Goal: Contribute content: Add original content to the website for others to see

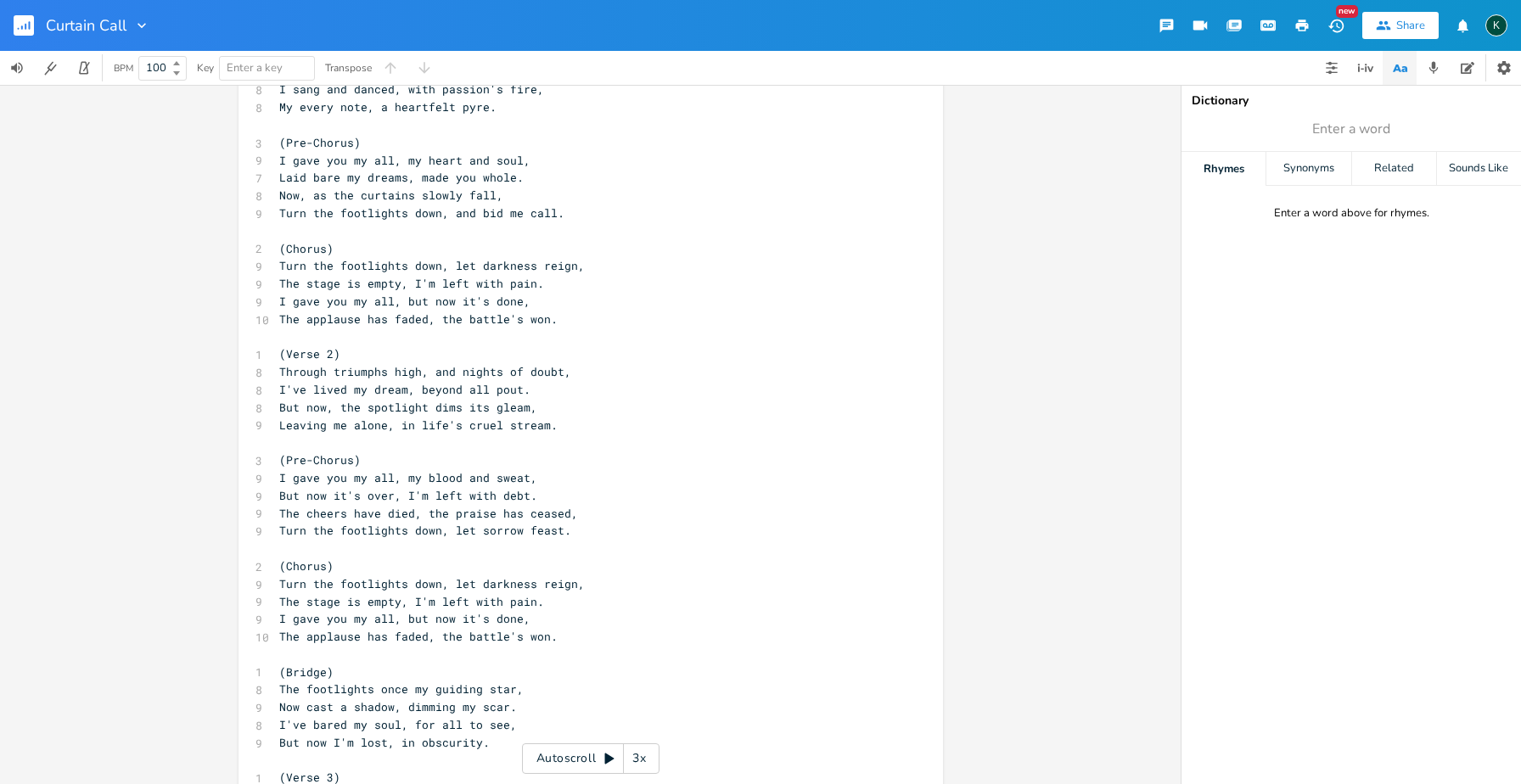
scroll to position [169, 0]
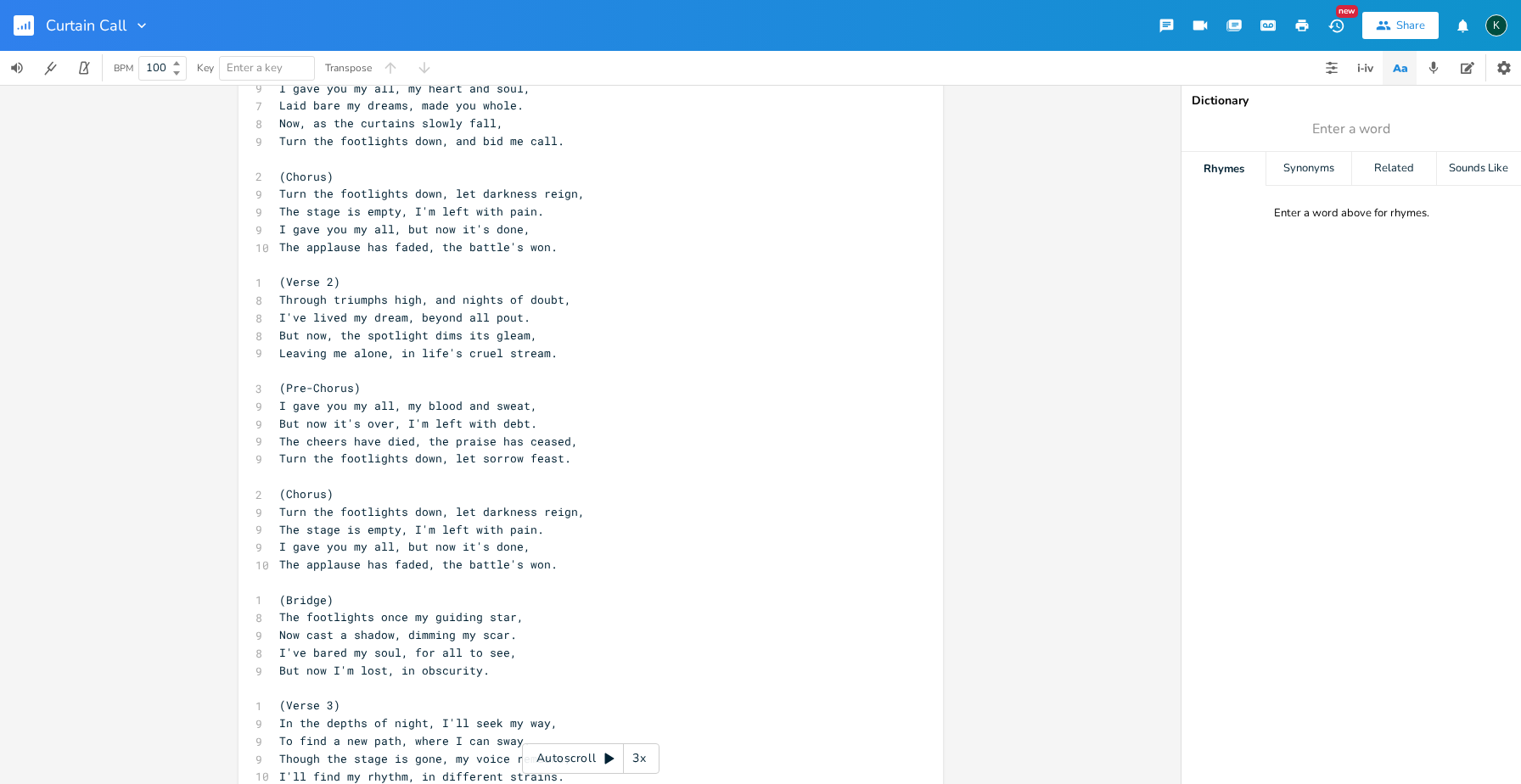
click at [31, 33] on rect "button" at bounding box center [24, 26] width 21 height 21
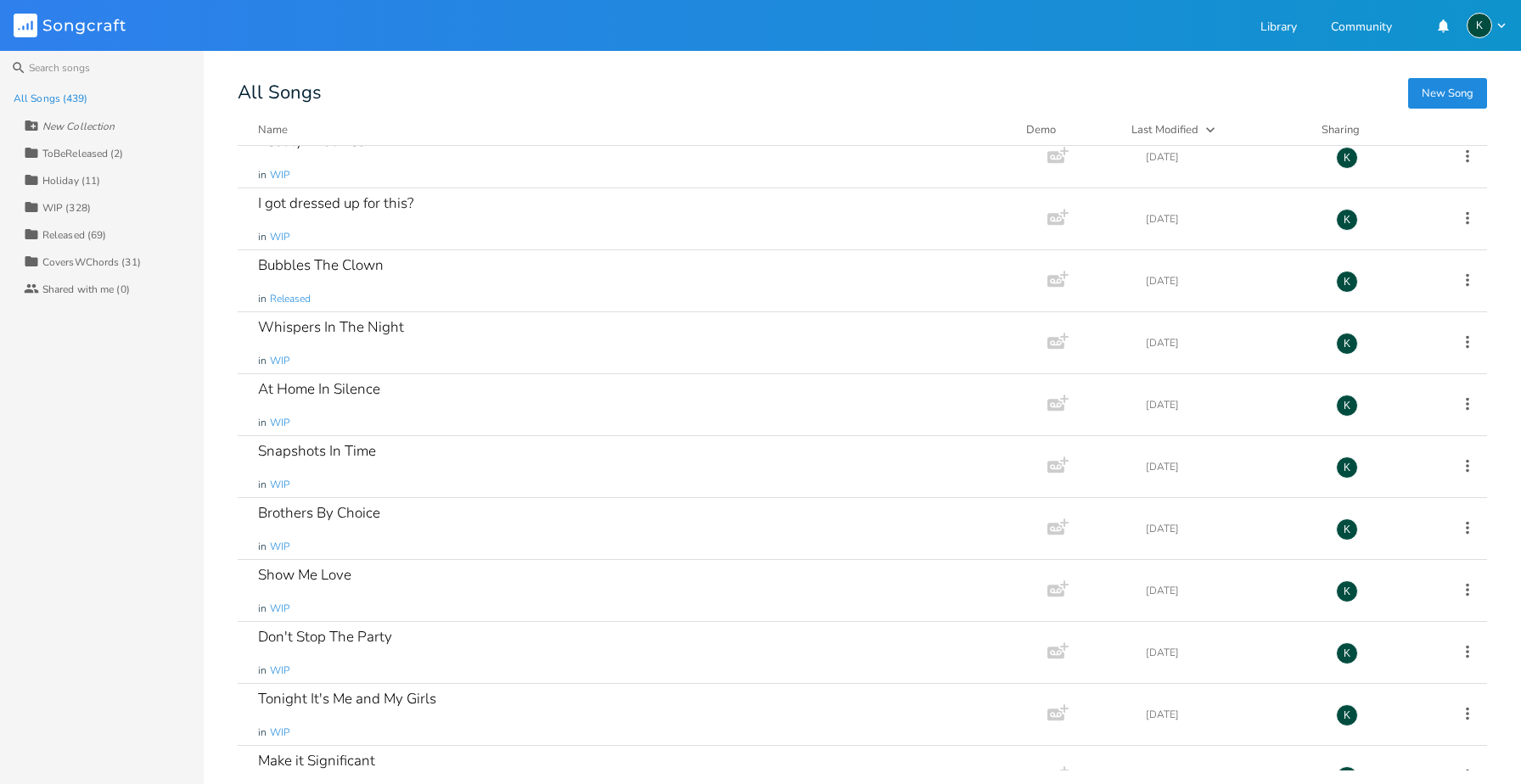
scroll to position [4207, 0]
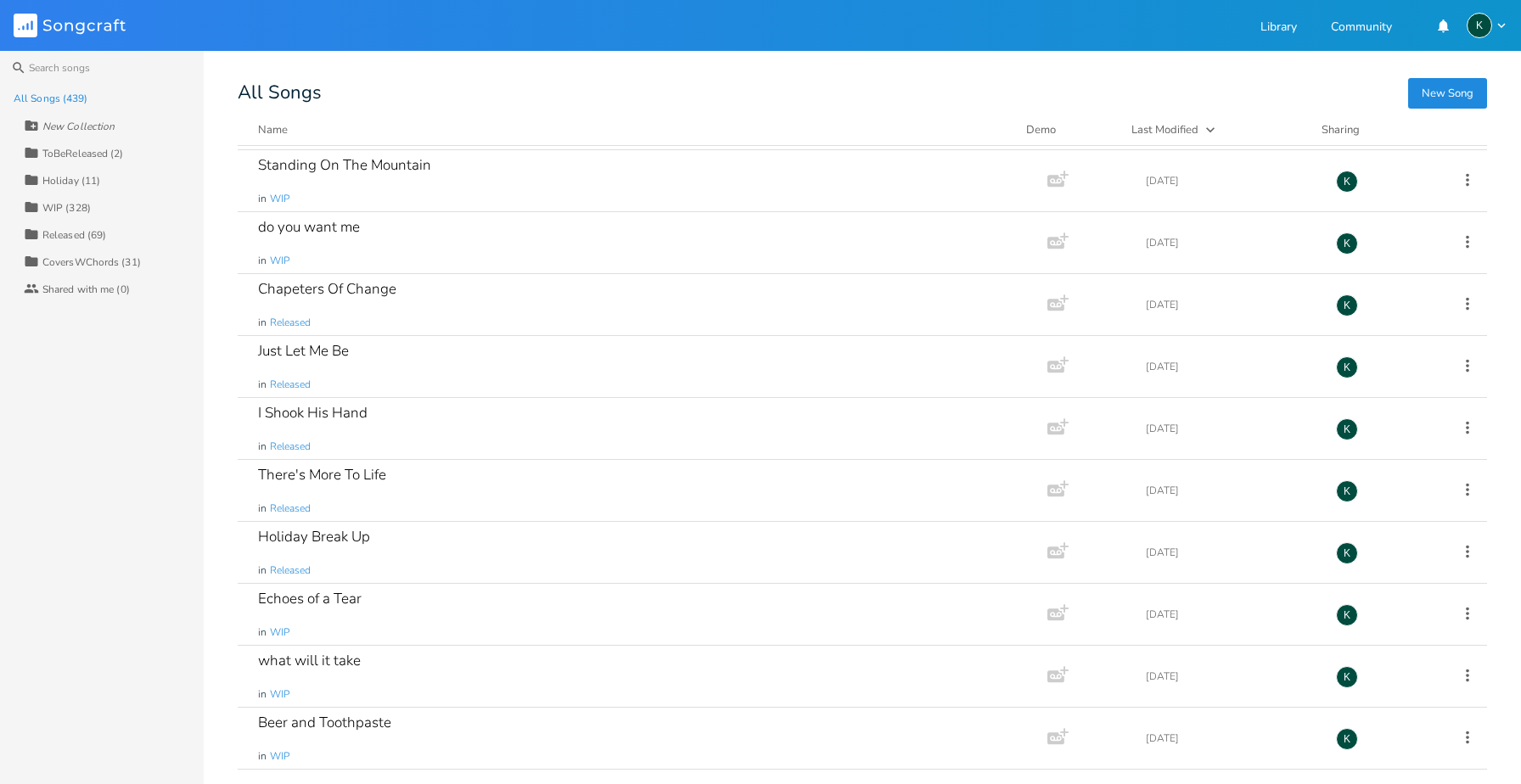
click at [81, 211] on div "WIP (328)" at bounding box center [67, 208] width 48 height 10
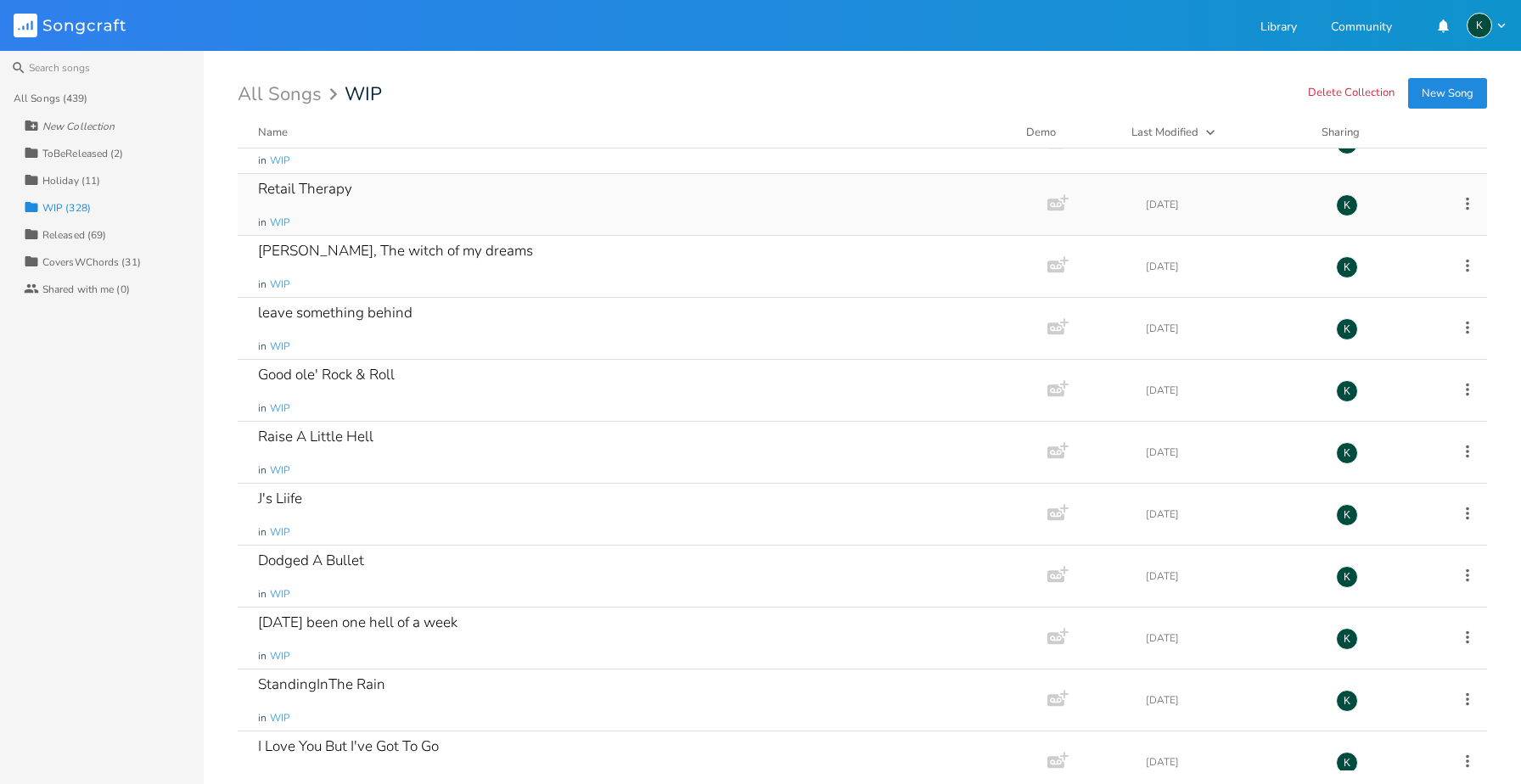
scroll to position [4450, 0]
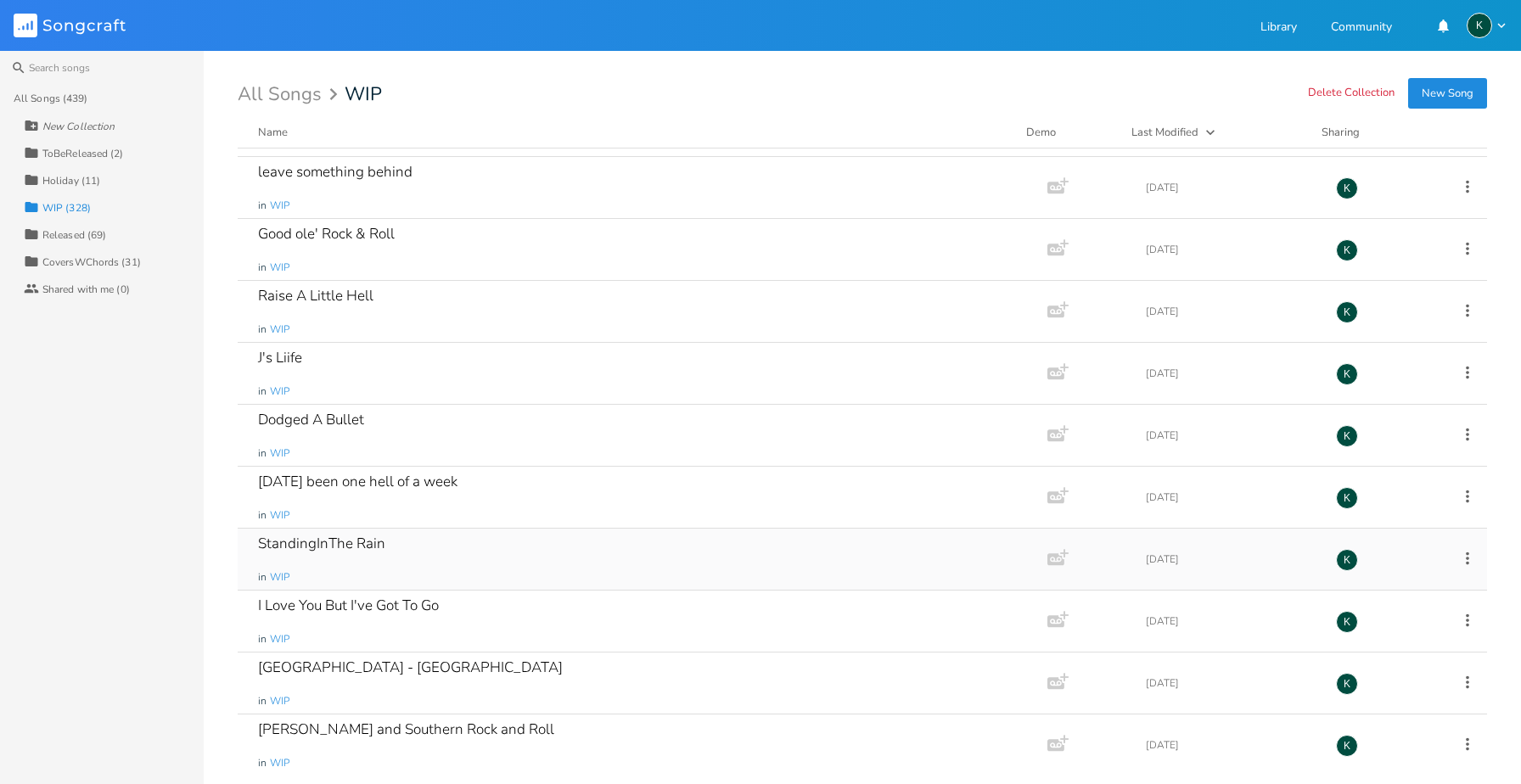
click at [331, 543] on div "StandingInThe Rain" at bounding box center [321, 543] width 128 height 15
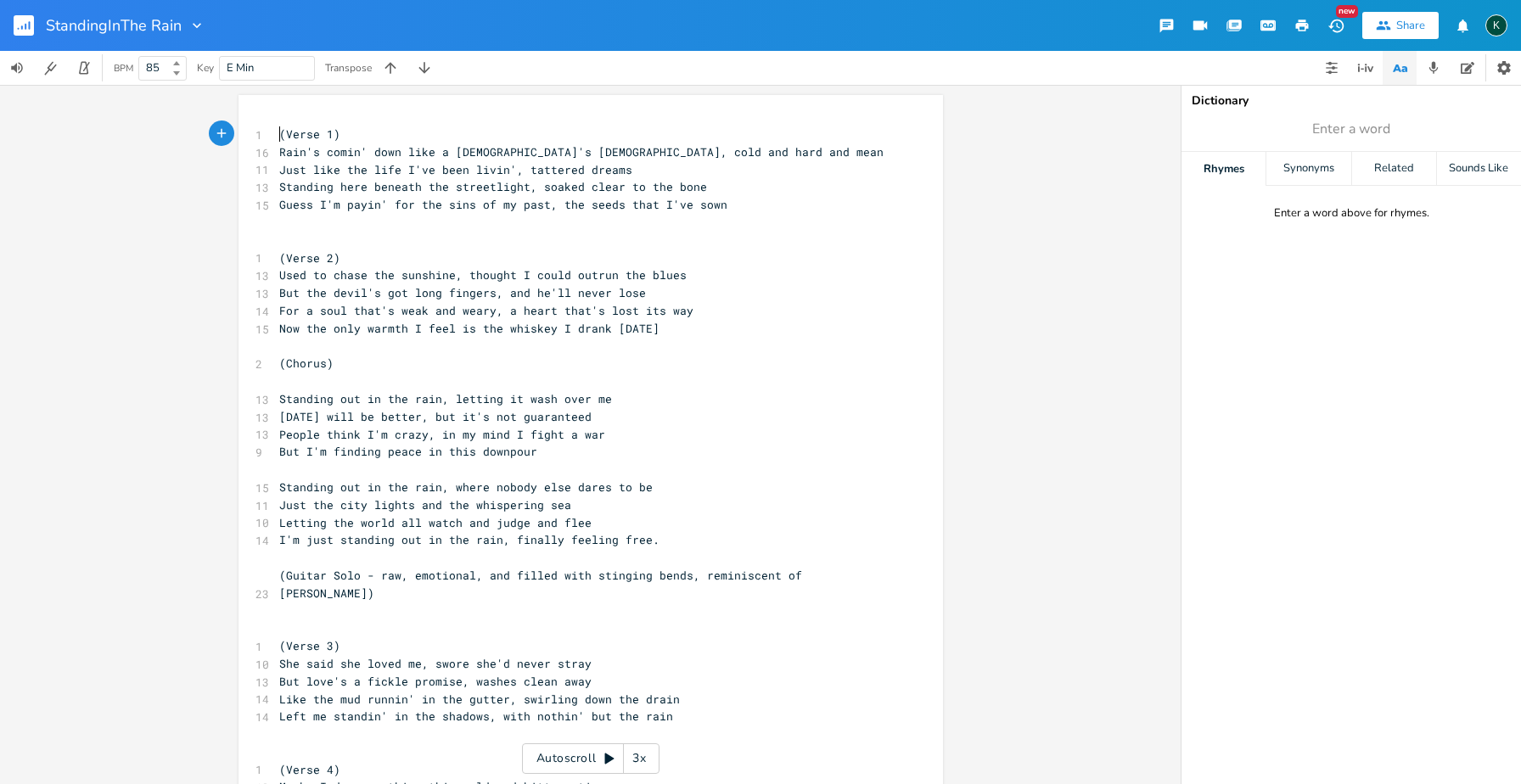
click at [276, 138] on pre "(Verse 1)" at bounding box center [582, 134] width 613 height 18
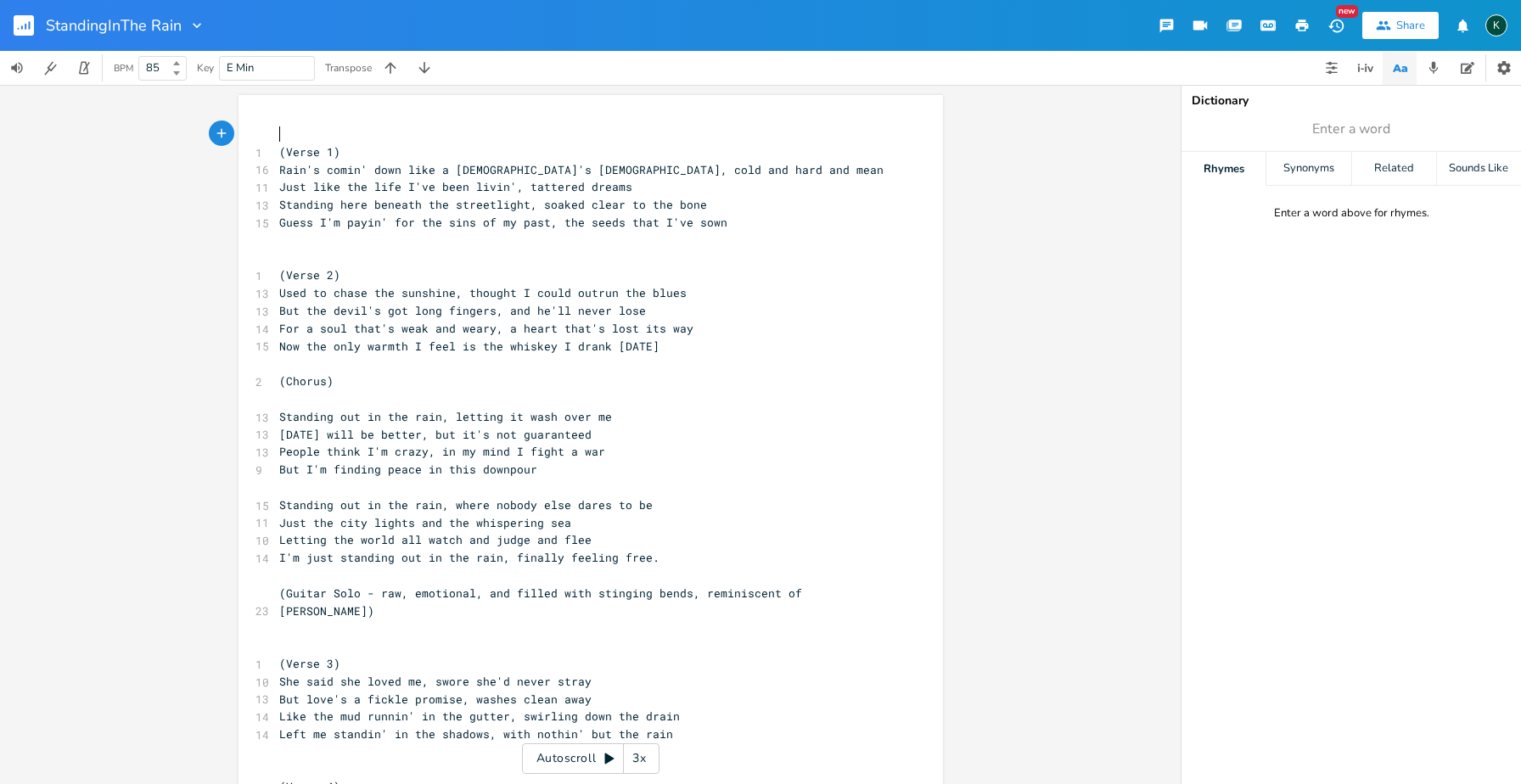
click at [278, 128] on pre "​" at bounding box center [582, 134] width 613 height 18
drag, startPoint x: 592, startPoint y: 139, endPoint x: 271, endPoint y: 130, distance: 321.1
click at [276, 130] on pre "[URL][DOMAIN_NAME]" at bounding box center [582, 134] width 613 height 18
type textarea "blues slide guitar, epic bass,"
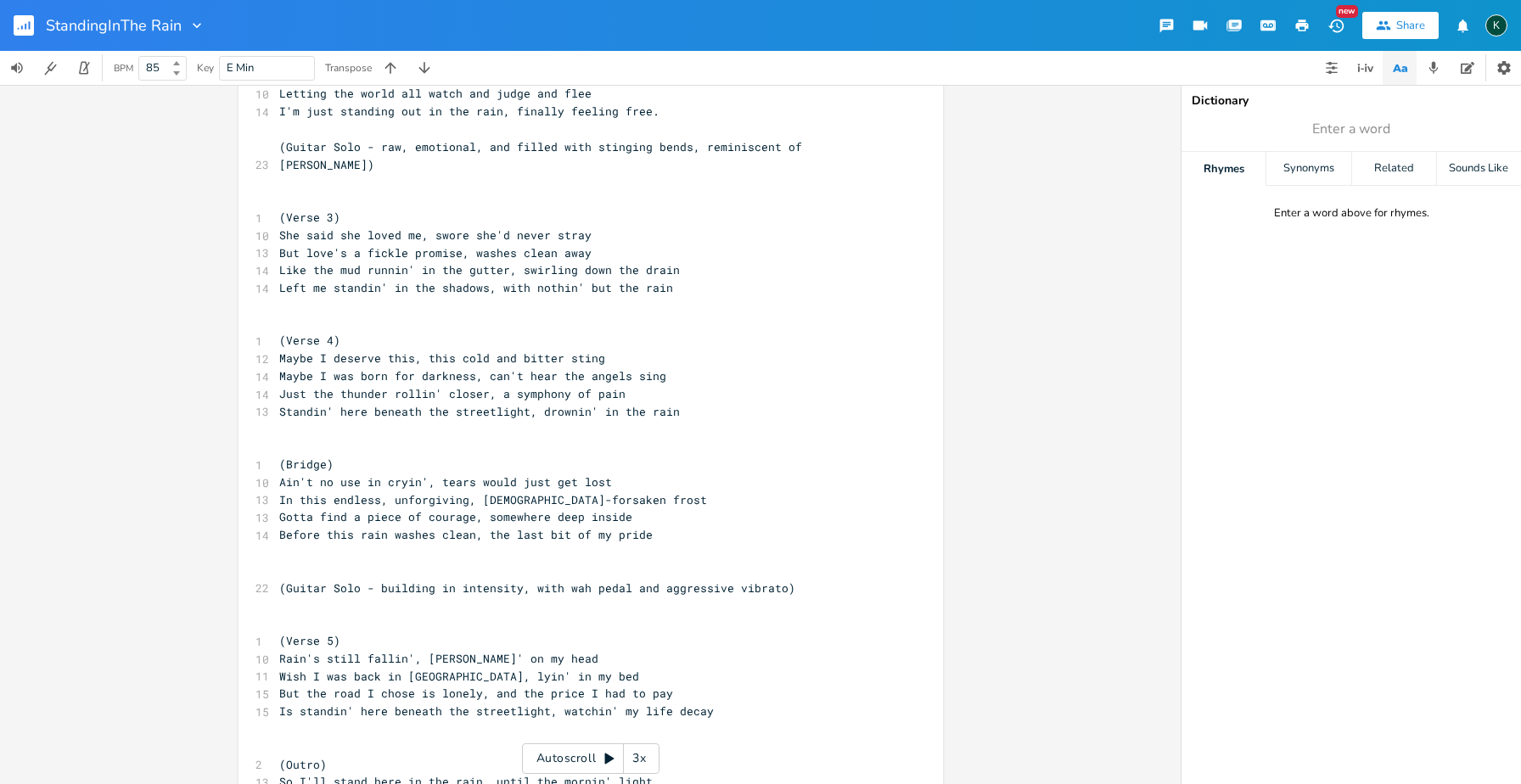
scroll to position [19, 0]
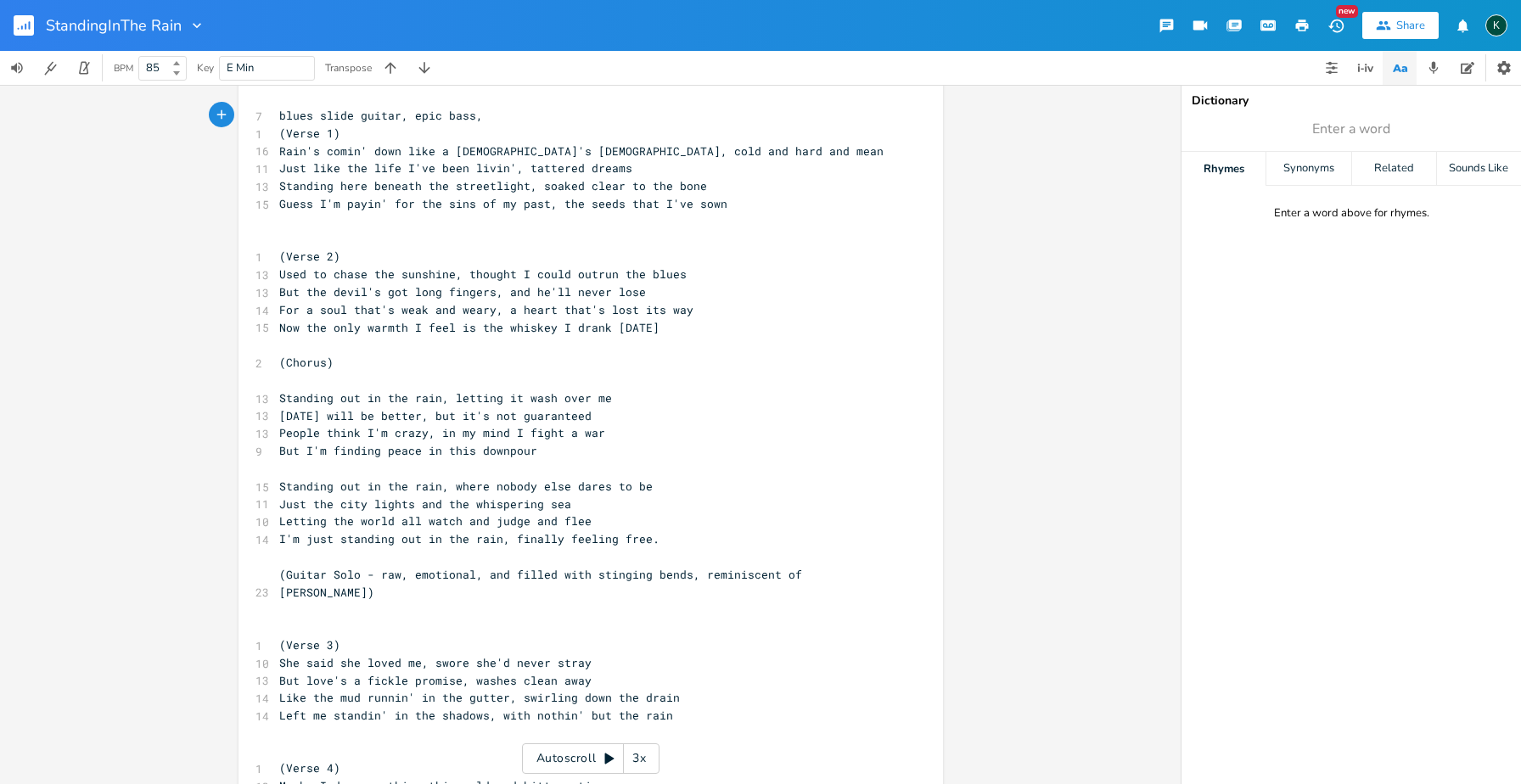
click at [27, 27] on rect "button" at bounding box center [24, 26] width 21 height 21
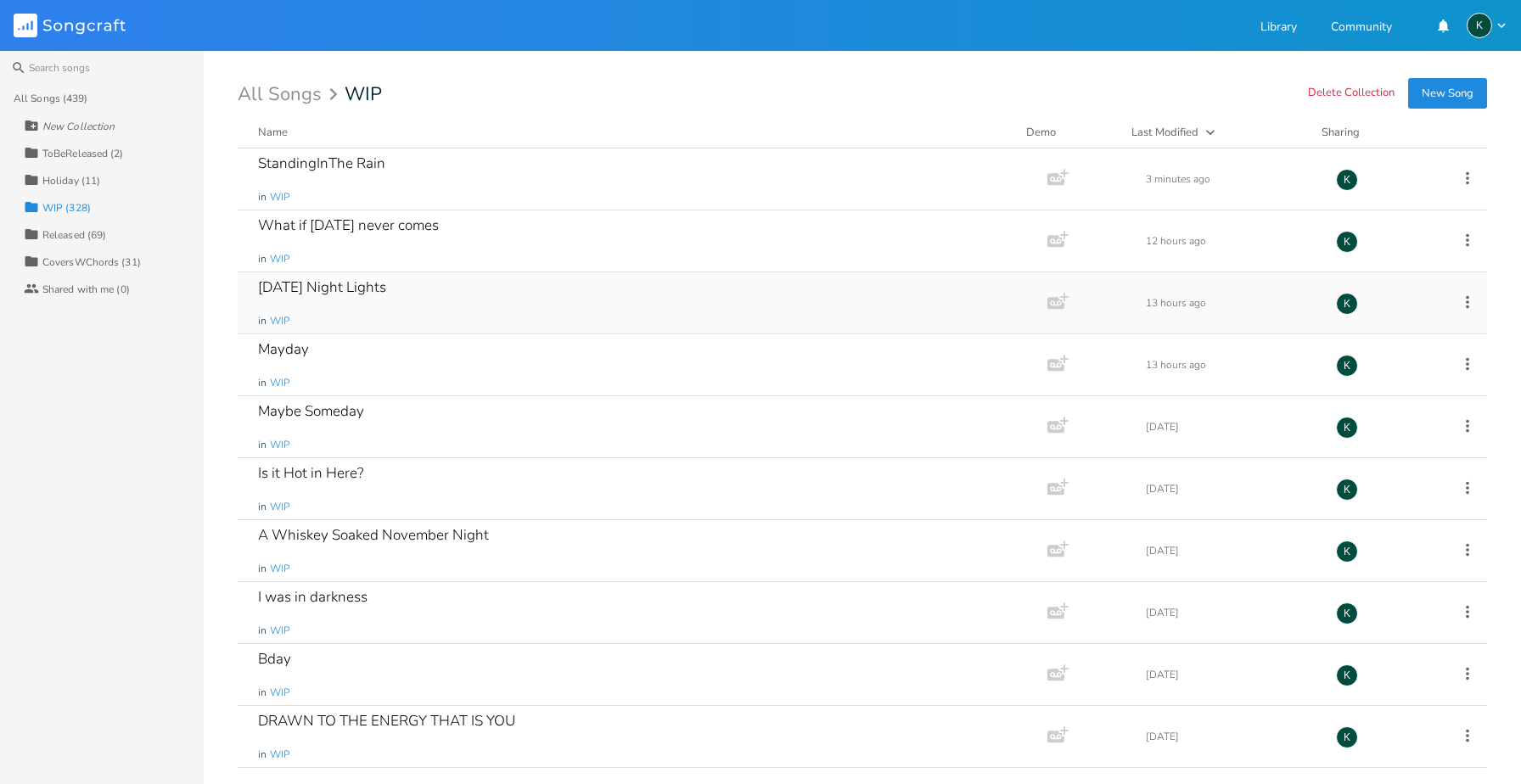
click at [319, 294] on div "[DATE] Night Lights" at bounding box center [322, 287] width 128 height 15
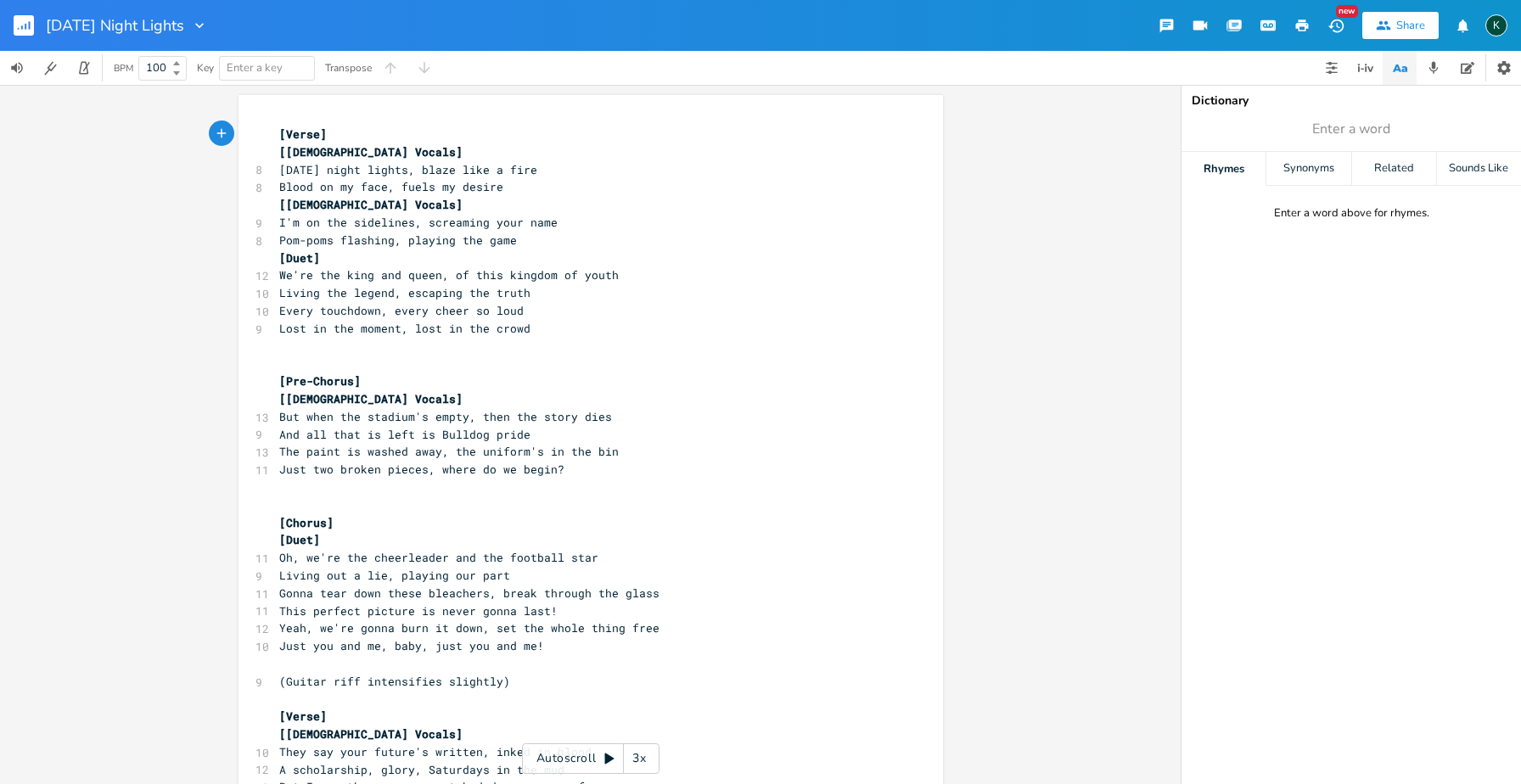
click at [279, 134] on span "[Verse]" at bounding box center [302, 134] width 47 height 15
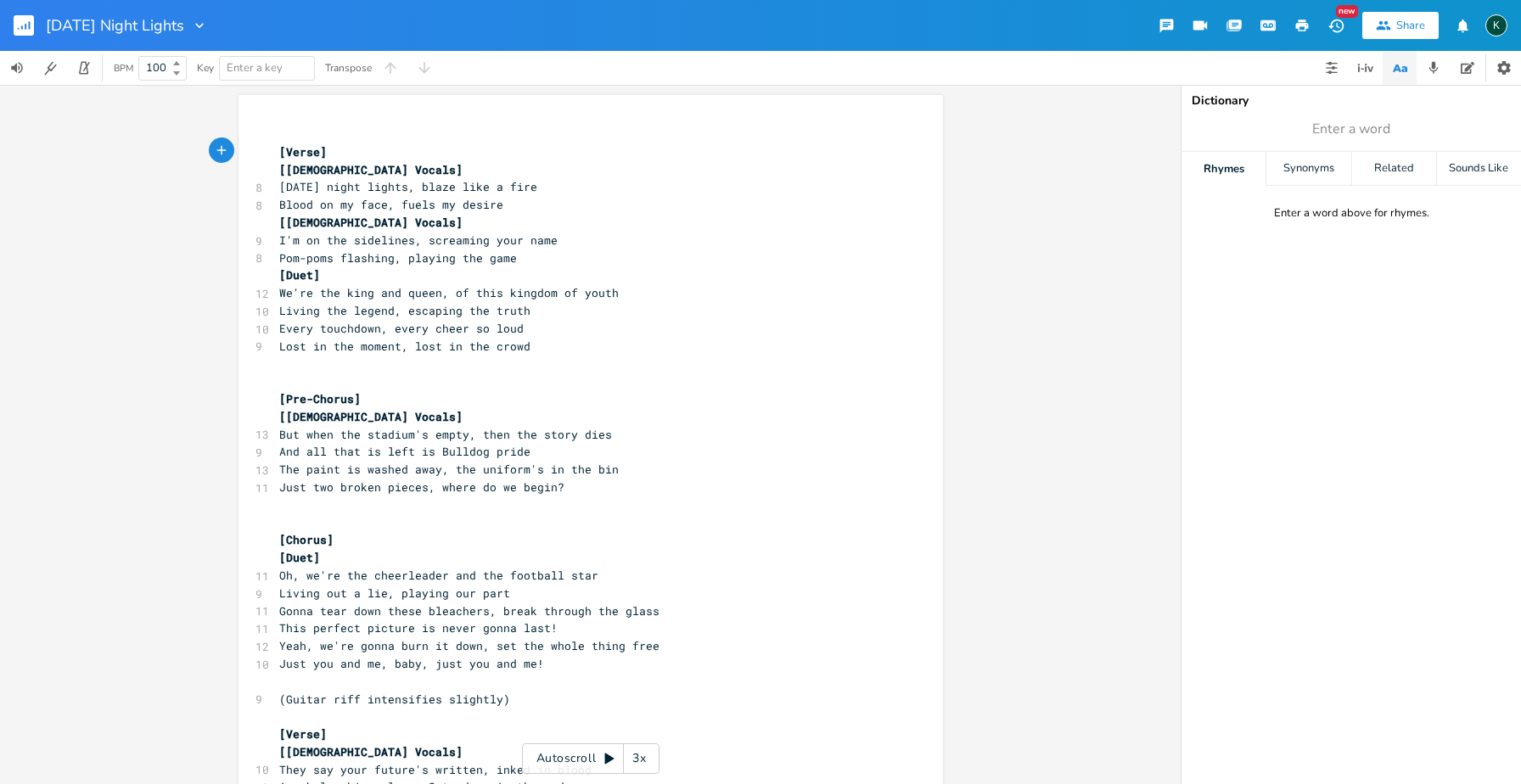
click at [278, 129] on pre "​" at bounding box center [582, 134] width 613 height 18
type textarea "blues g"
type textarea "slide guitar, epic bass, blues rock"
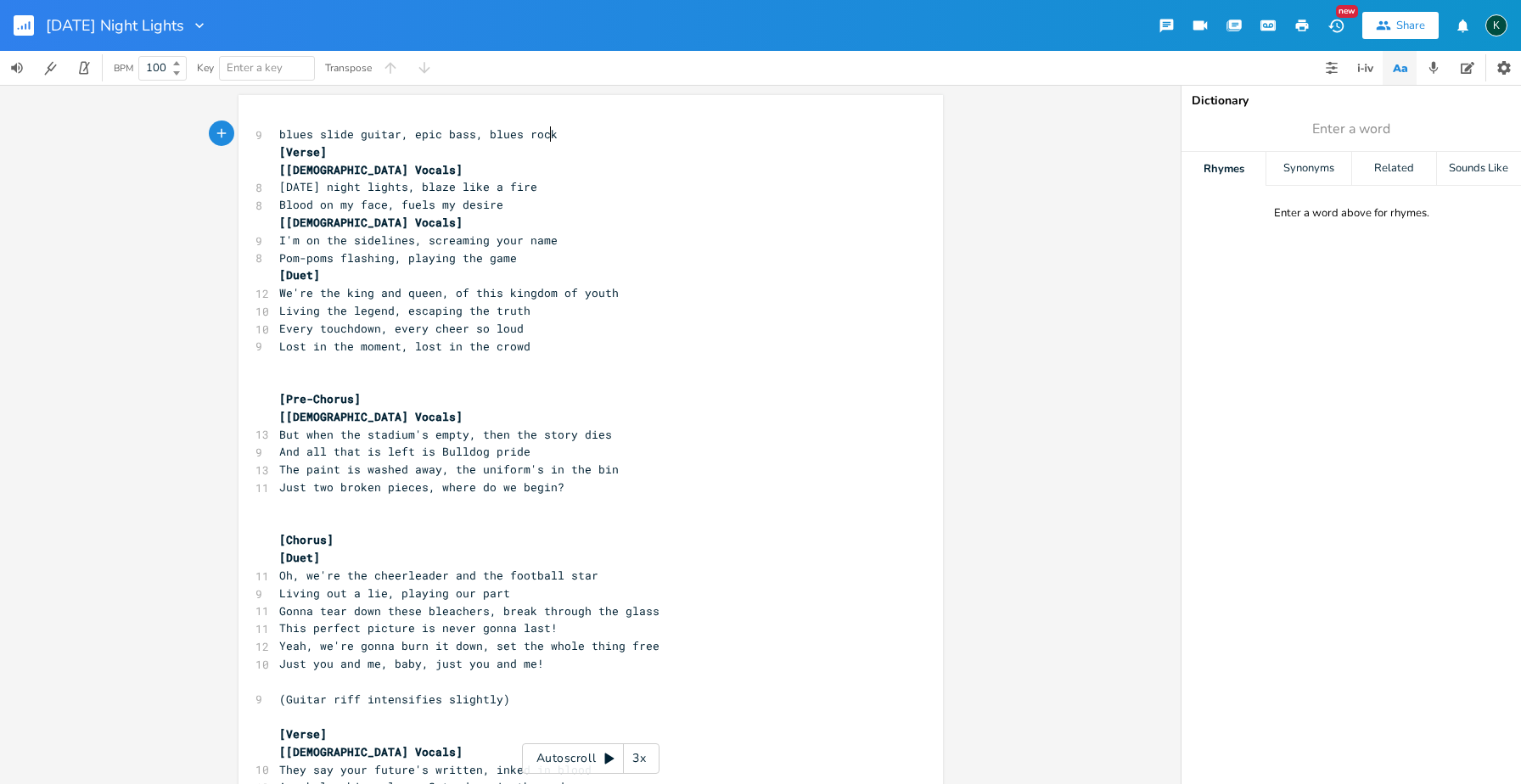
click at [276, 145] on pre "[Verse]" at bounding box center [582, 151] width 613 height 18
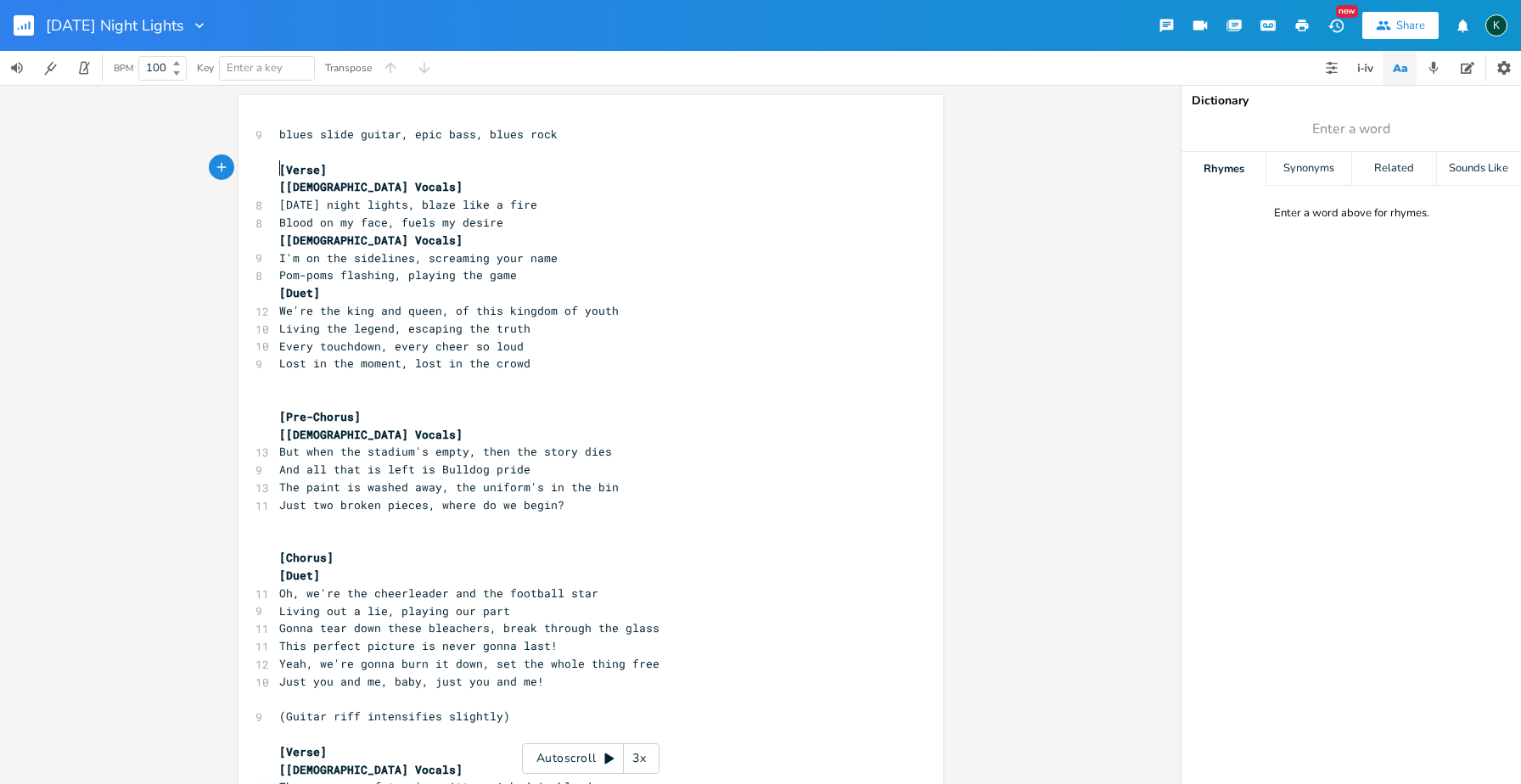
click at [276, 235] on pre "[[DEMOGRAPHIC_DATA] Vocals]" at bounding box center [582, 241] width 613 height 18
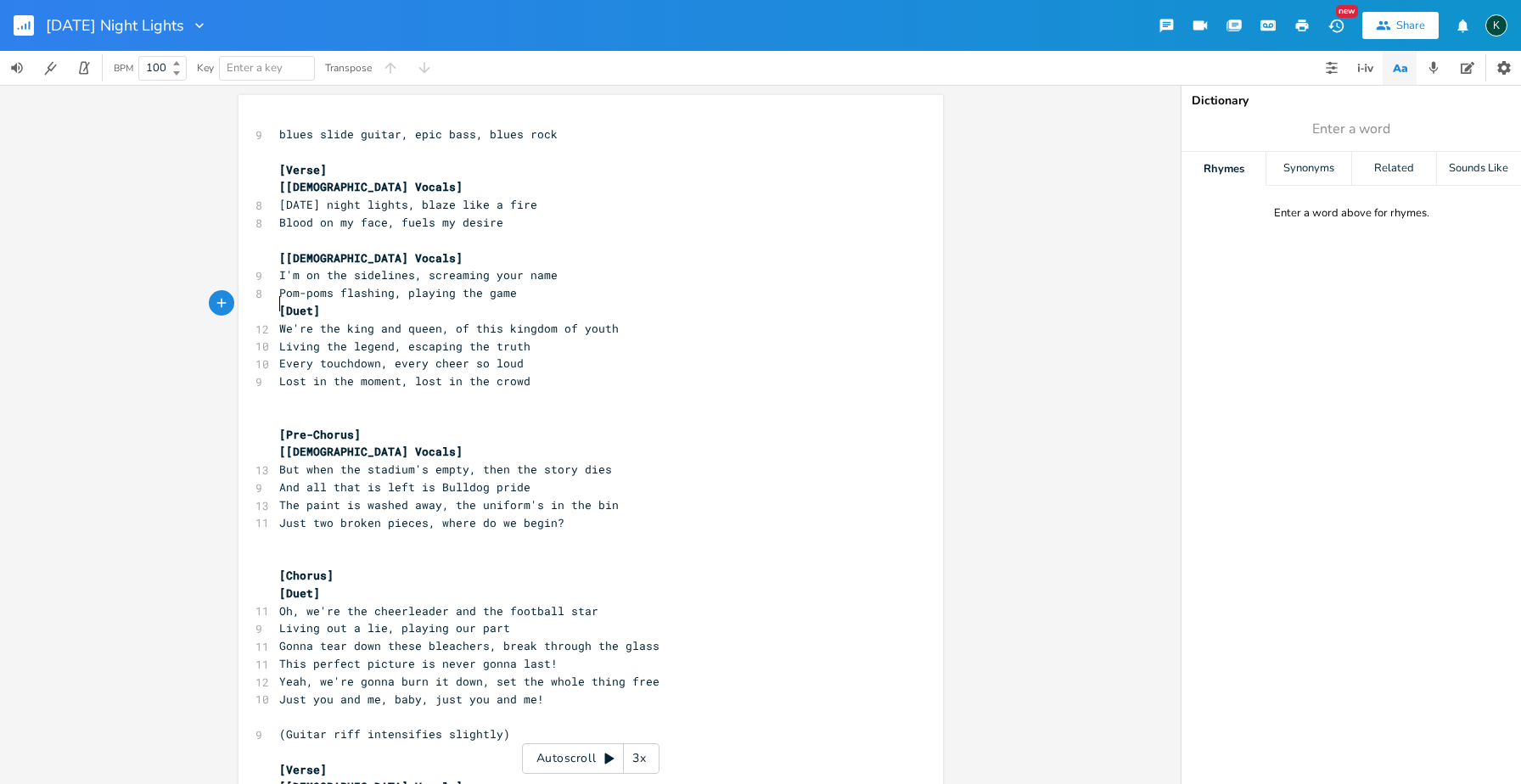
click at [279, 303] on span "[Duet]" at bounding box center [300, 311] width 41 height 15
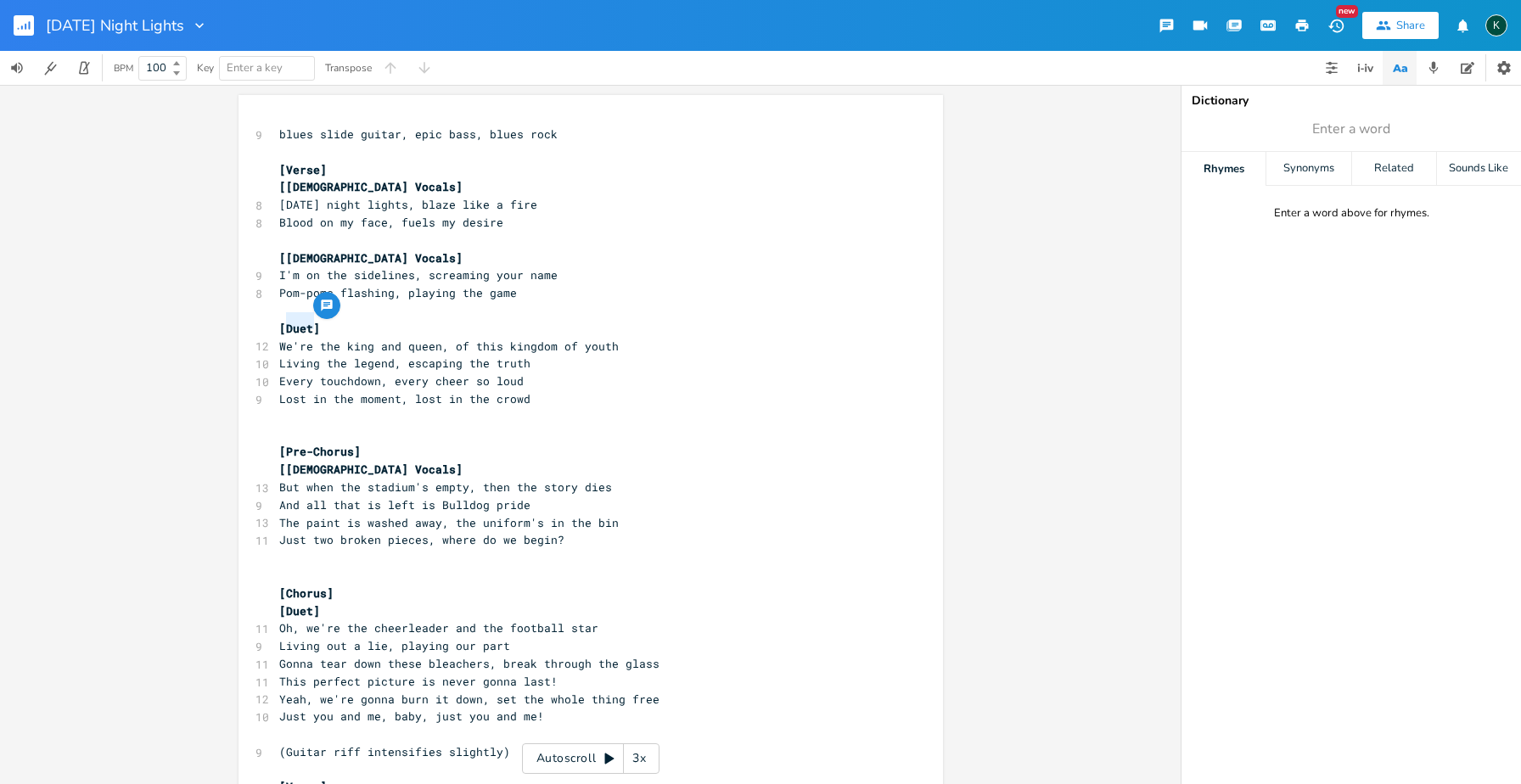
drag, startPoint x: 283, startPoint y: 324, endPoint x: 307, endPoint y: 324, distance: 24.0
click at [307, 324] on span "[Duet]" at bounding box center [300, 329] width 41 height 15
type textarea "[DEMOGRAPHIC_DATA] and [DEMOGRAPHIC_DATA] Vocals"
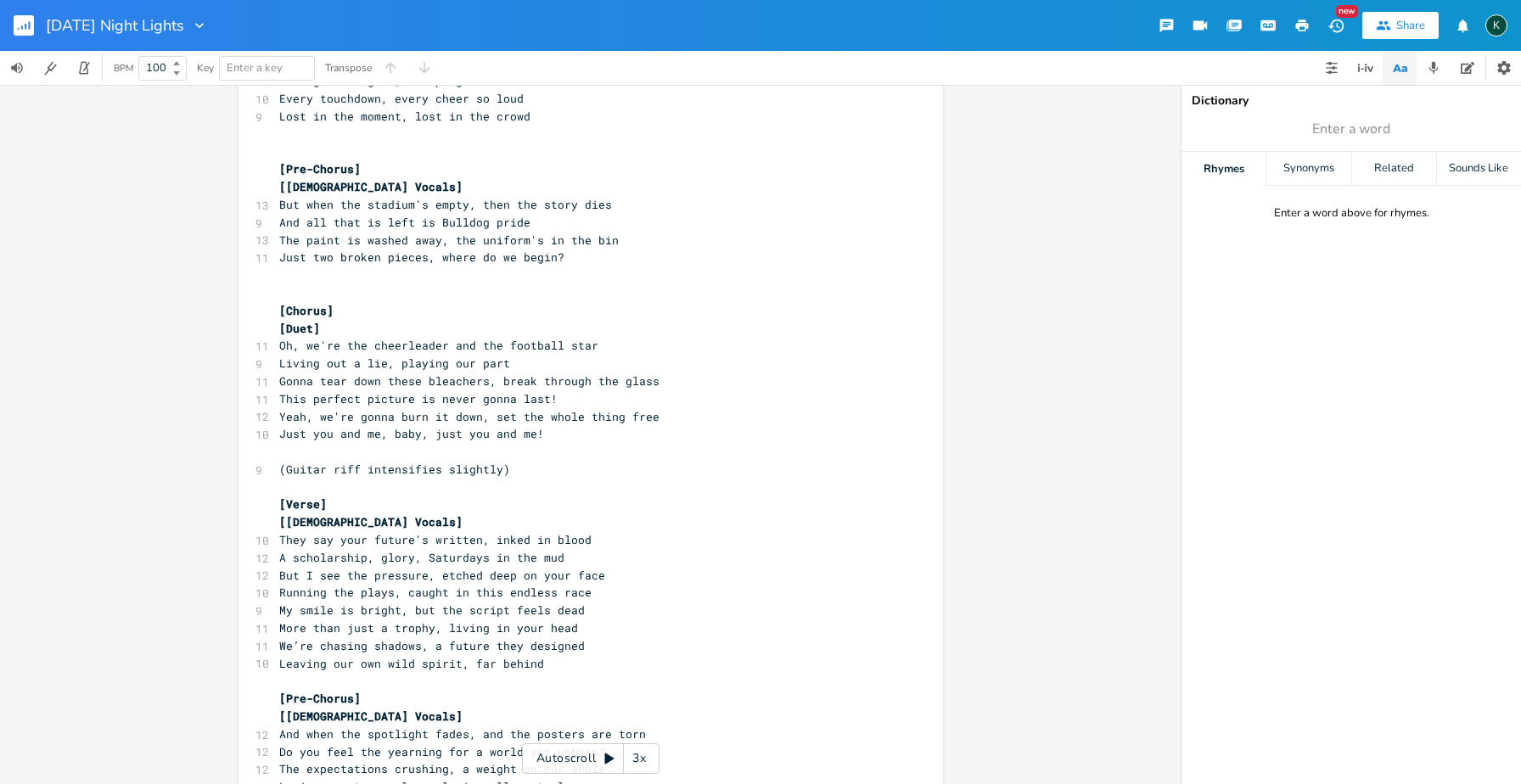
scroll to position [0, 0]
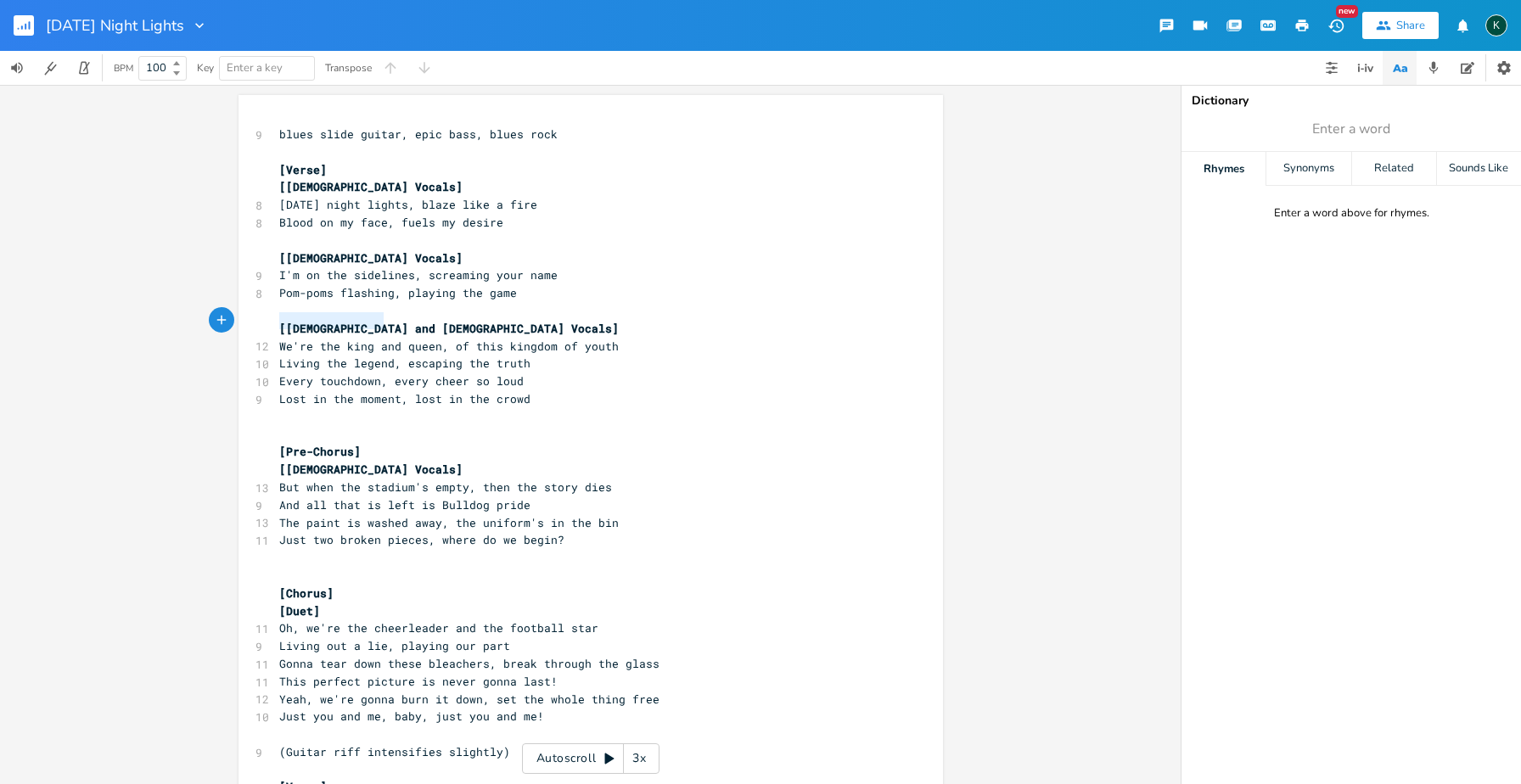
type textarea "[[DEMOGRAPHIC_DATA] and [DEMOGRAPHIC_DATA] Vocals]"
drag, startPoint x: 272, startPoint y: 319, endPoint x: 457, endPoint y: 315, distance: 185.0
type textarea "[Duet]"
drag, startPoint x: 327, startPoint y: 596, endPoint x: 248, endPoint y: 593, distance: 79.1
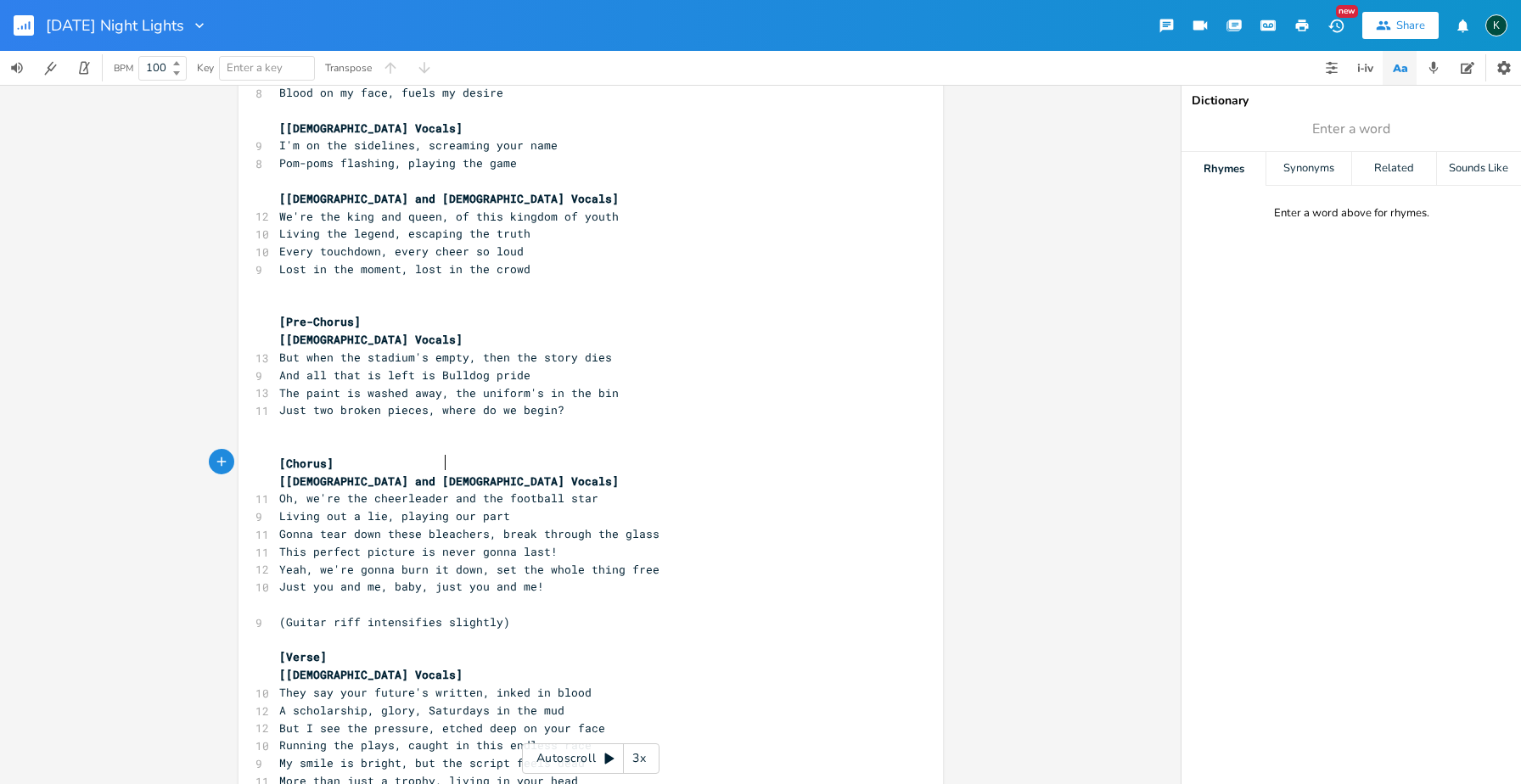
scroll to position [324, 0]
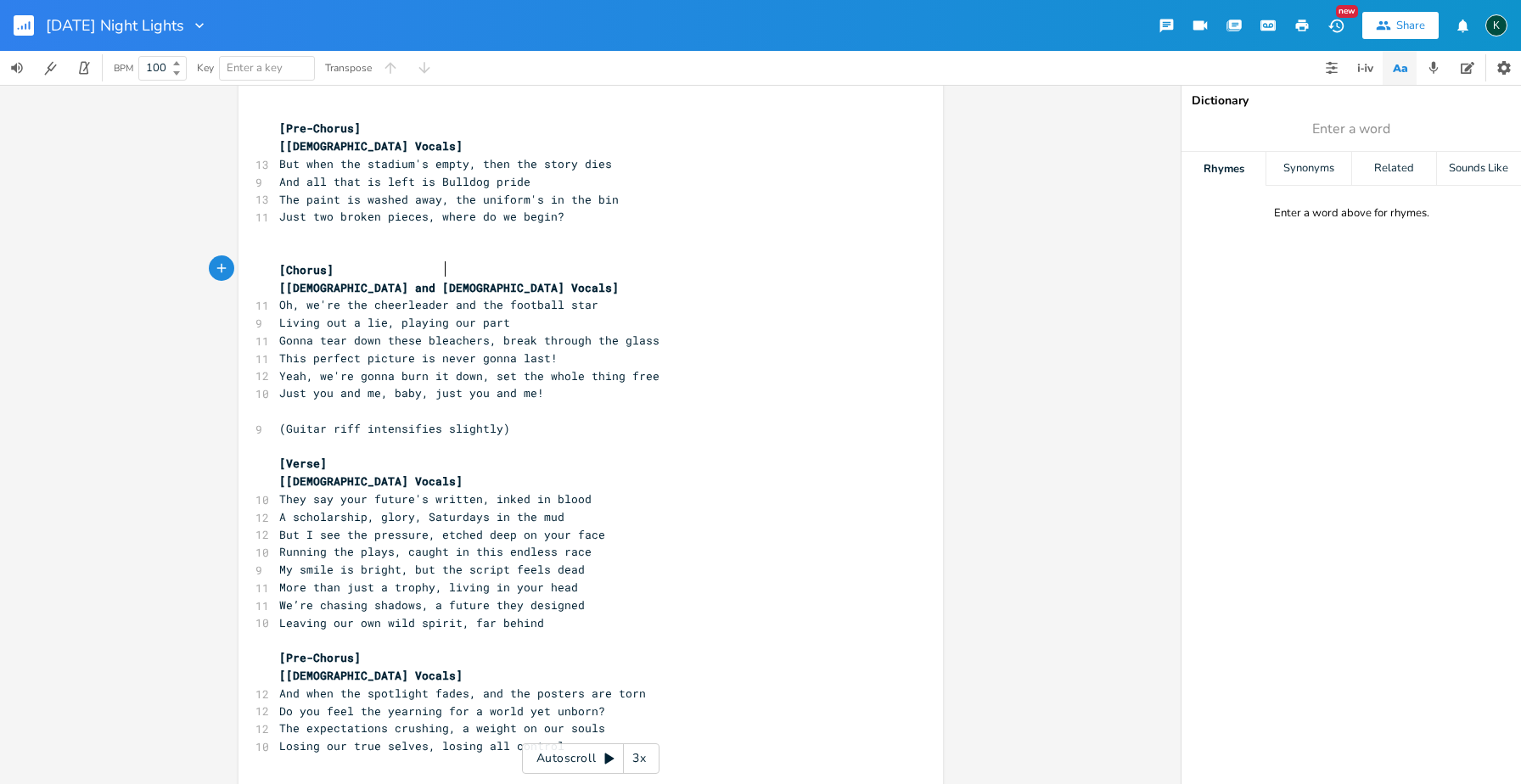
click at [374, 667] on pre "[[DEMOGRAPHIC_DATA] Vocals]" at bounding box center [582, 675] width 613 height 18
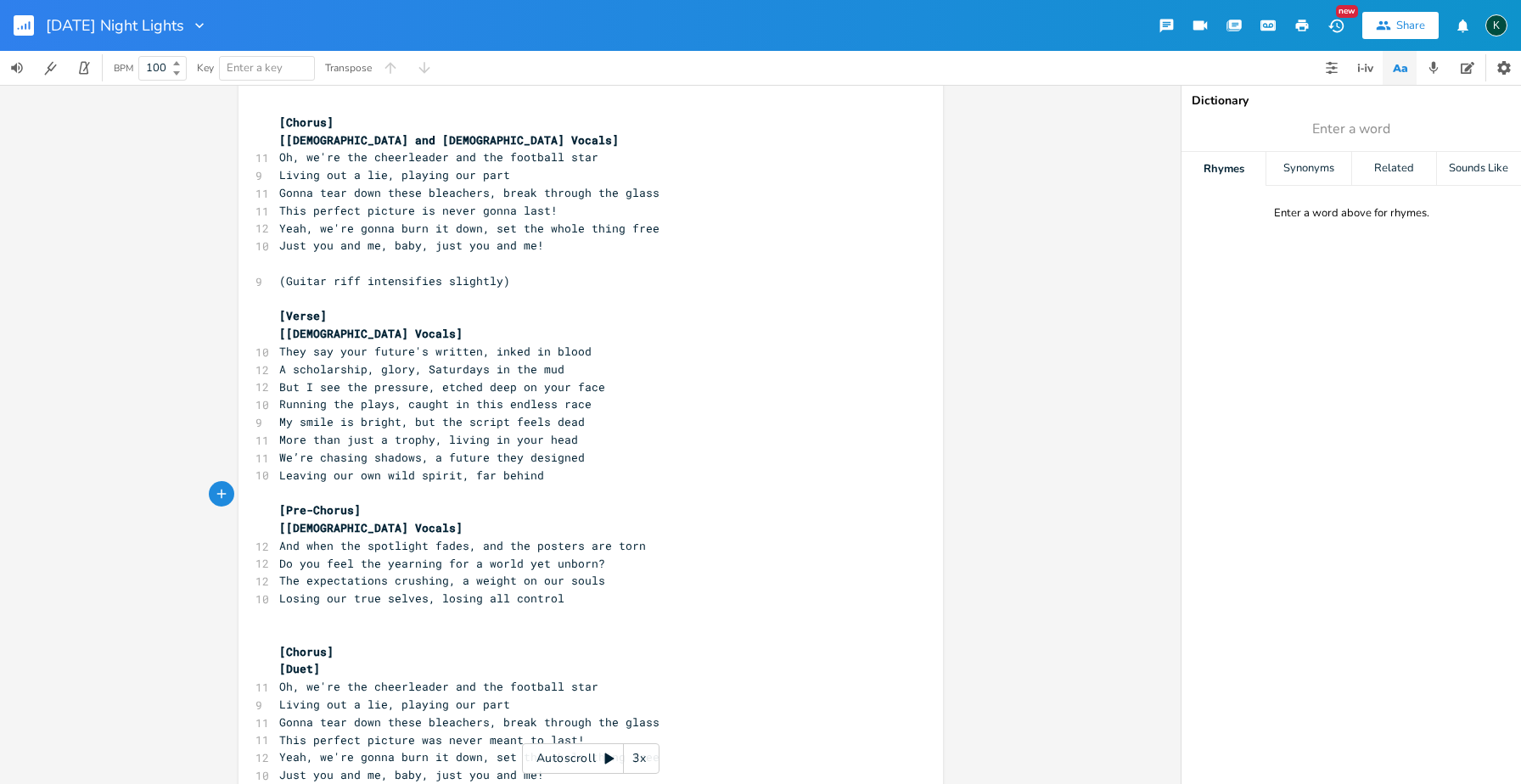
scroll to position [548, 0]
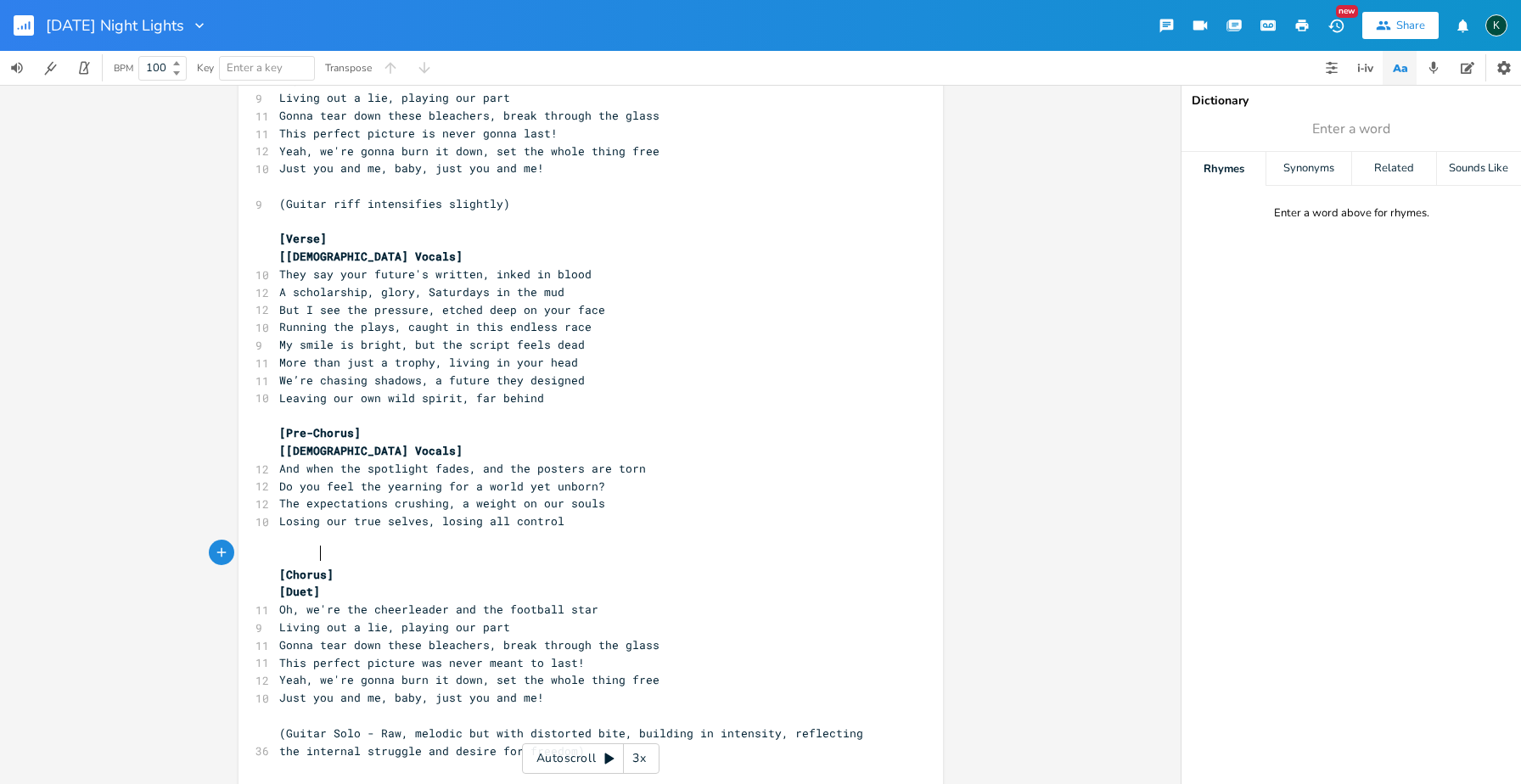
type textarea "[Duet]"
drag, startPoint x: 330, startPoint y: 559, endPoint x: 231, endPoint y: 549, distance: 99.5
click at [238, 550] on div "[Duet] x 9 blues slide guitar, epic bass, blues rock ​ [Verse] [[DEMOGRAPHIC_DA…" at bounding box center [590, 456] width 705 height 1819
paste textarea
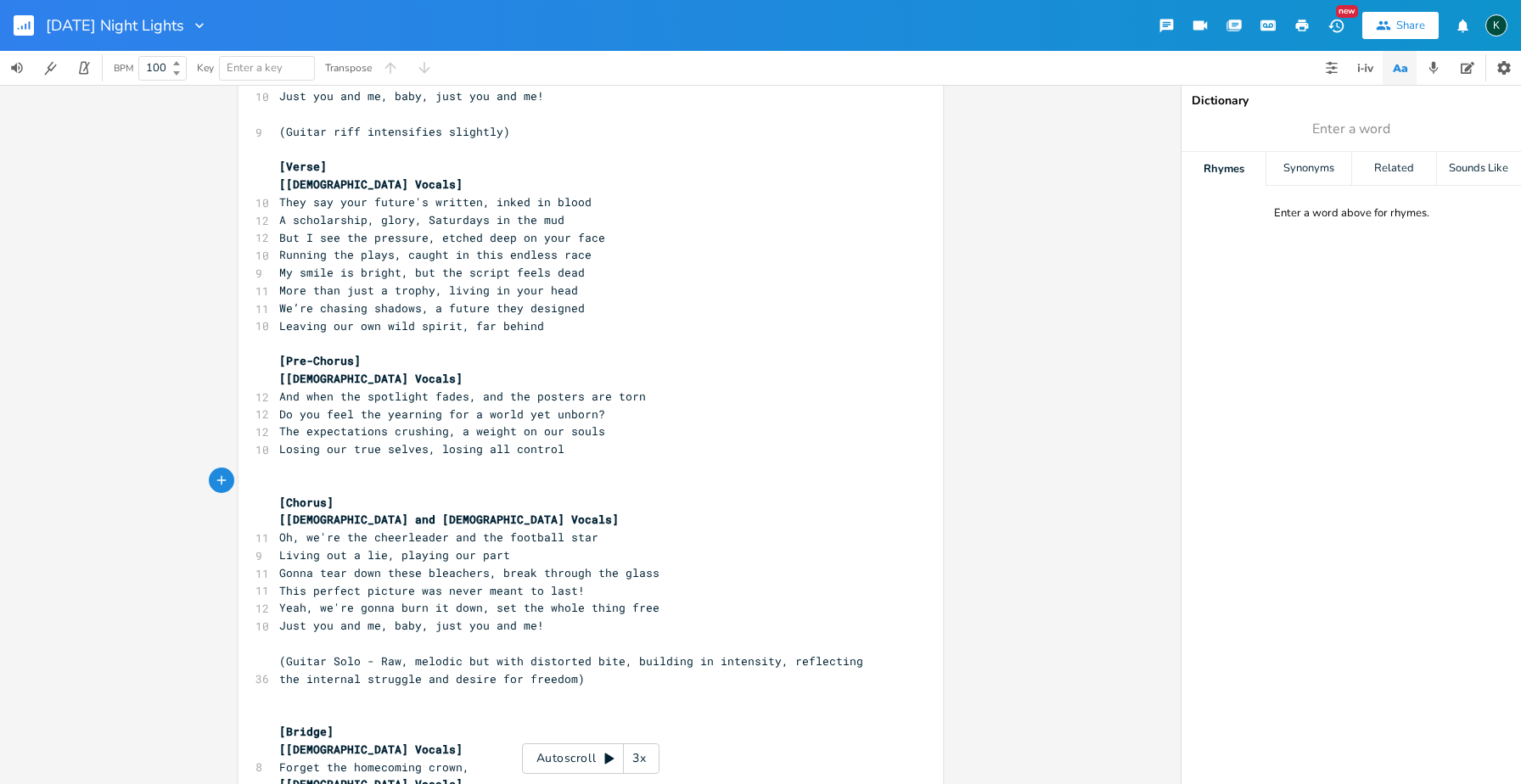
scroll to position [774, 0]
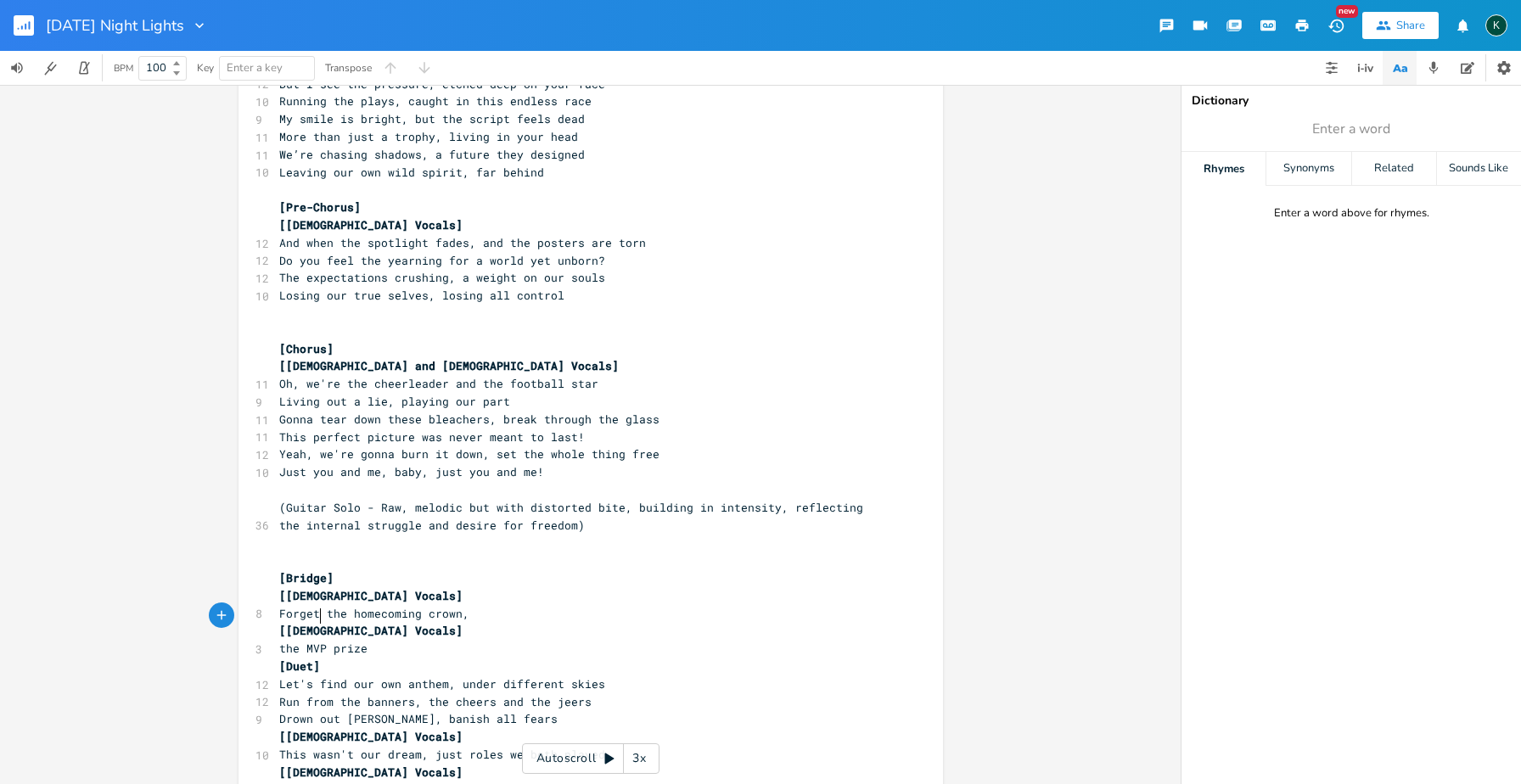
type textarea "[Duet]"
drag, startPoint x: 326, startPoint y: 620, endPoint x: 255, endPoint y: 618, distance: 71.0
click at [255, 618] on div "[Duet] x 9 blues slide guitar, epic bass, blues rock ​ [Verse] [[DEMOGRAPHIC_DA…" at bounding box center [590, 230] width 705 height 1819
paste textarea
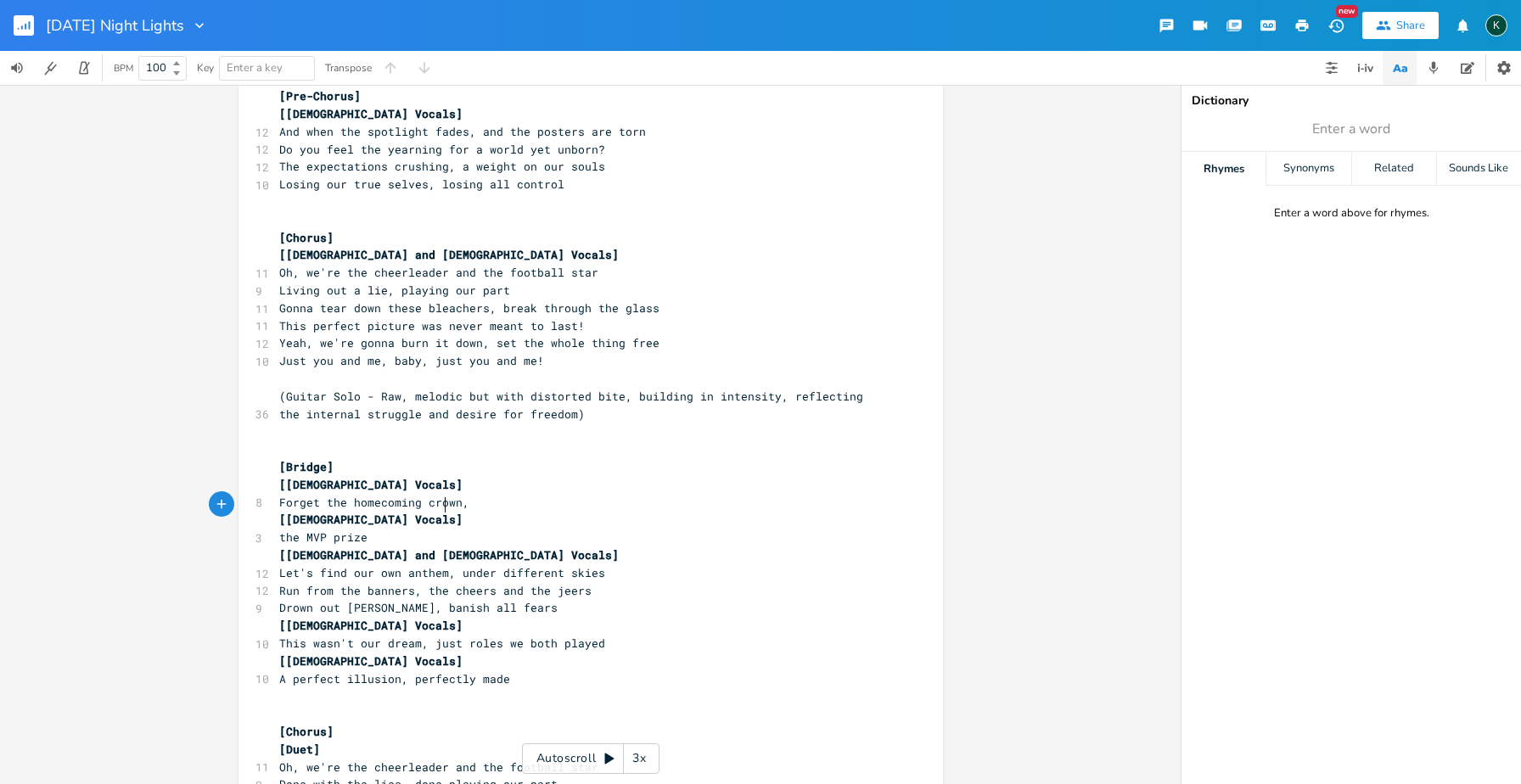
scroll to position [912, 0]
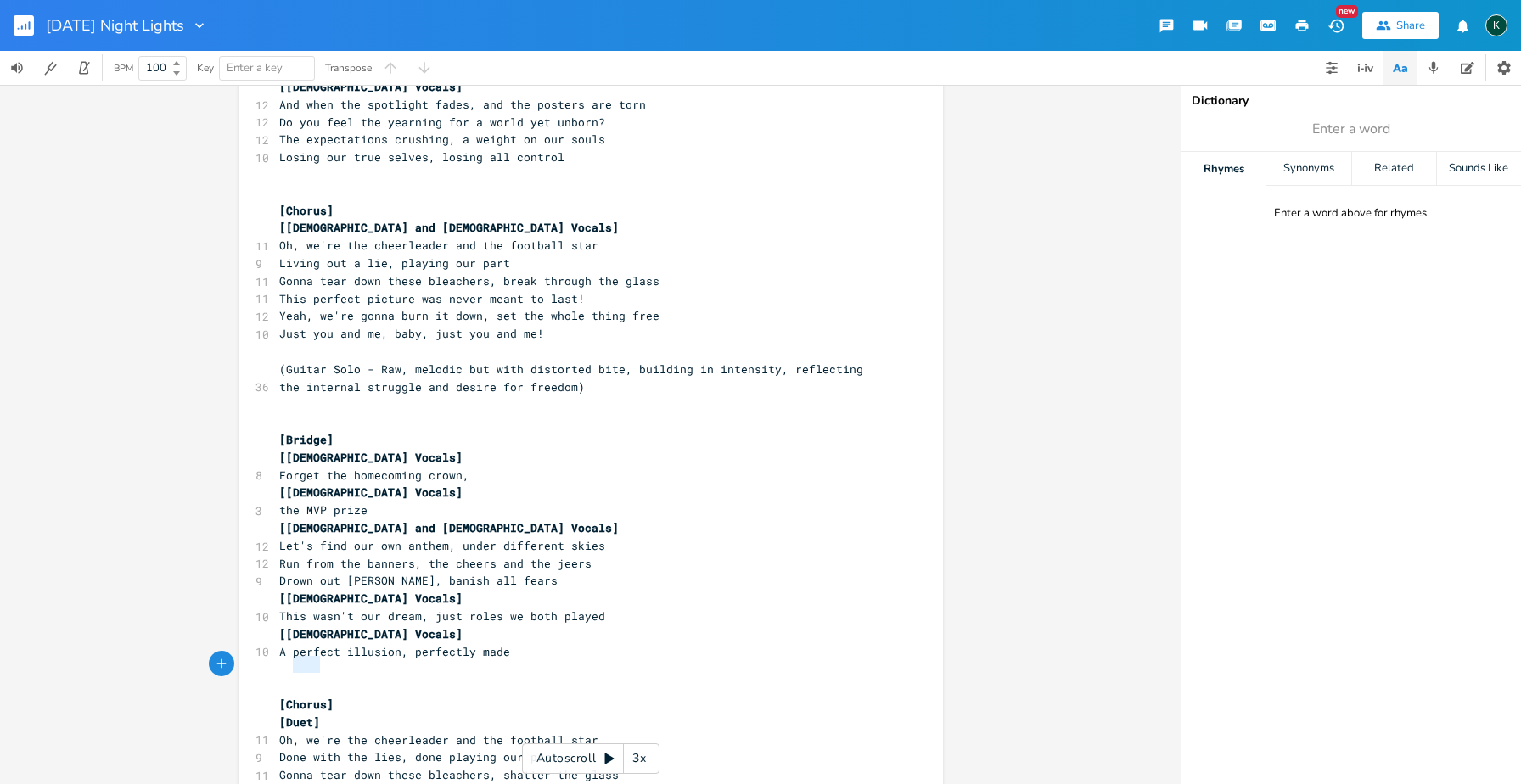
type textarea "[Duet]"
drag, startPoint x: 322, startPoint y: 668, endPoint x: 236, endPoint y: 667, distance: 86.0
click at [238, 668] on div "[Duet] x 9 blues slide guitar, epic bass, blues rock ​ [Verse] [[DEMOGRAPHIC_DA…" at bounding box center [590, 92] width 705 height 1819
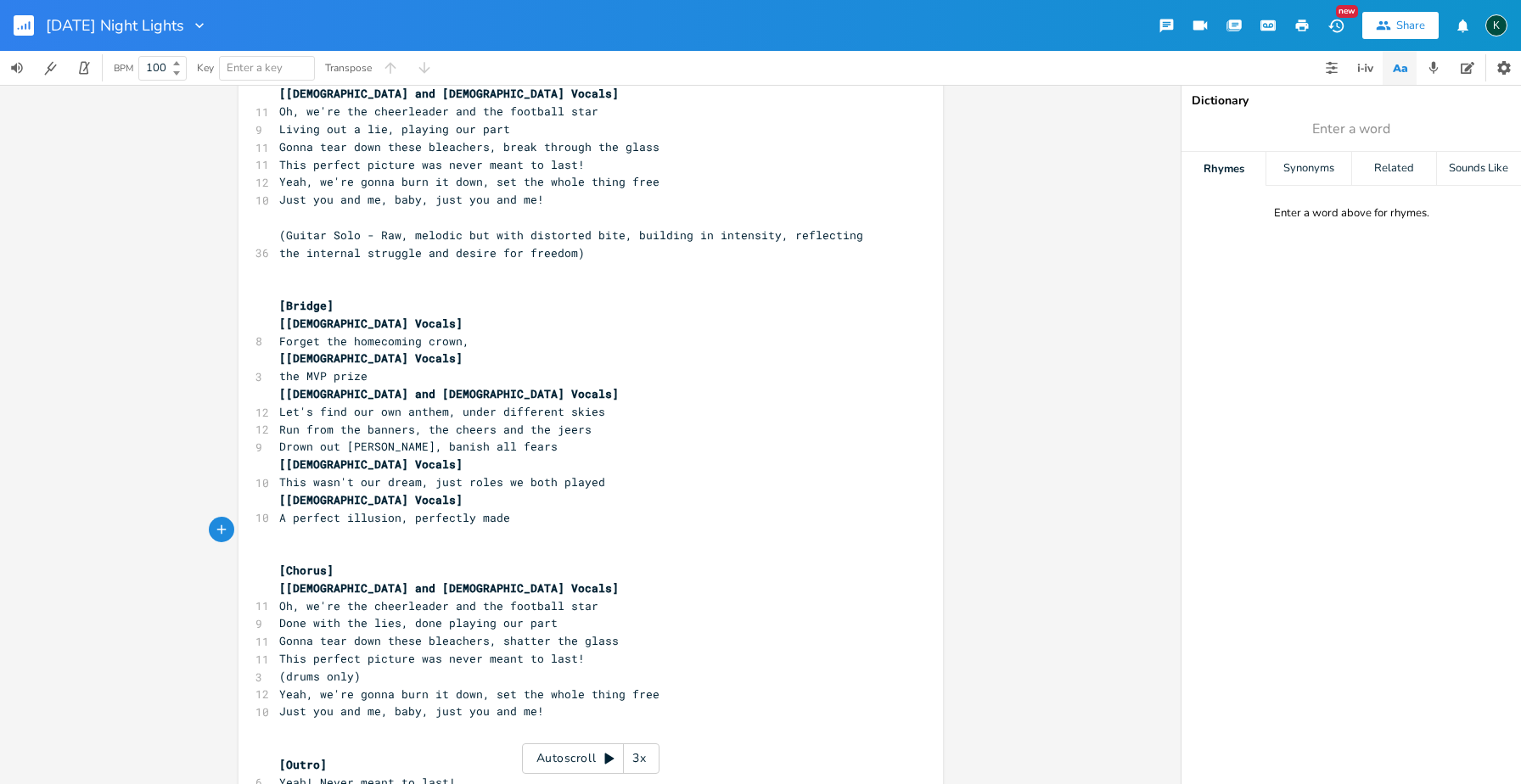
scroll to position [1065, 0]
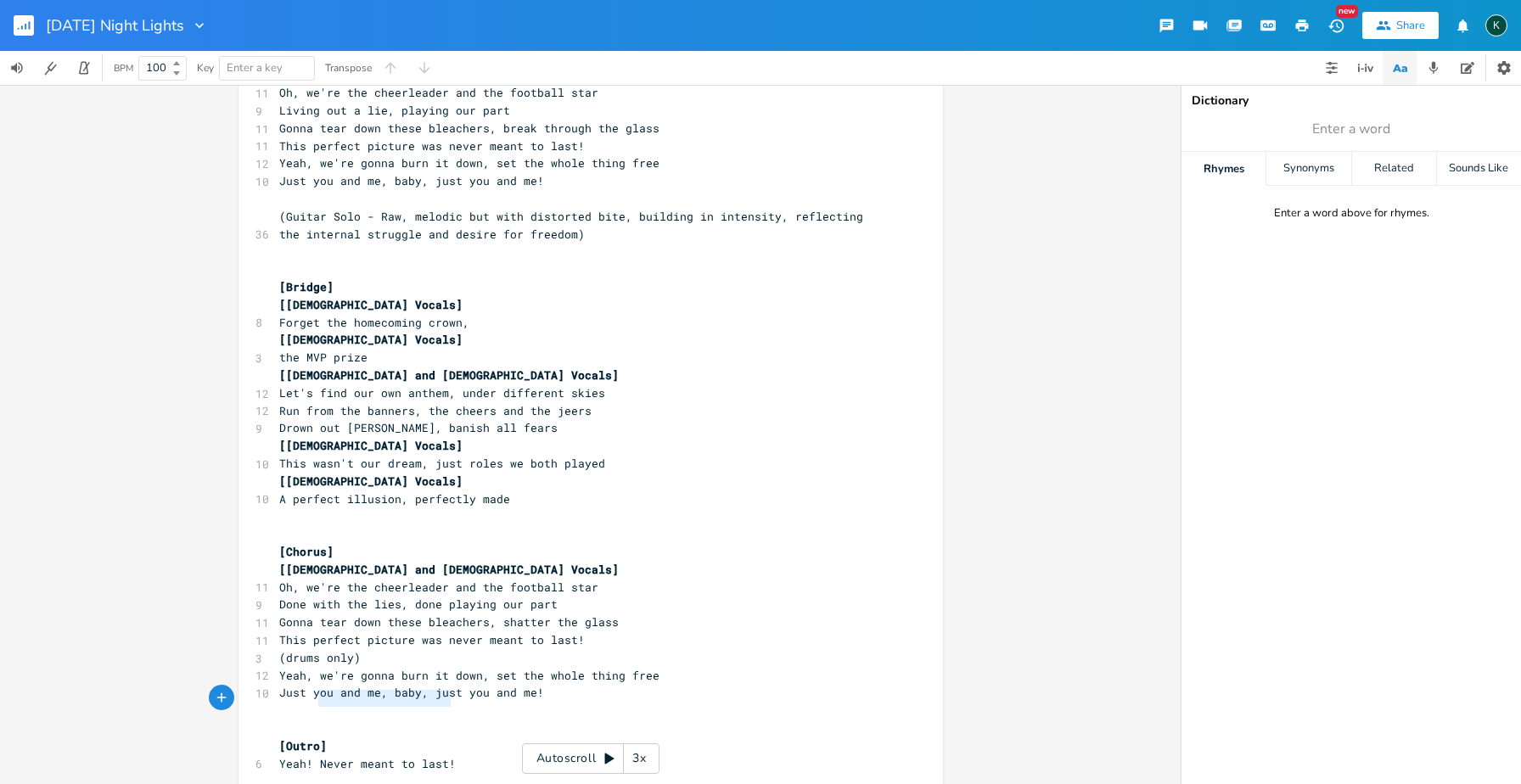
drag, startPoint x: 448, startPoint y: 698, endPoint x: 313, endPoint y: 697, distance: 135.0
click at [313, 755] on pre "Yeah! Never meant to last!" at bounding box center [582, 763] width 613 height 18
type textarea "Wer"
type textarea "'ere g"
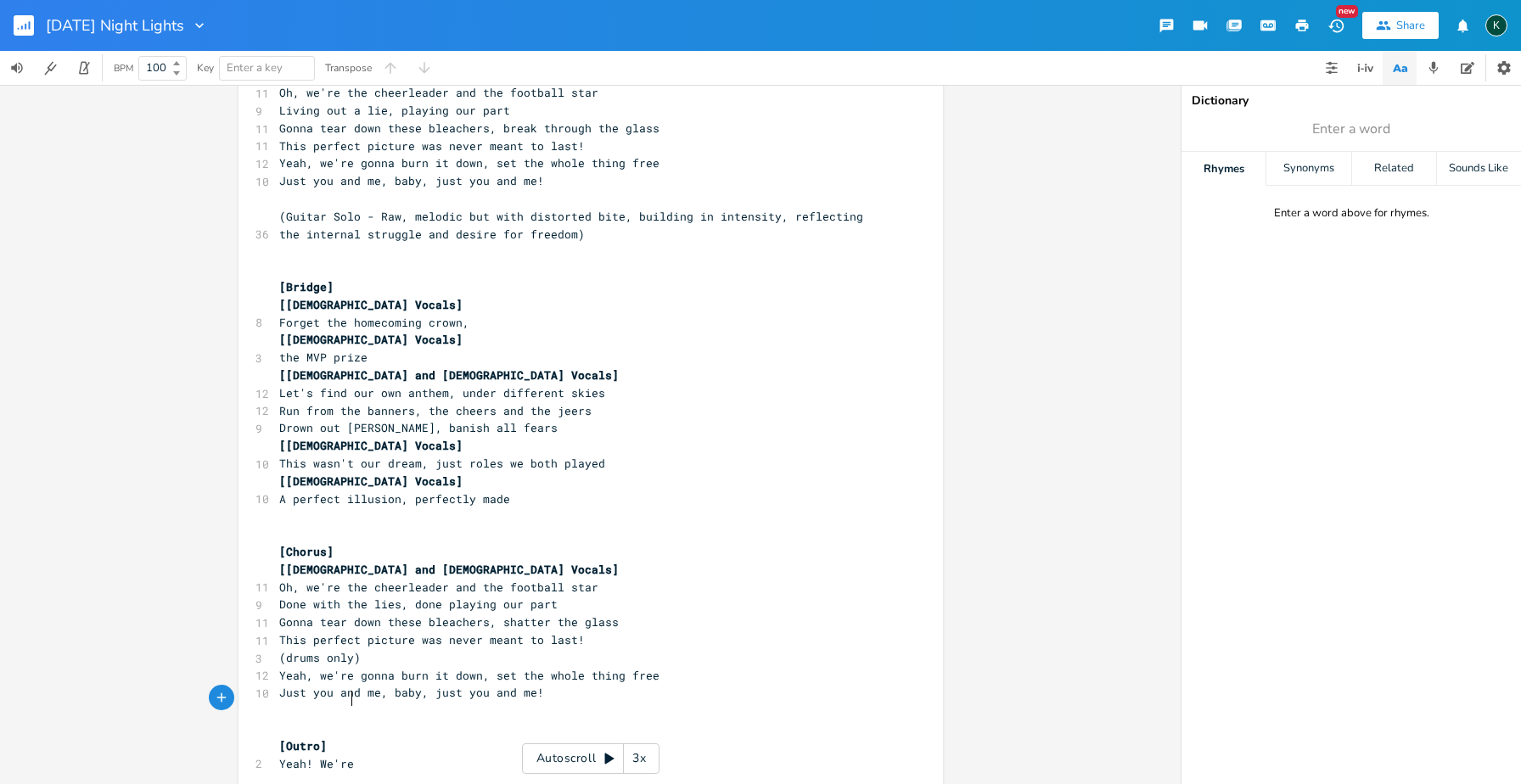
type textarea "re"
type textarea "re gonna burn it down..."
click at [331, 737] on pre "[Outro]" at bounding box center [582, 745] width 613 height 18
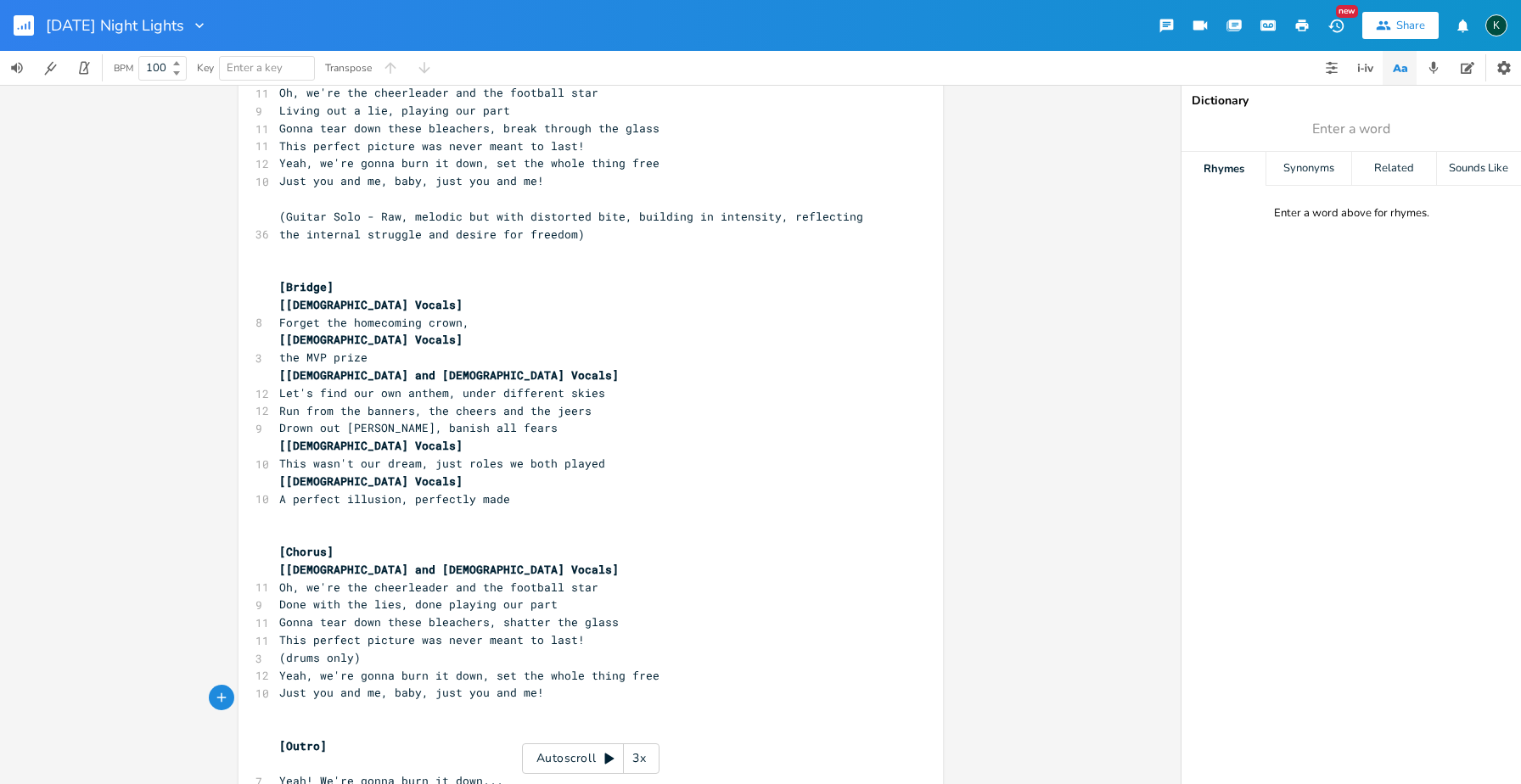
paste textarea ".."
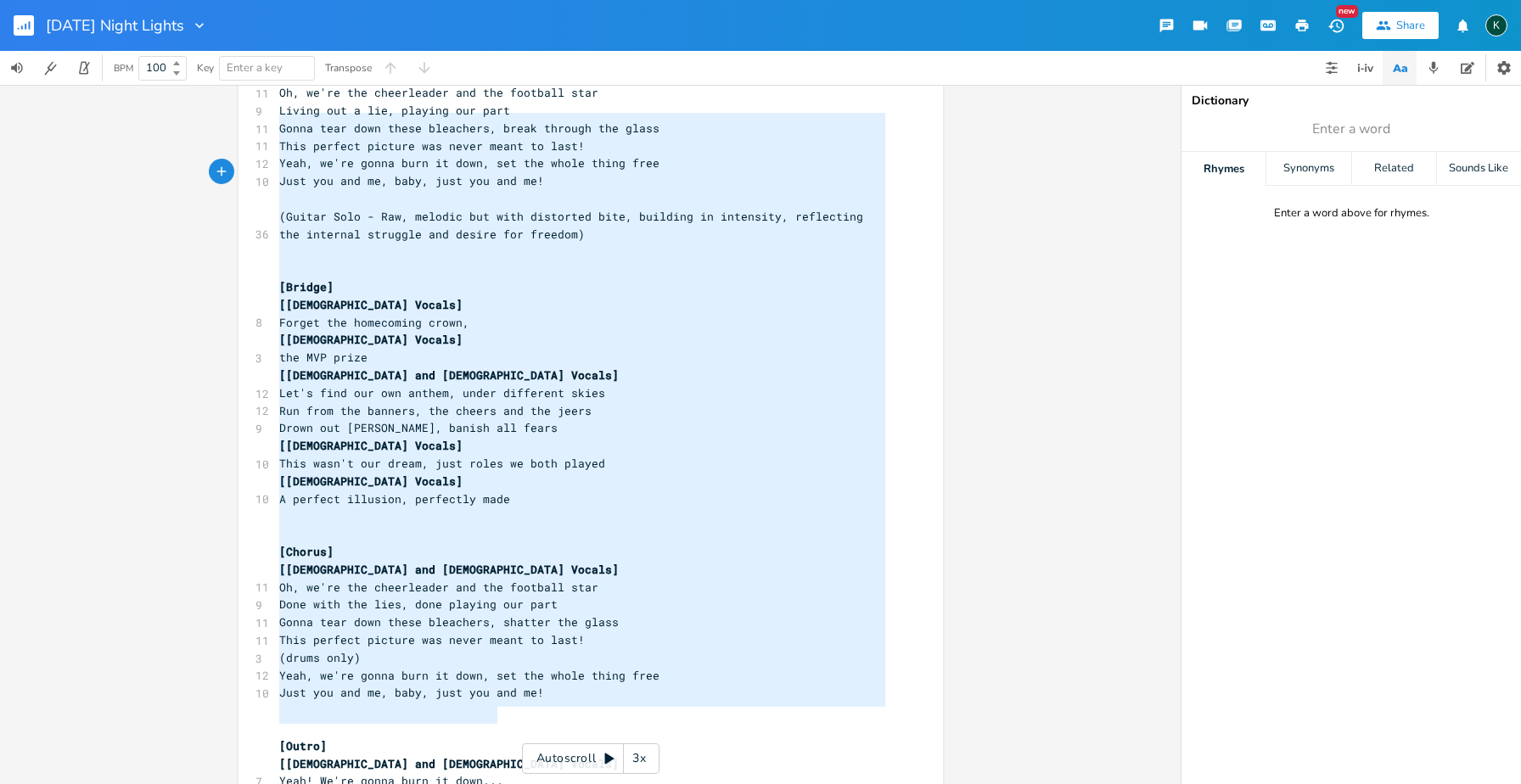
scroll to position [69, 0]
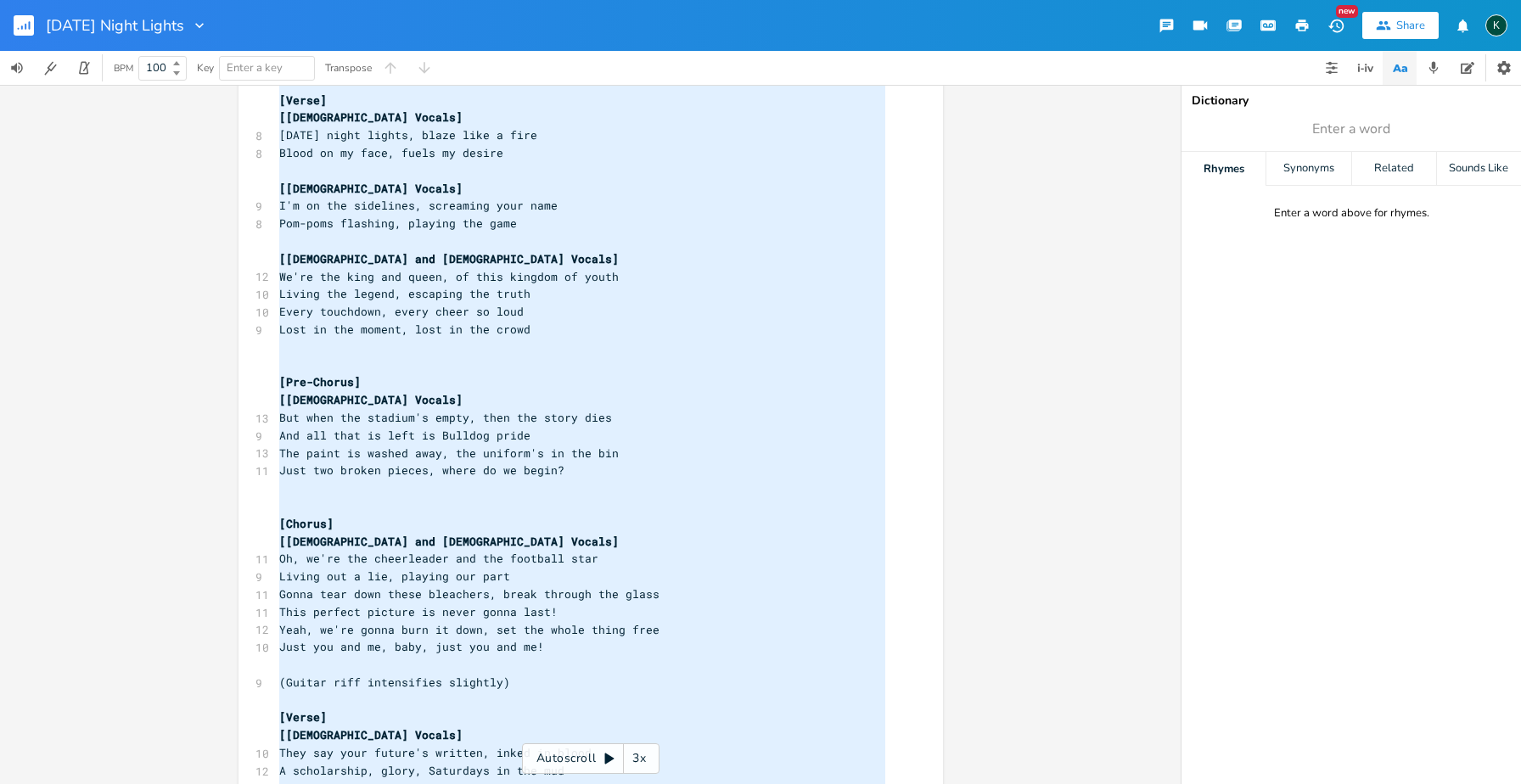
drag, startPoint x: 536, startPoint y: 717, endPoint x: -108, endPoint y: -118, distance: 1054.5
click at [0, 0] on html "[DATE] Night Lights New Share K BPM 100 Key Enter a key Transpose x 9 blues sli…" at bounding box center [760, 392] width 1521 height 784
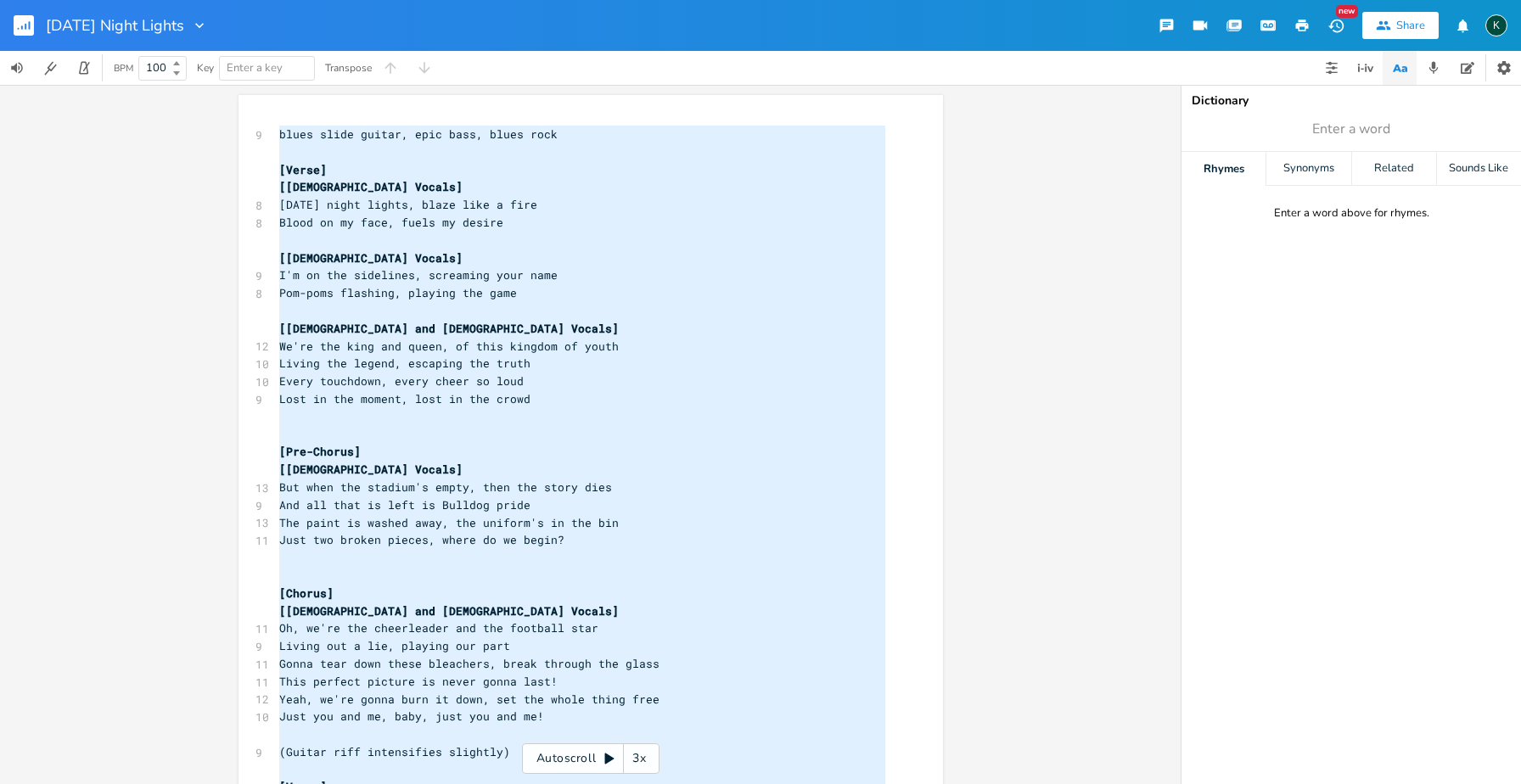
scroll to position [1225, 0]
type textarea "blues slide guitar, epic bass, blues rock [Verse] [[DEMOGRAPHIC_DATA] Vocals] […"
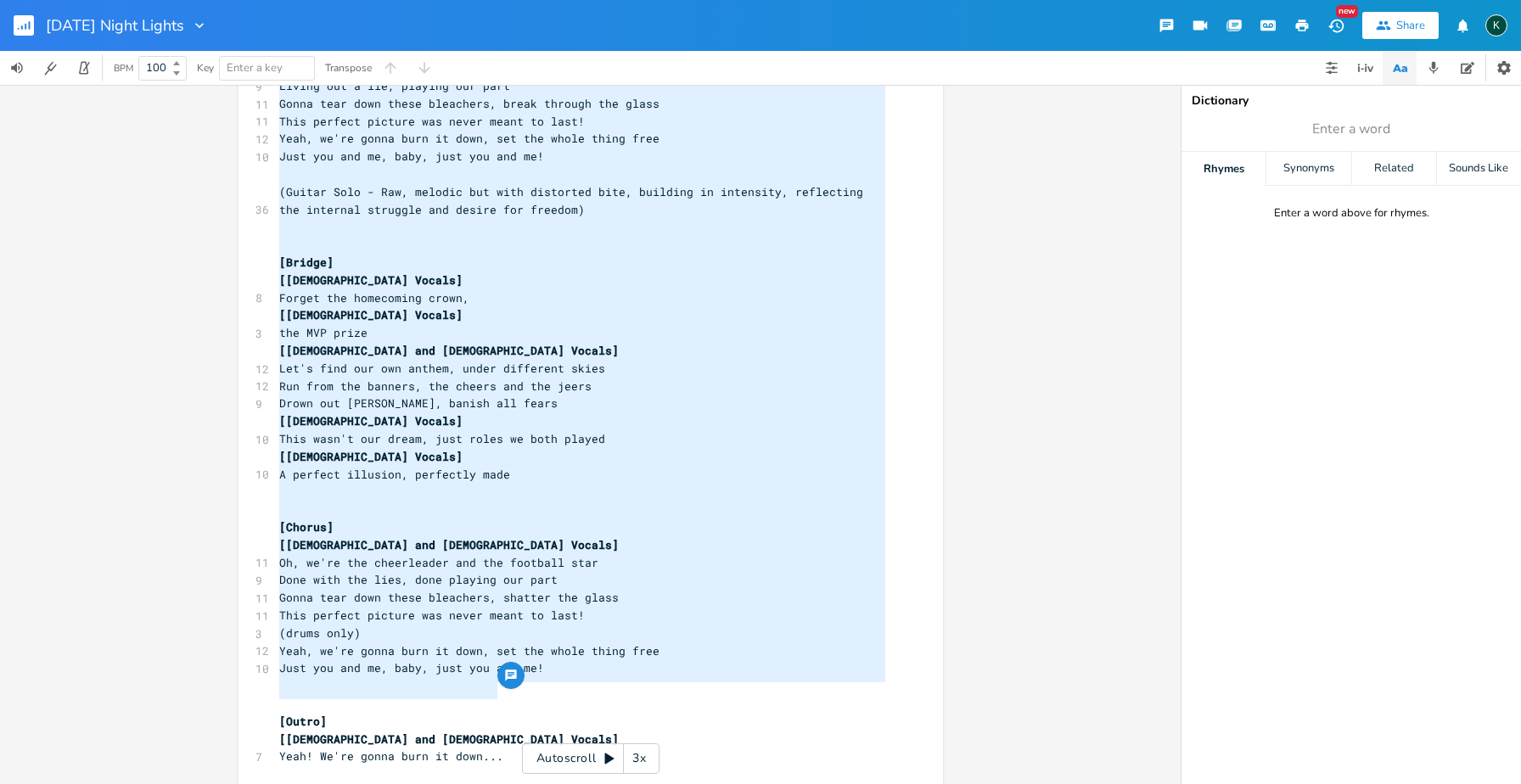
click at [30, 27] on icon "button" at bounding box center [30, 26] width 2 height 9
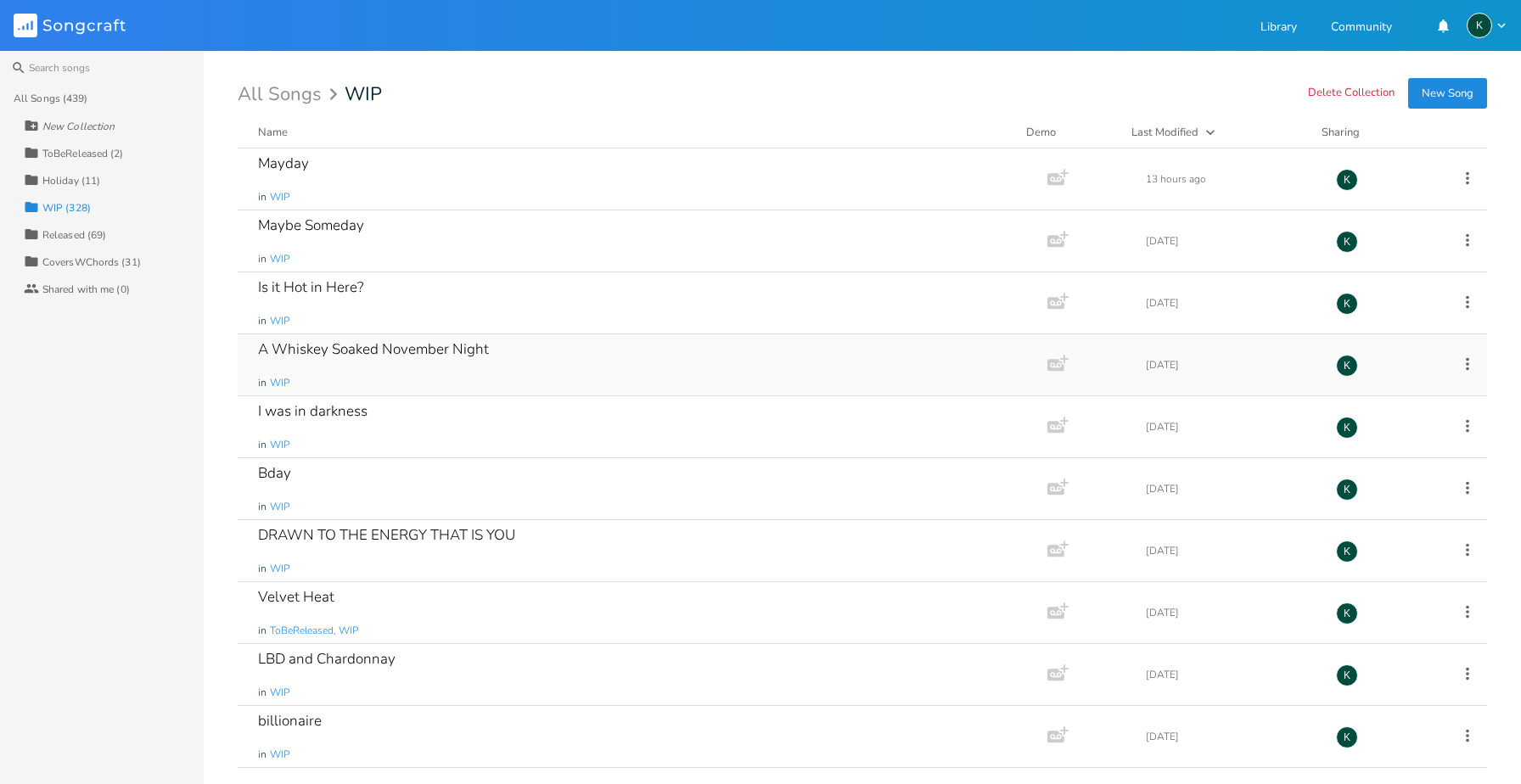
scroll to position [496, 0]
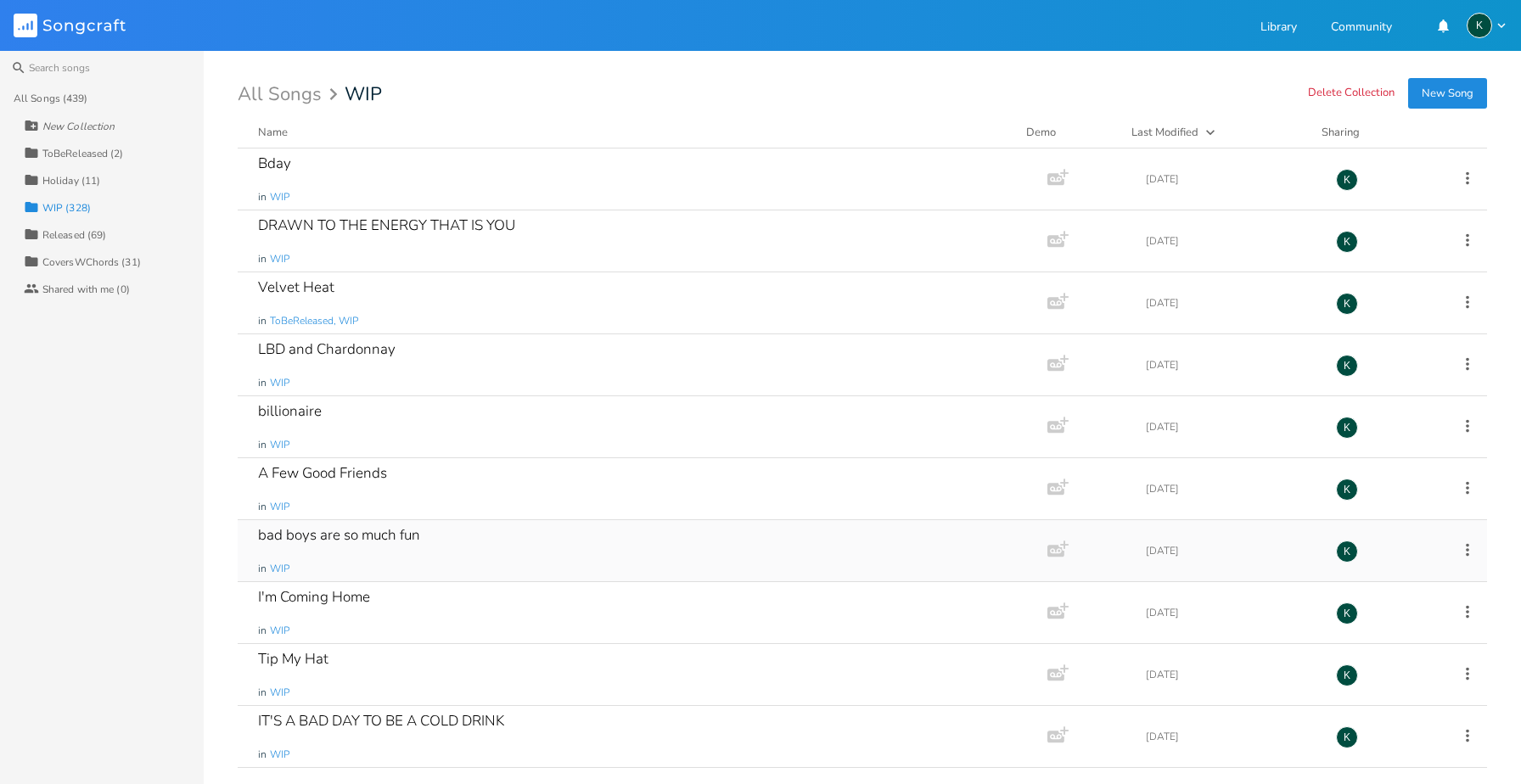
click at [391, 538] on div "bad boys are so much fun" at bounding box center [338, 534] width 162 height 15
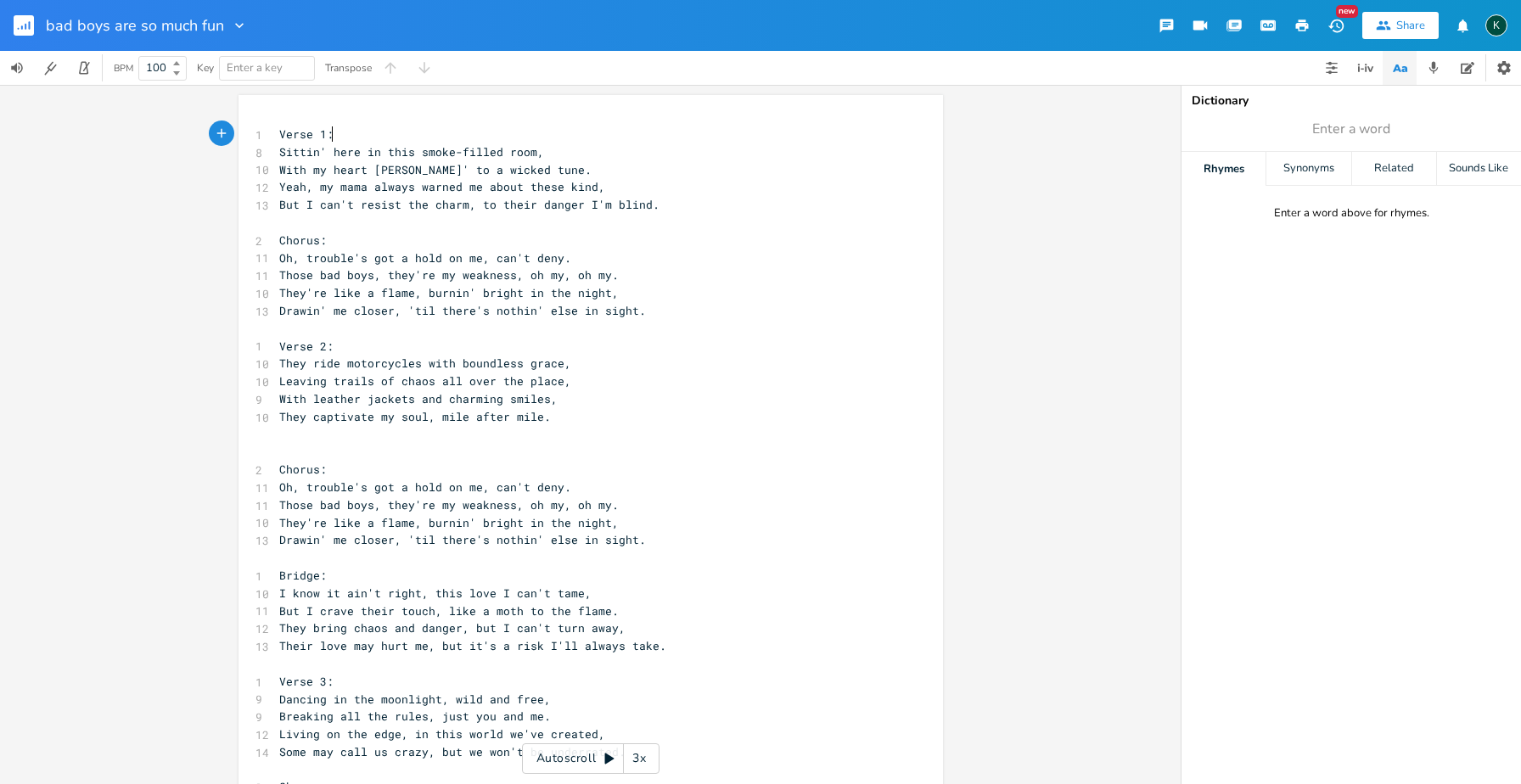
click at [234, 27] on icon "button" at bounding box center [240, 26] width 17 height 17
click at [250, 83] on span "Collection Collections" at bounding box center [260, 77] width 68 height 12
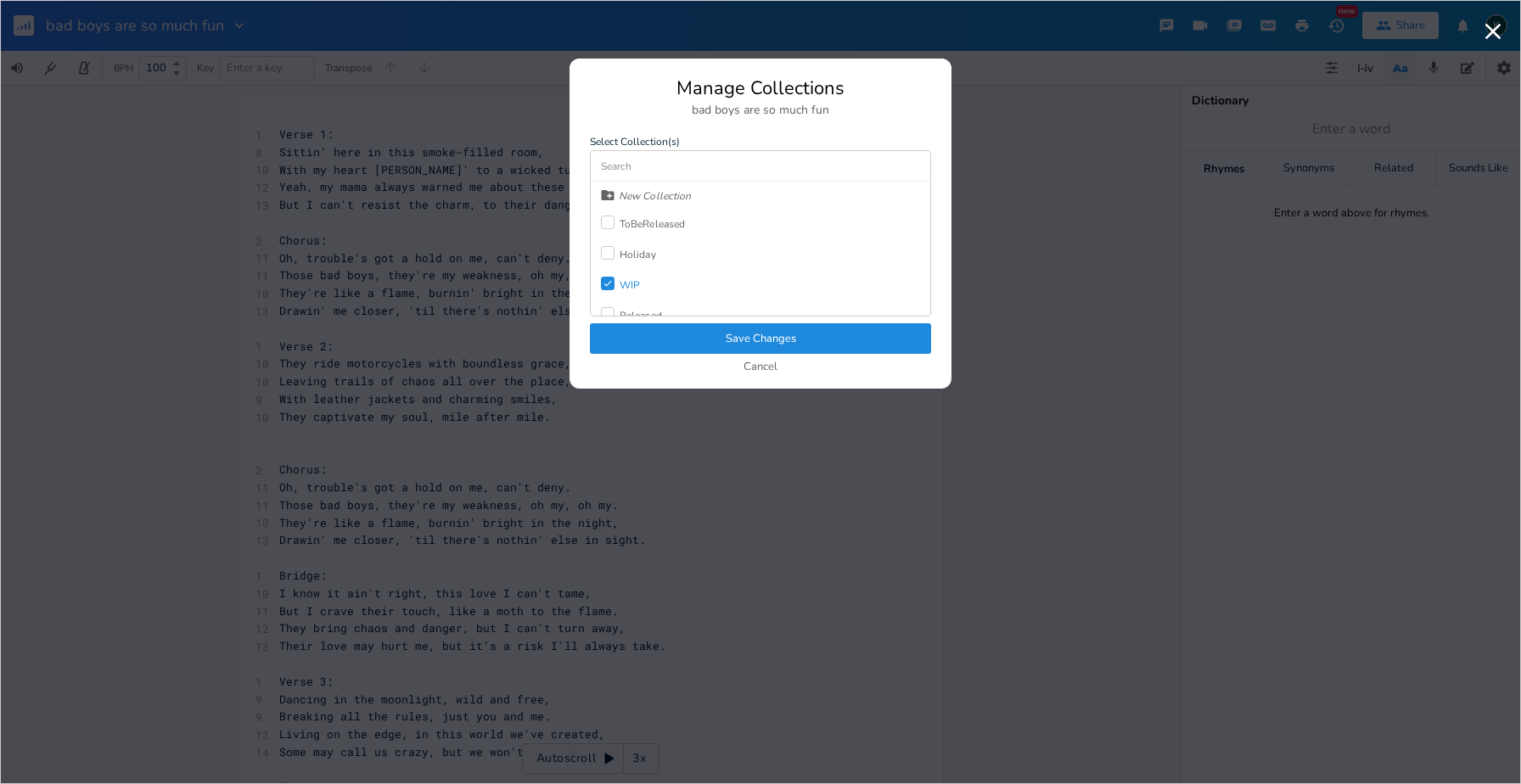
click at [631, 286] on div "WIP" at bounding box center [629, 285] width 21 height 10
click at [650, 271] on div "Released" at bounding box center [641, 270] width 43 height 10
click at [701, 333] on button "Save Changes" at bounding box center [760, 339] width 341 height 31
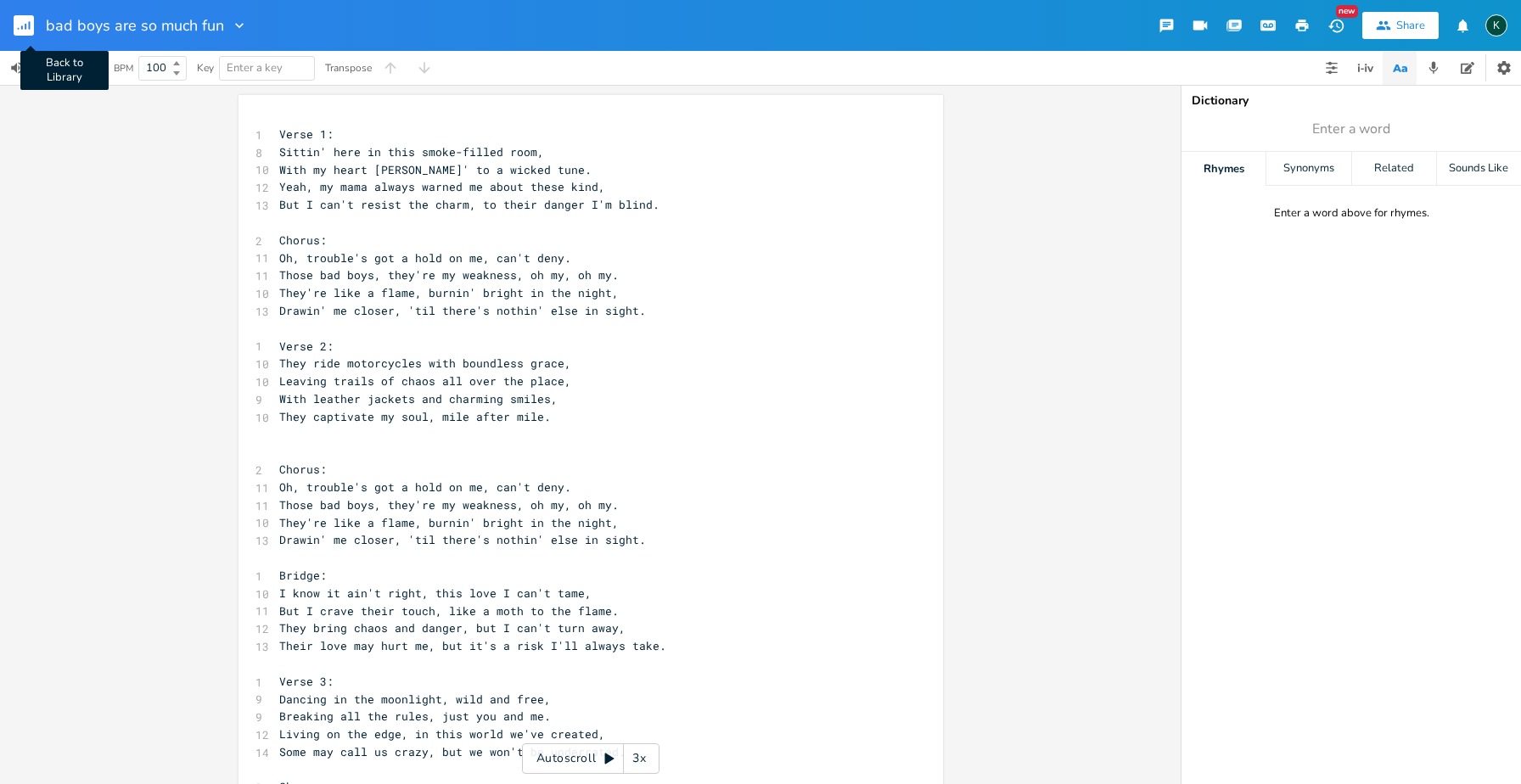
click at [28, 26] on rect "button" at bounding box center [24, 26] width 21 height 21
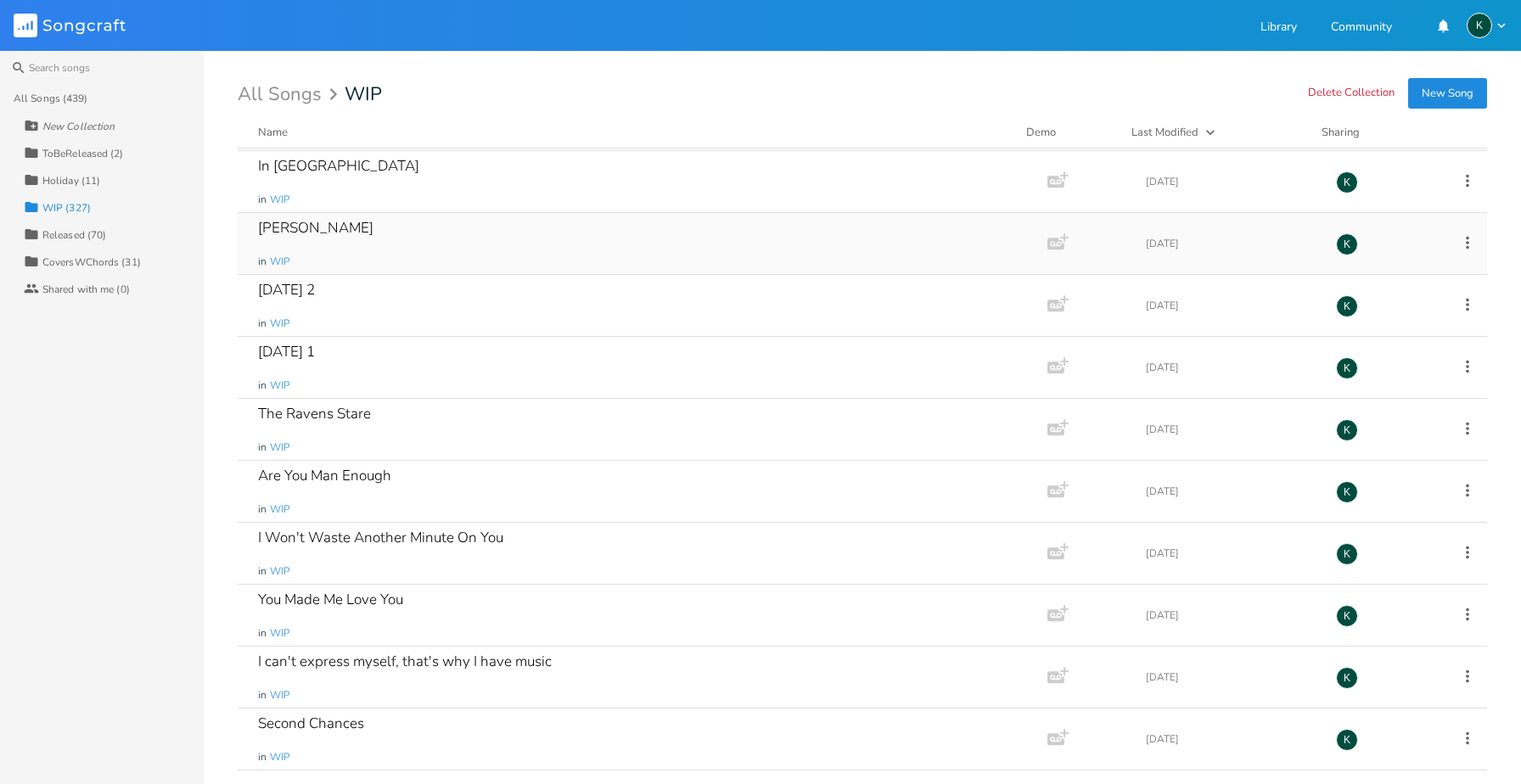
scroll to position [10302, 0]
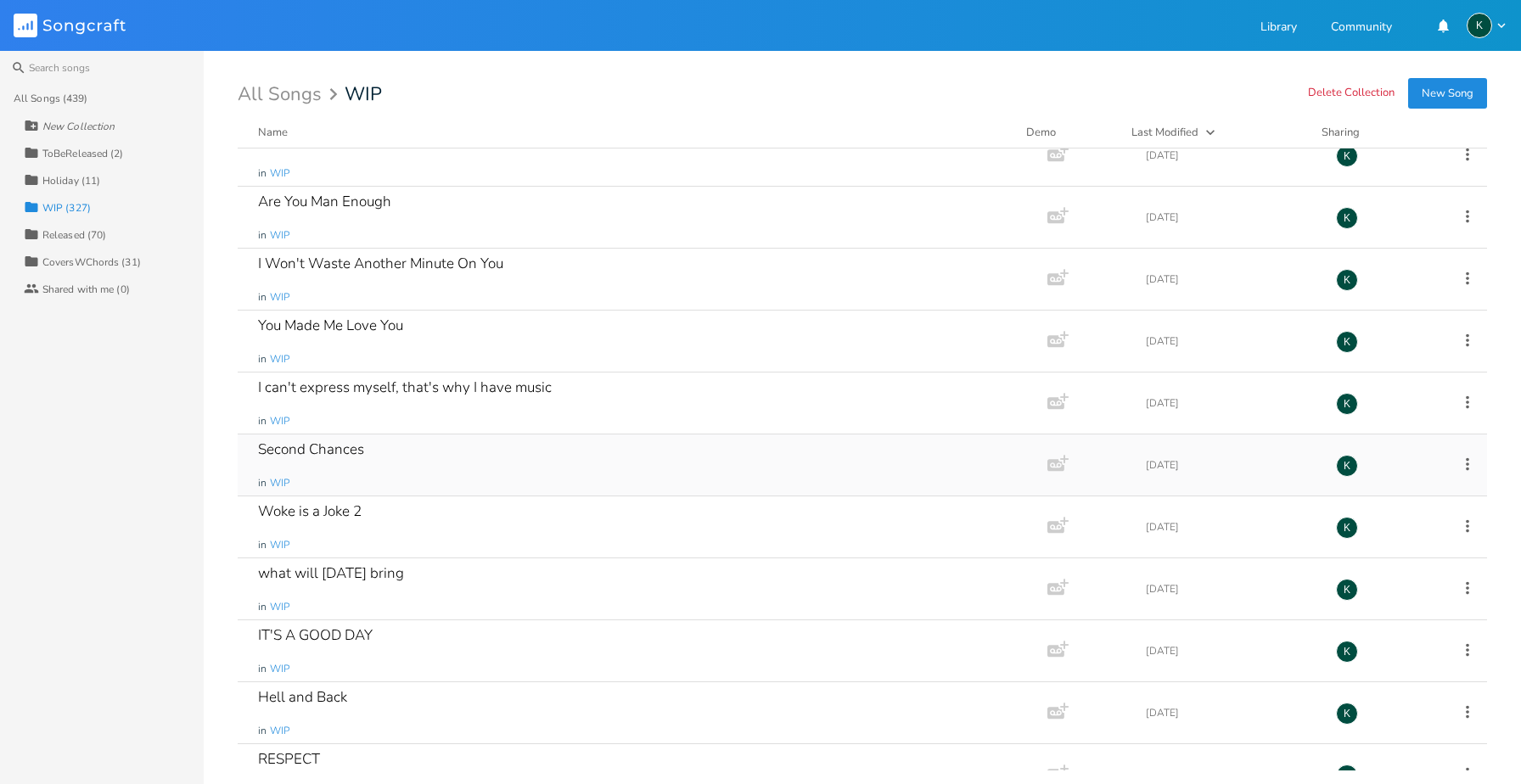
click at [273, 449] on div "Second Chances" at bounding box center [311, 448] width 106 height 15
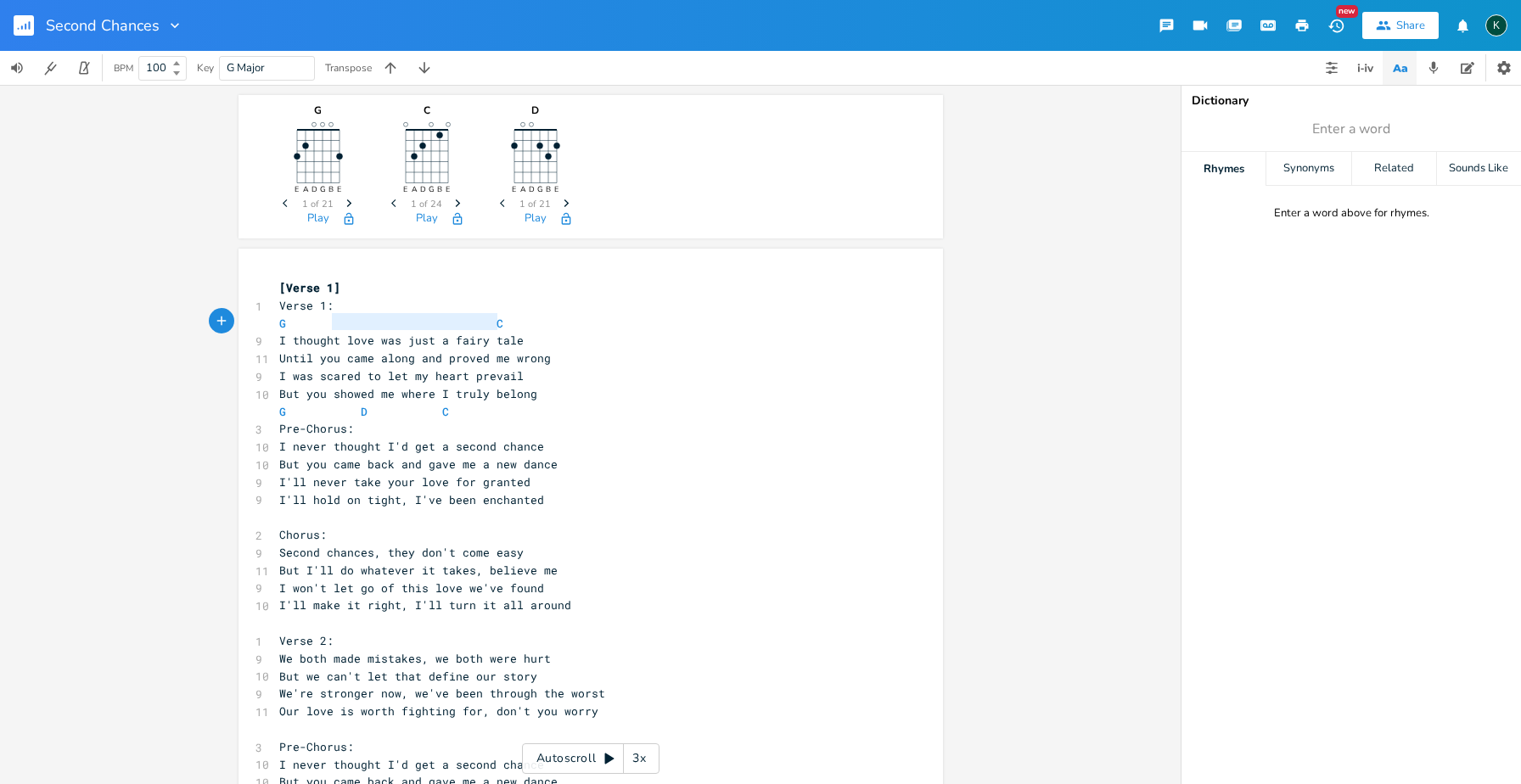
type textarea "G C"
drag, startPoint x: 511, startPoint y: 322, endPoint x: 228, endPoint y: 318, distance: 283.0
click at [228, 318] on div "G E A D G B E Previous 1 of 21 Next Play C E A D G B E Previous 1 of 24 Next Pl…" at bounding box center [590, 434] width 1181 height 699
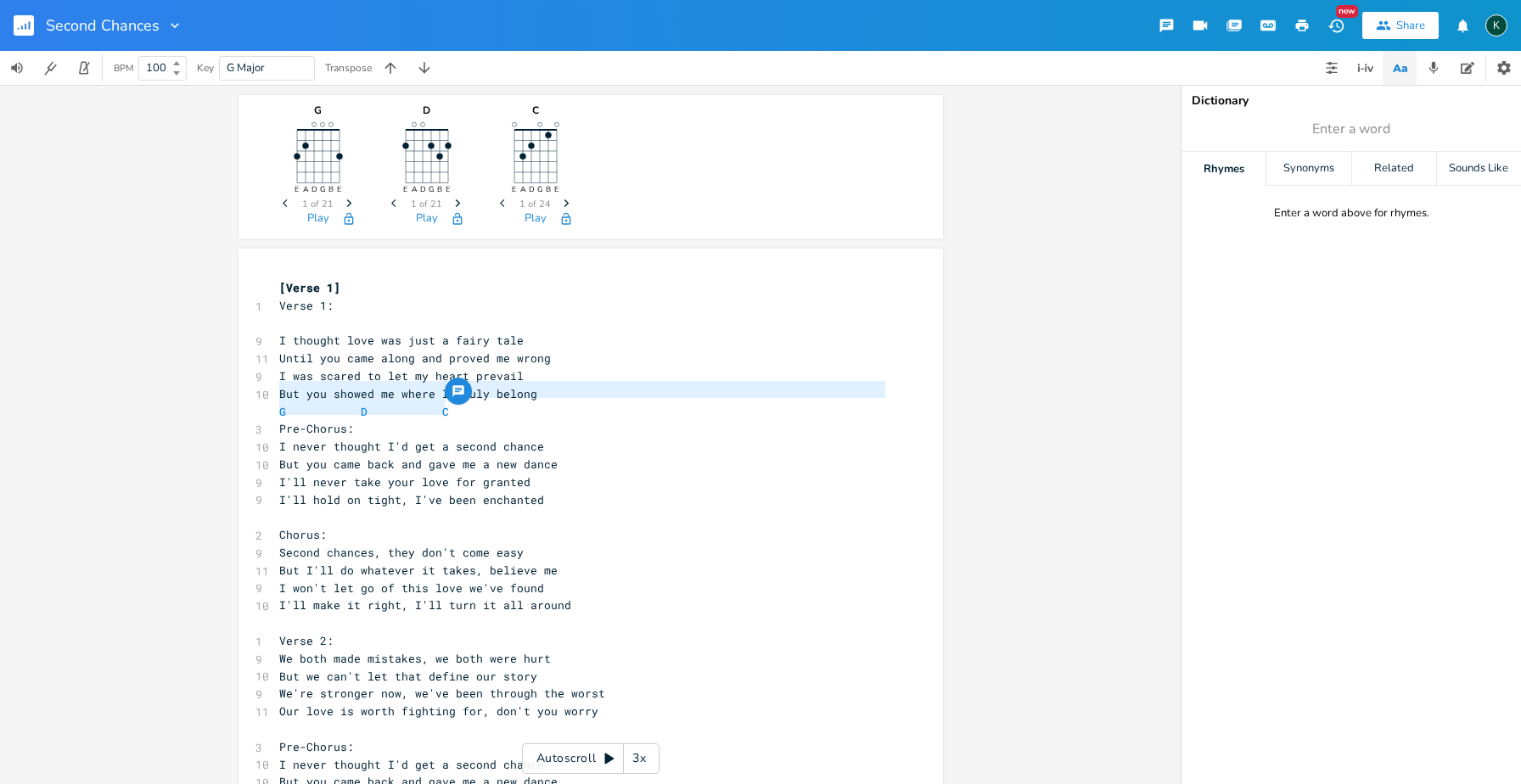
type textarea "G D C"
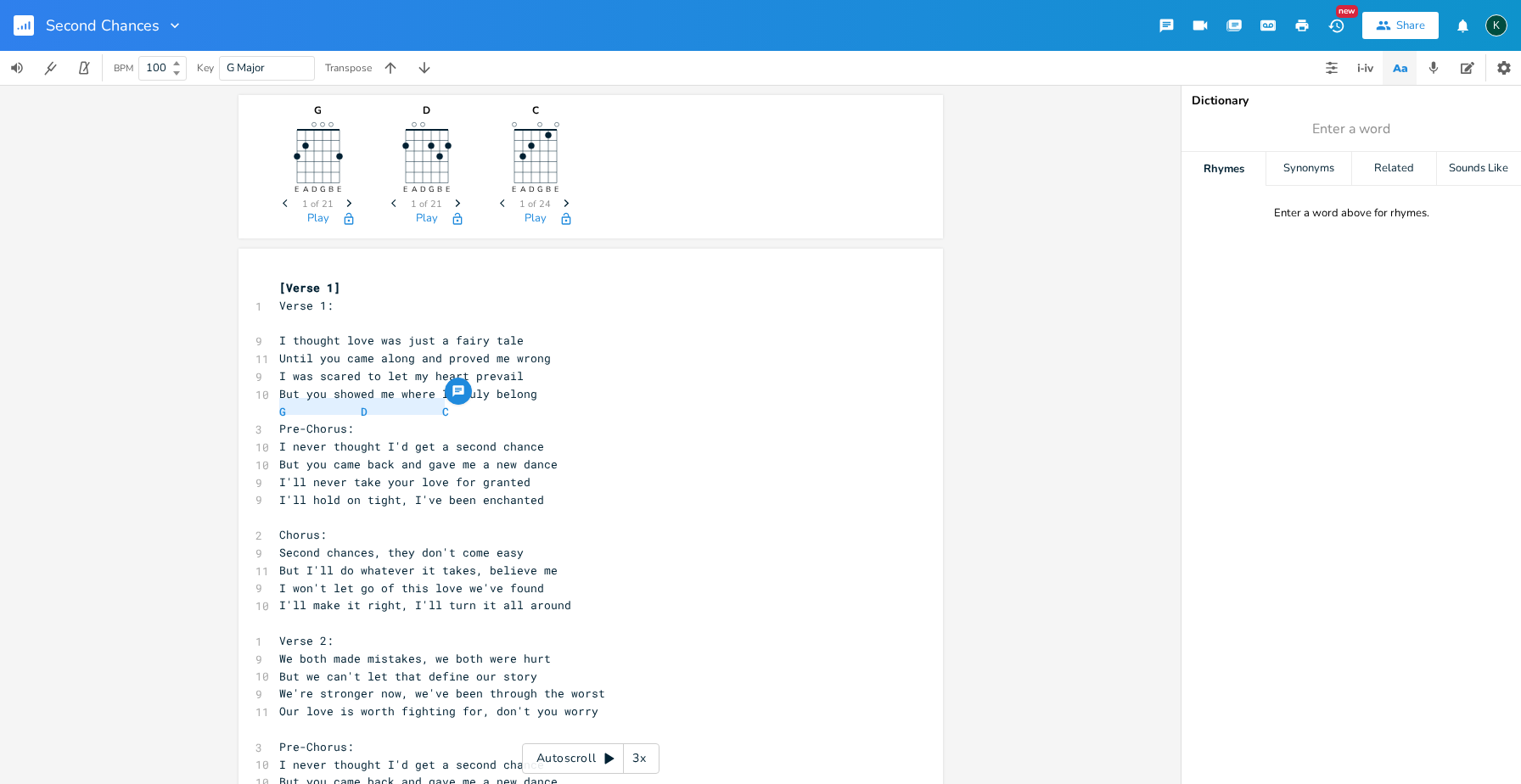
drag, startPoint x: 426, startPoint y: 403, endPoint x: 224, endPoint y: 401, distance: 202.0
click at [225, 402] on div "G E A D G B E Previous 1 of 21 Next Play D E A D G B E Previous 1 of 21 Next Pl…" at bounding box center [590, 434] width 1181 height 699
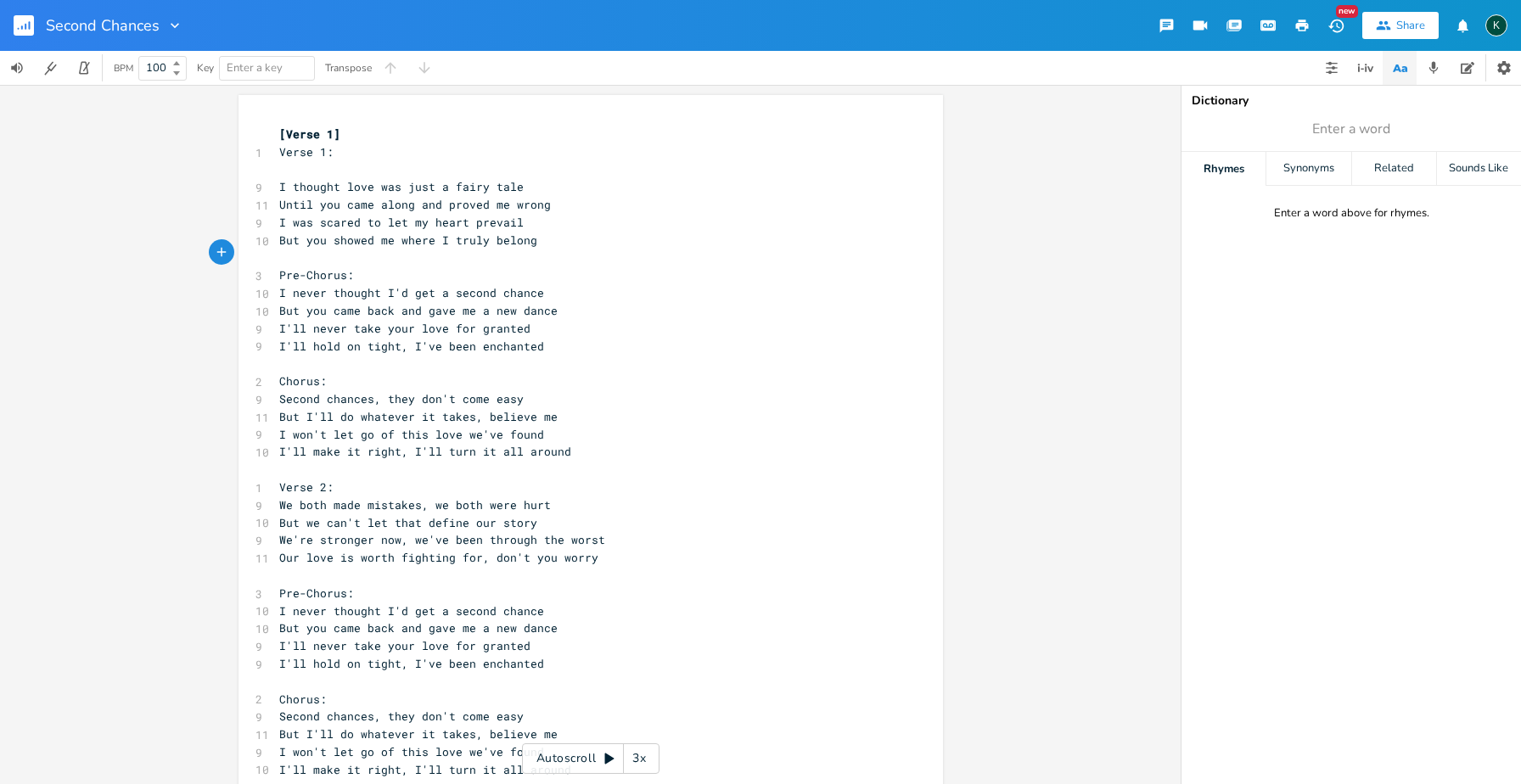
type textarea "Verse 1:"
drag, startPoint x: 333, startPoint y: 146, endPoint x: 191, endPoint y: 143, distance: 142.0
click at [196, 143] on div "Verse 1: x [Verse 1] 1 Verse 1: ​ 9 I thought love was just a fairy tale 11 Unt…" at bounding box center [590, 434] width 1181 height 699
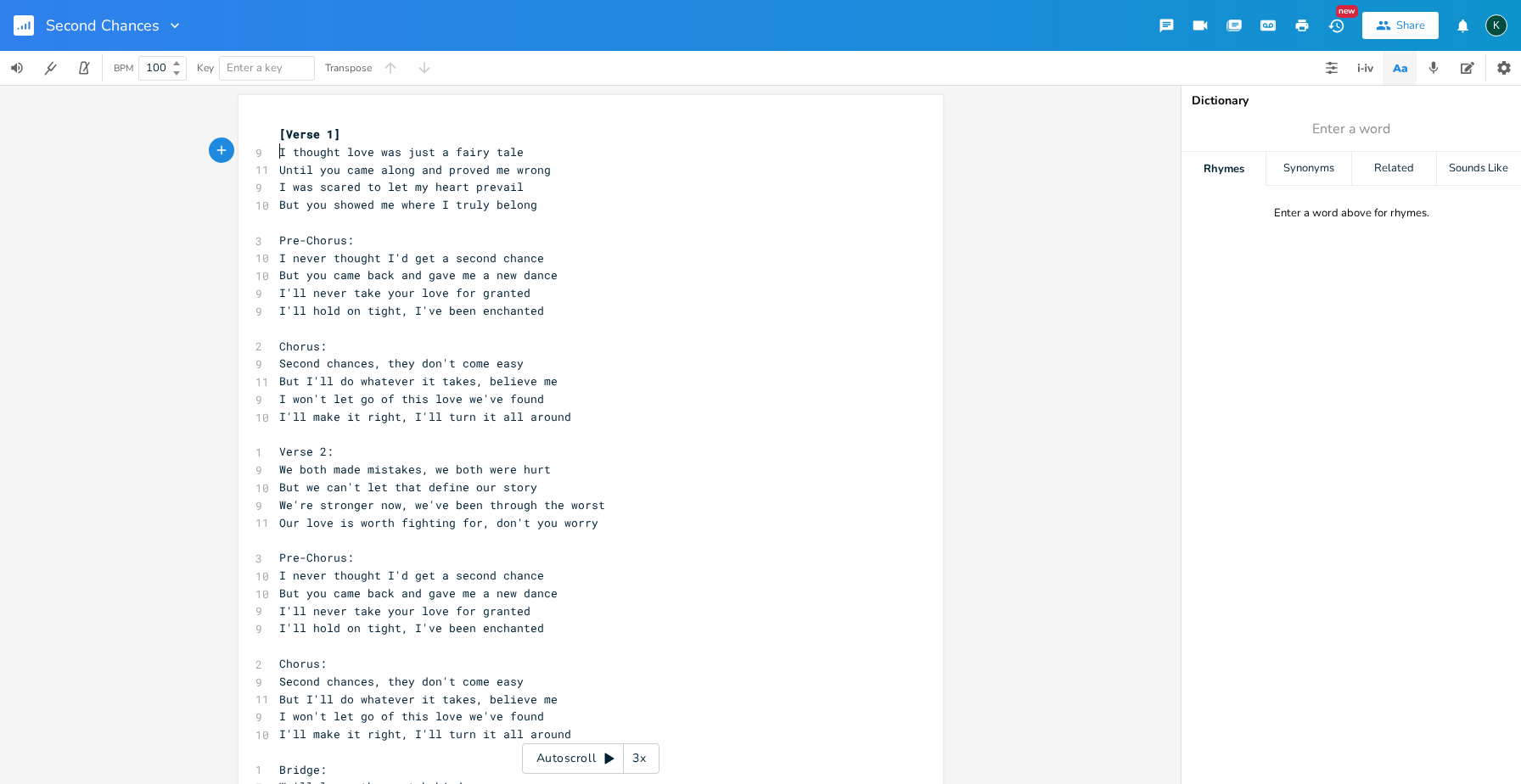
click at [351, 236] on pre "Pre-Chorus:" at bounding box center [582, 241] width 613 height 18
type textarea "]"
click at [355, 232] on pre "Pre-Chorus:" at bounding box center [582, 241] width 613 height 18
type textarea "]"
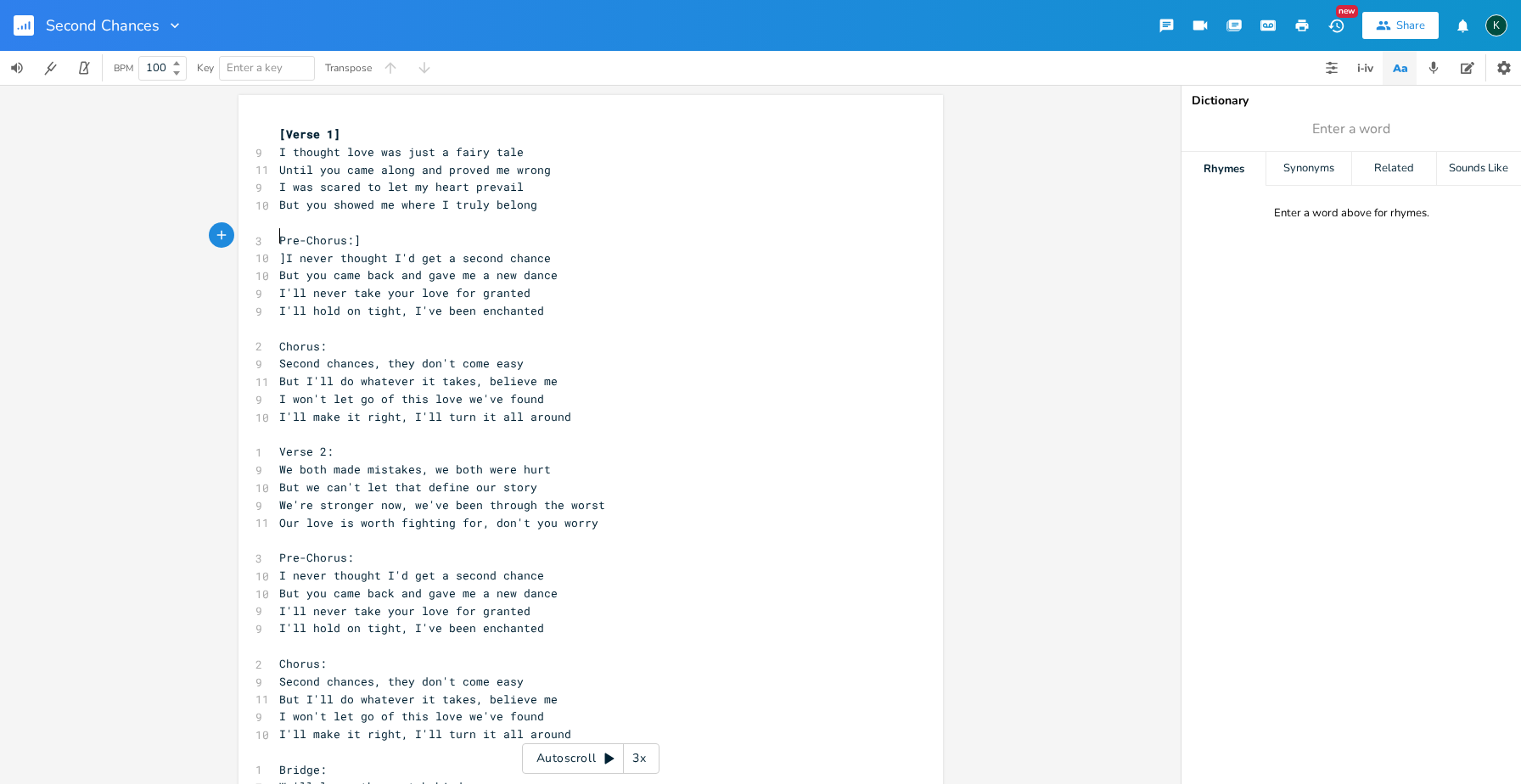
click at [279, 238] on span "Pre-Chorus:]" at bounding box center [319, 241] width 81 height 15
type textarea "["
click at [324, 338] on pre "Chorus:" at bounding box center [582, 346] width 613 height 18
type textarea "]"
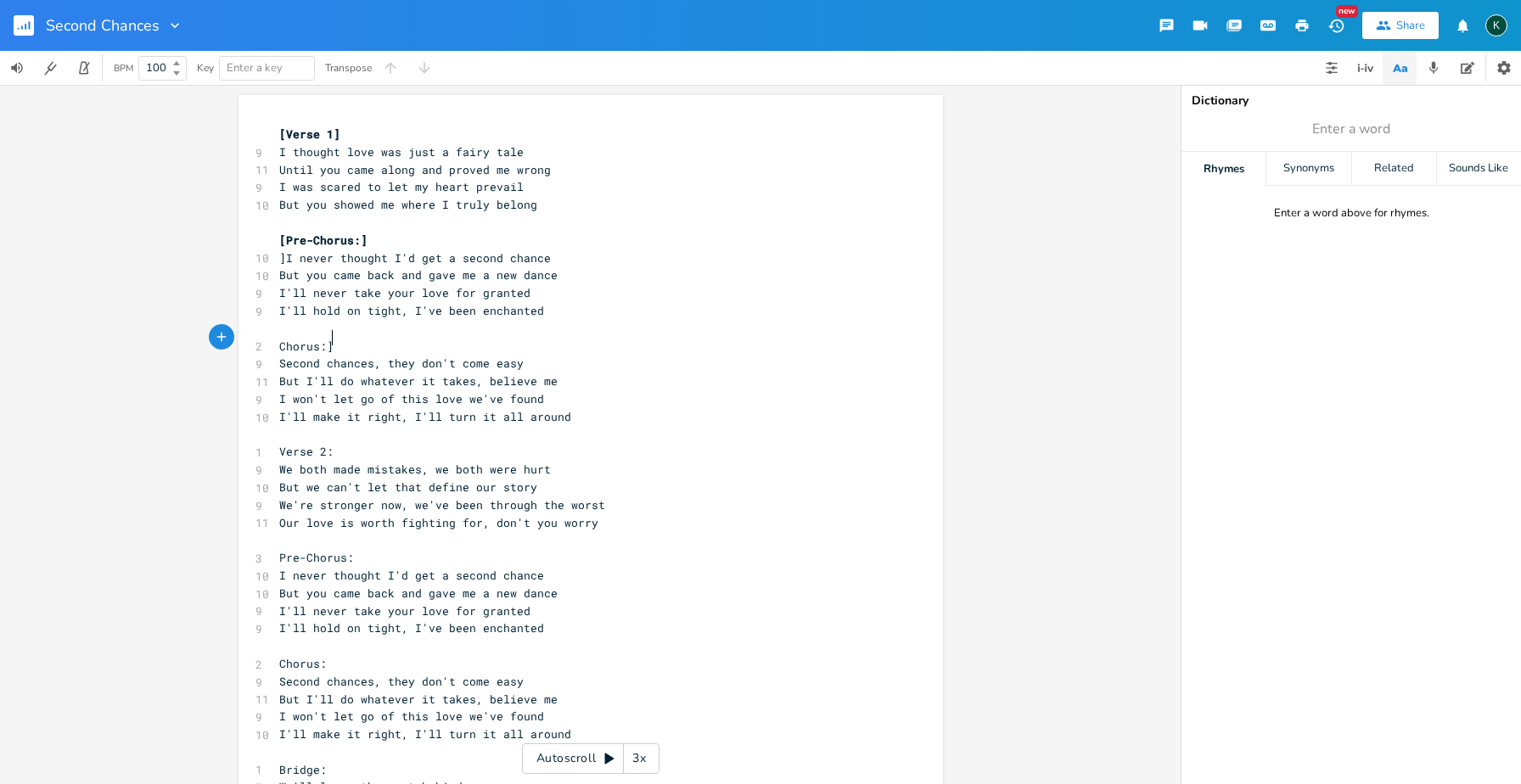
click at [279, 338] on span "Chorus:]" at bounding box center [306, 346] width 54 height 15
type textarea "["
click at [339, 442] on pre "Verse 2:" at bounding box center [582, 451] width 613 height 18
type textarea "]"
click at [279, 443] on span "Verse 2:]" at bounding box center [309, 451] width 61 height 15
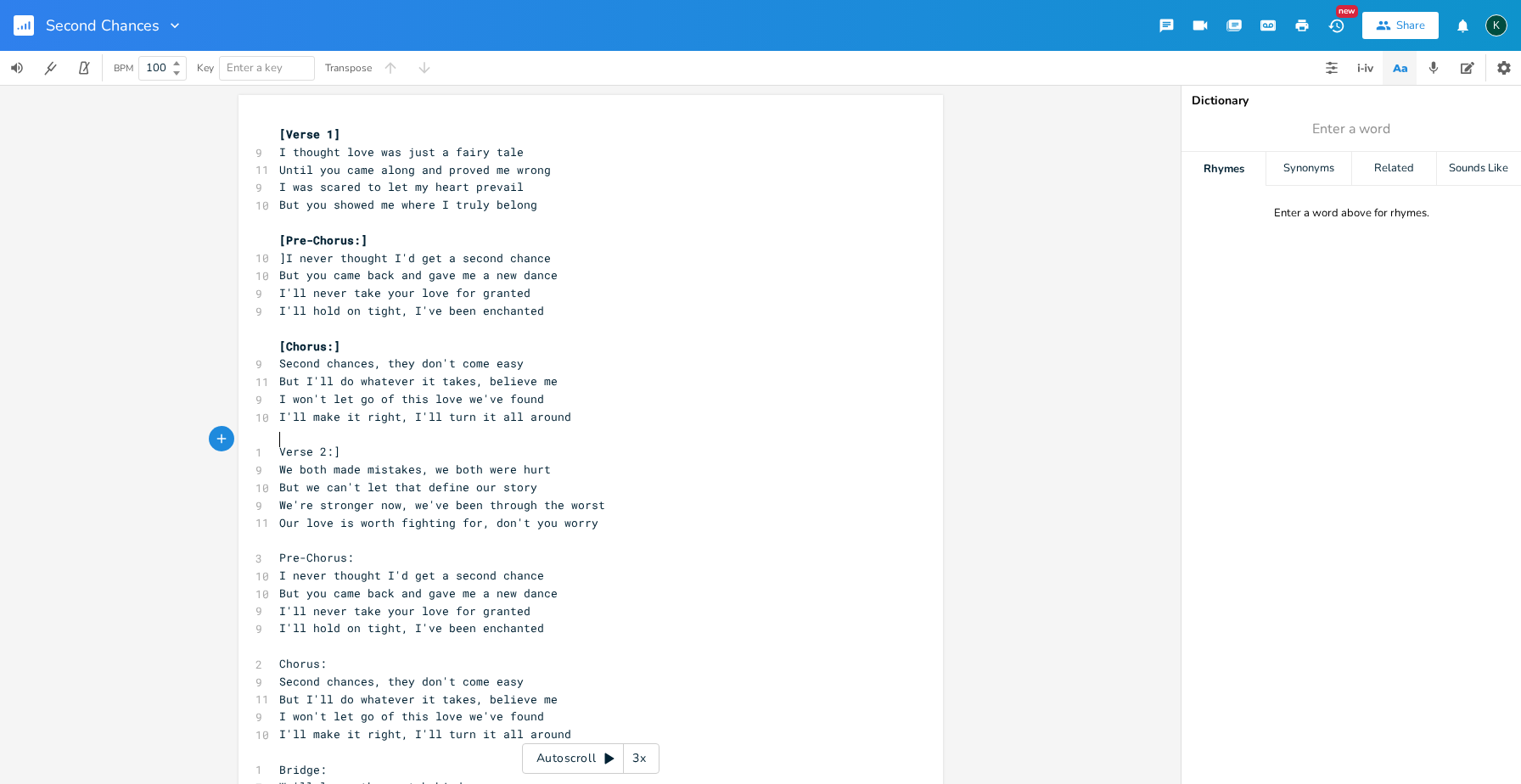
type textarea "[["
click at [357, 549] on pre "Pre-Chorus:" at bounding box center [582, 557] width 613 height 18
type textarea "]"
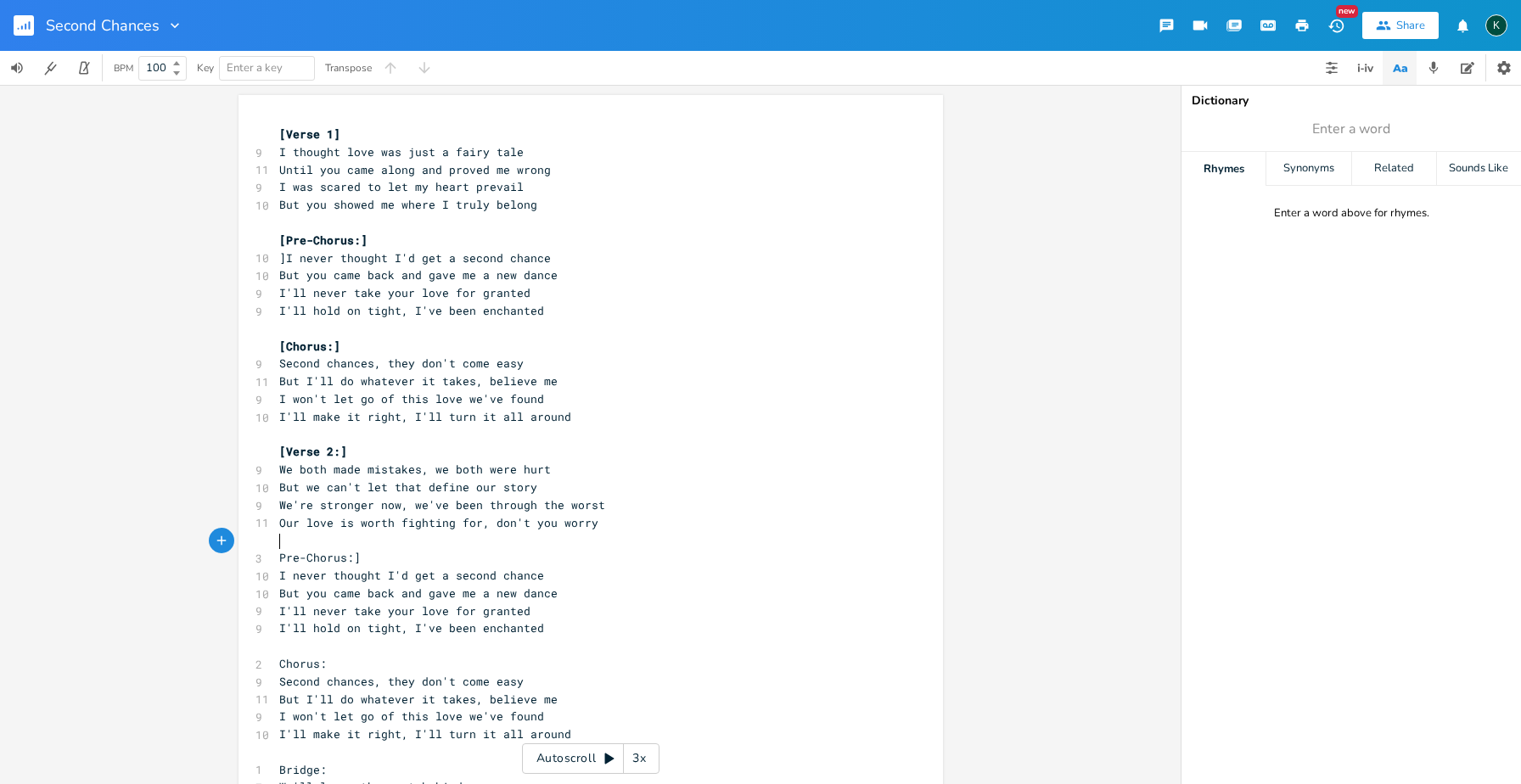
click at [279, 549] on span "Pre-Chorus:]" at bounding box center [319, 557] width 81 height 15
type textarea "["
click at [325, 655] on pre "Chorus:" at bounding box center [582, 663] width 613 height 18
type textarea "]"
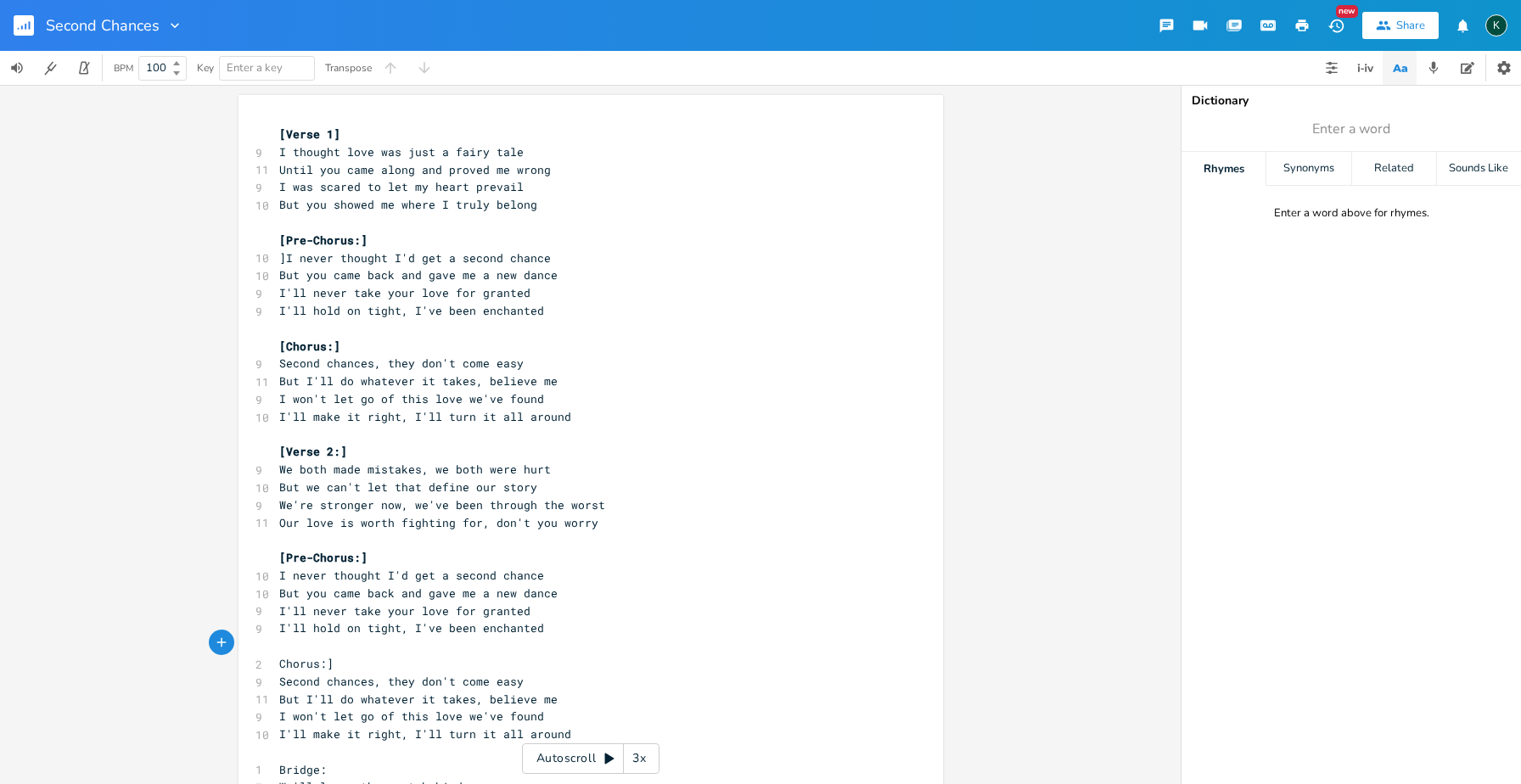
click at [276, 655] on pre "Chorus:]" at bounding box center [582, 663] width 613 height 18
type textarea "["
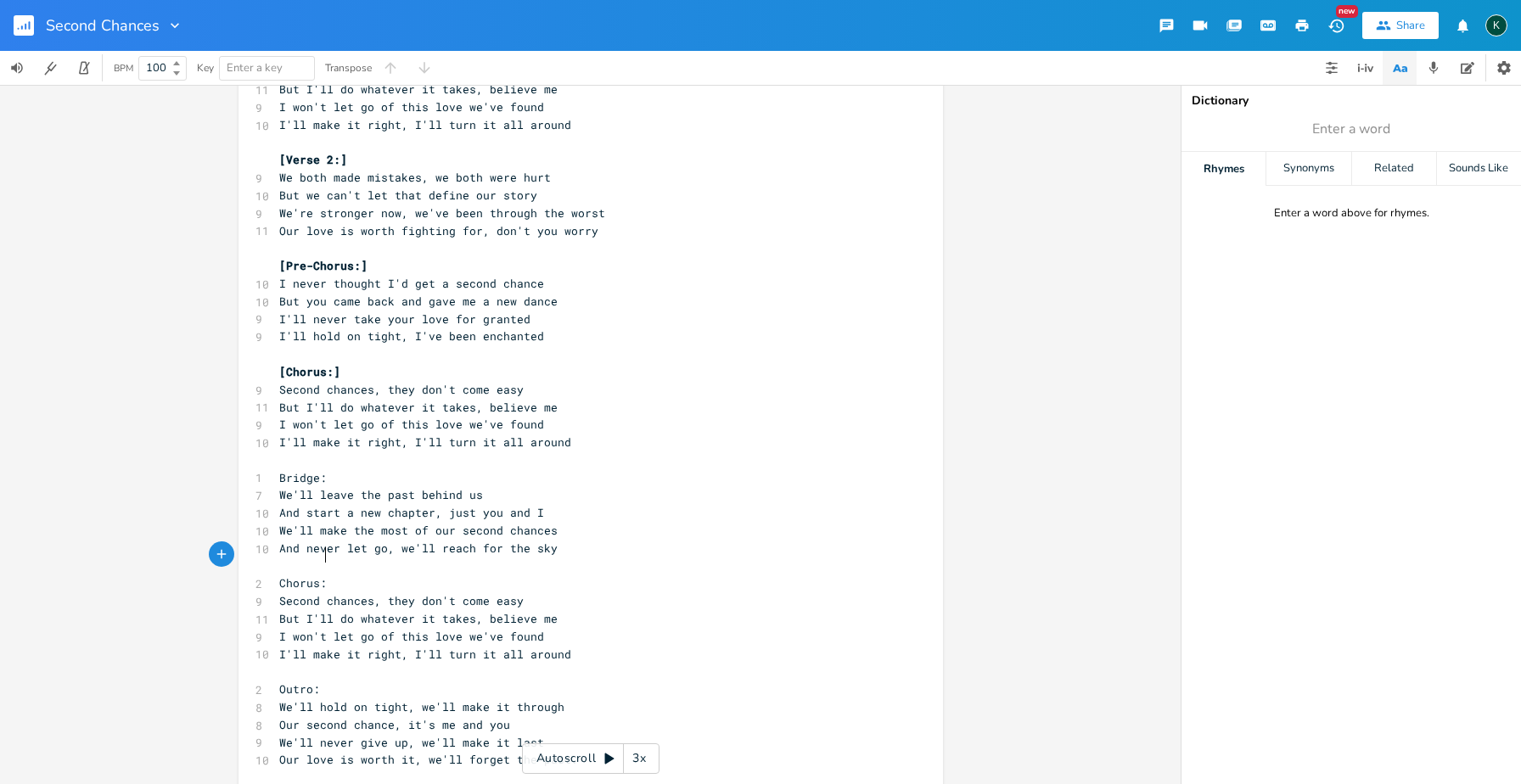
click at [323, 574] on pre "Chorus:" at bounding box center [582, 583] width 613 height 18
type textarea "]"
click at [279, 575] on span "Chorus:]" at bounding box center [306, 583] width 54 height 15
type textarea "["
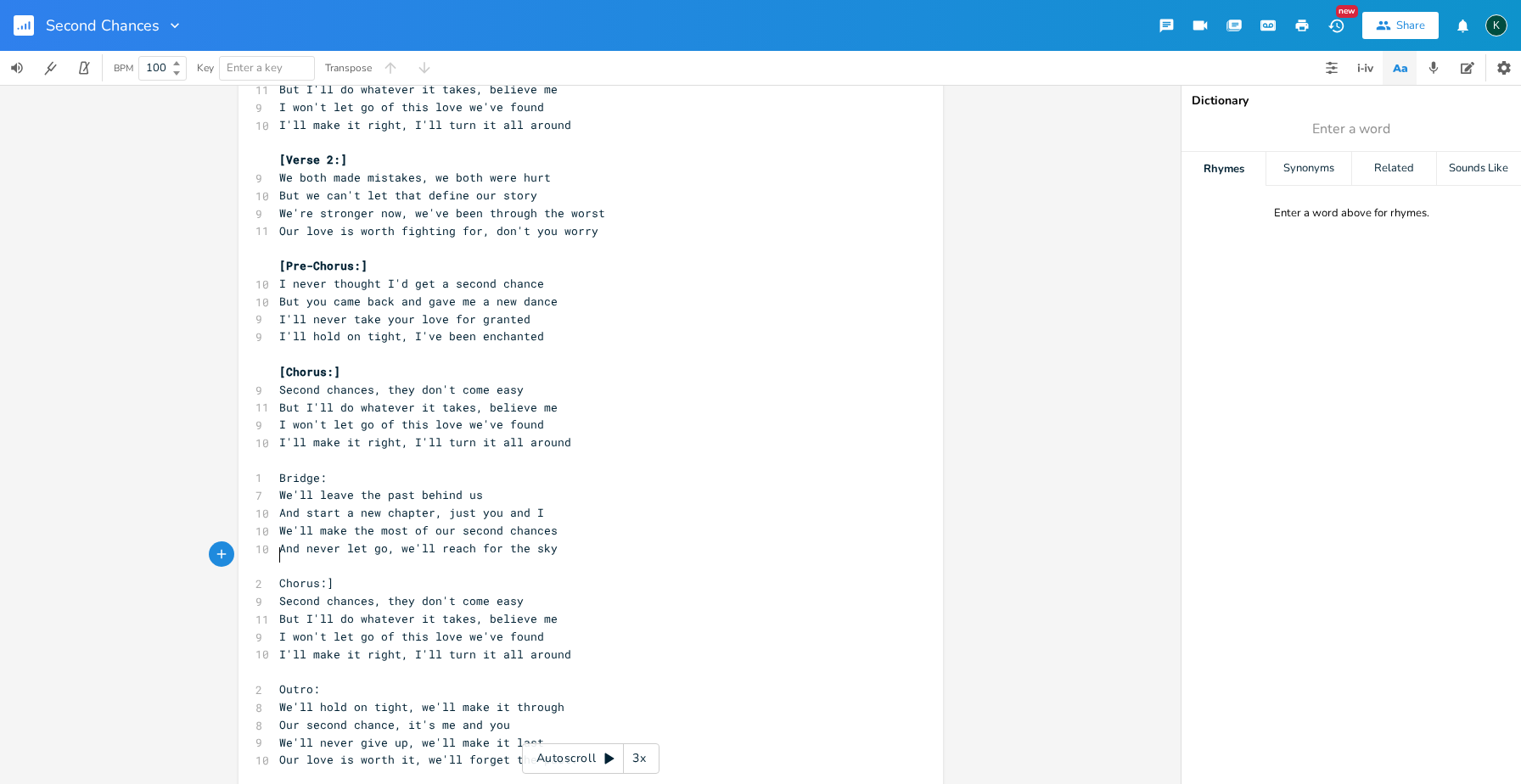
scroll to position [0, 3]
click at [276, 469] on pre "Bridge:" at bounding box center [582, 478] width 613 height 18
type textarea "["
click at [327, 469] on pre "[Bridge:" at bounding box center [582, 478] width 613 height 18
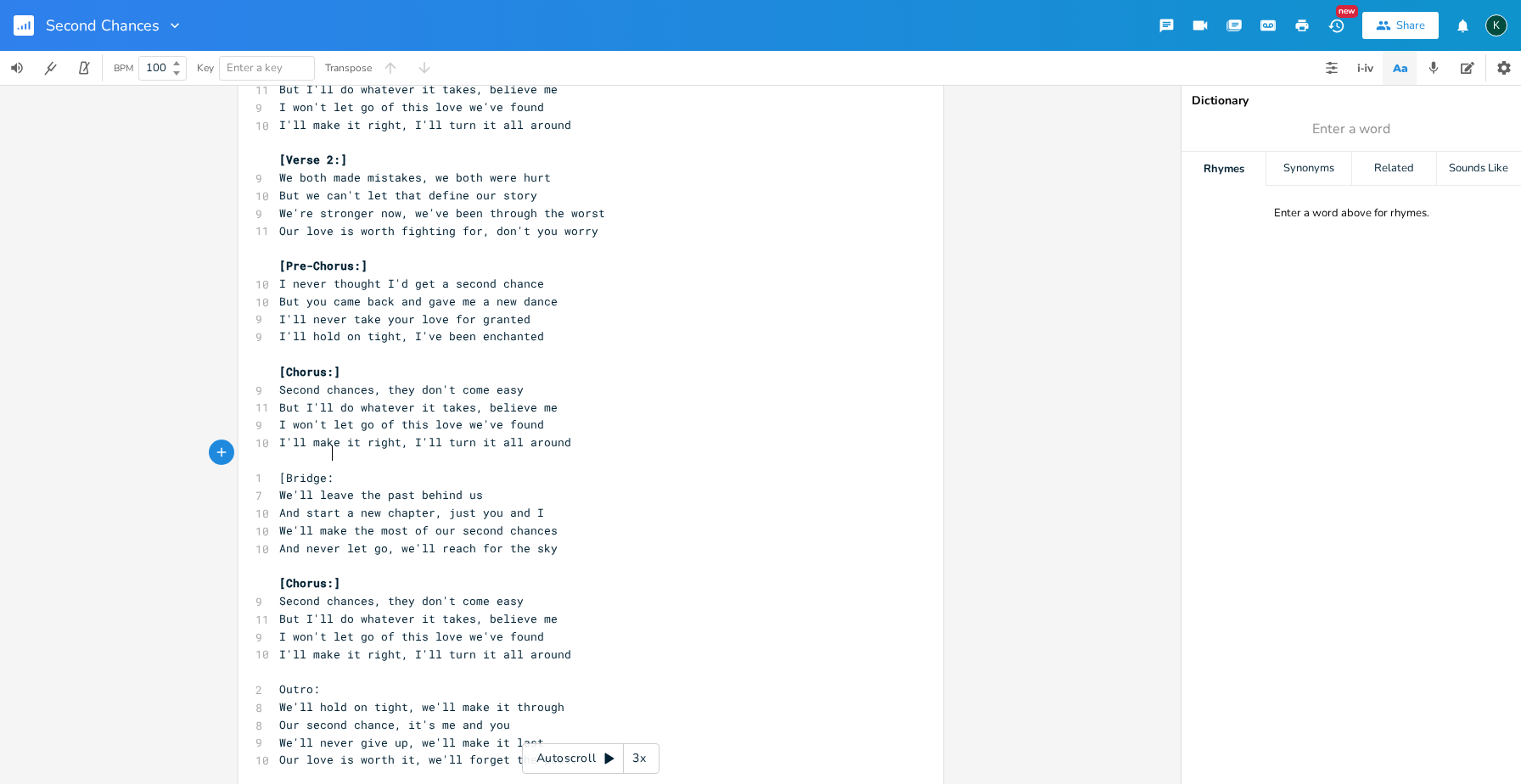
type textarea "]"
click at [319, 680] on pre "Outro:" at bounding box center [582, 689] width 613 height 18
type textarea "]"
click at [279, 681] on span "Outro:]" at bounding box center [302, 689] width 47 height 15
type textarea "["
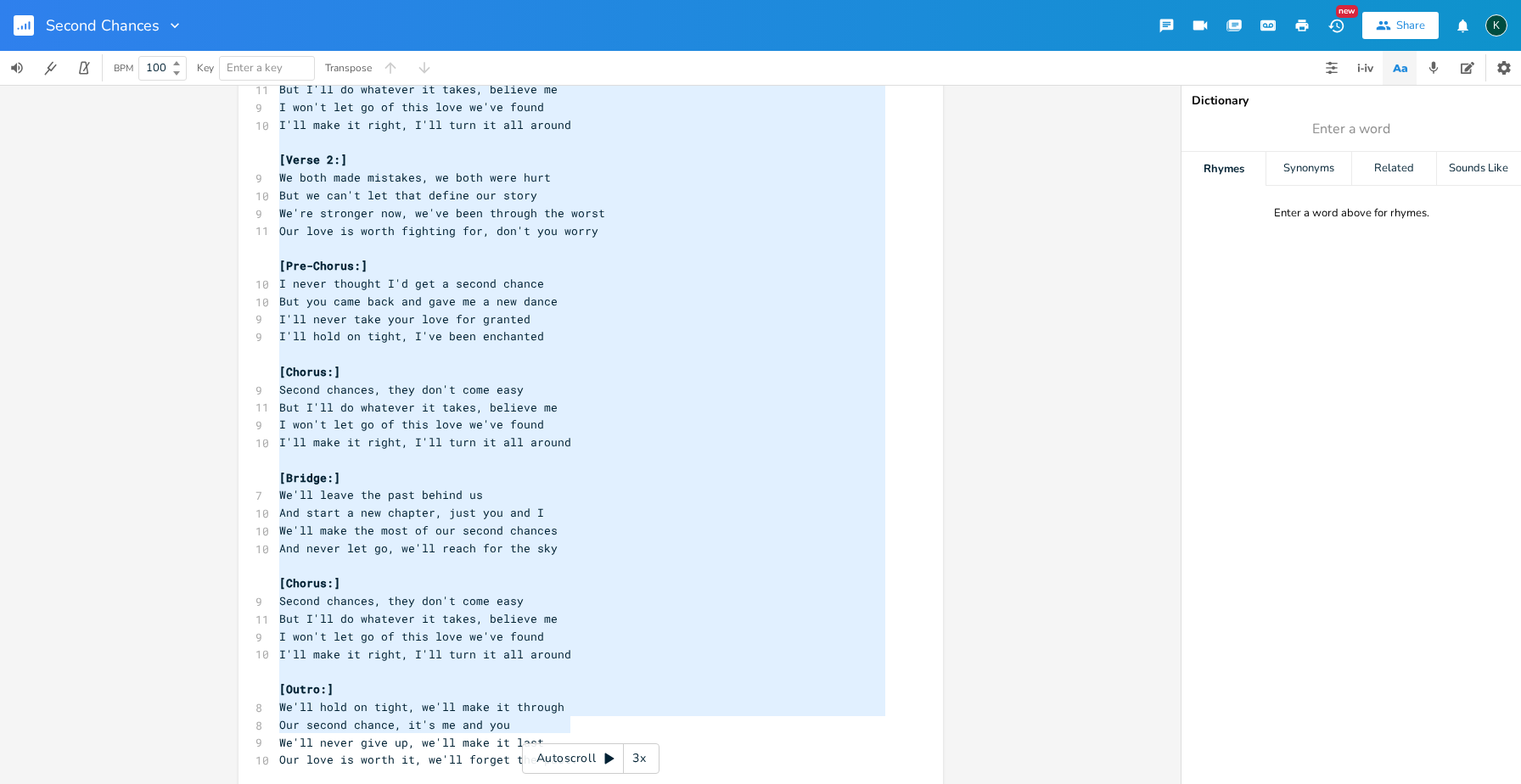
scroll to position [52, 0]
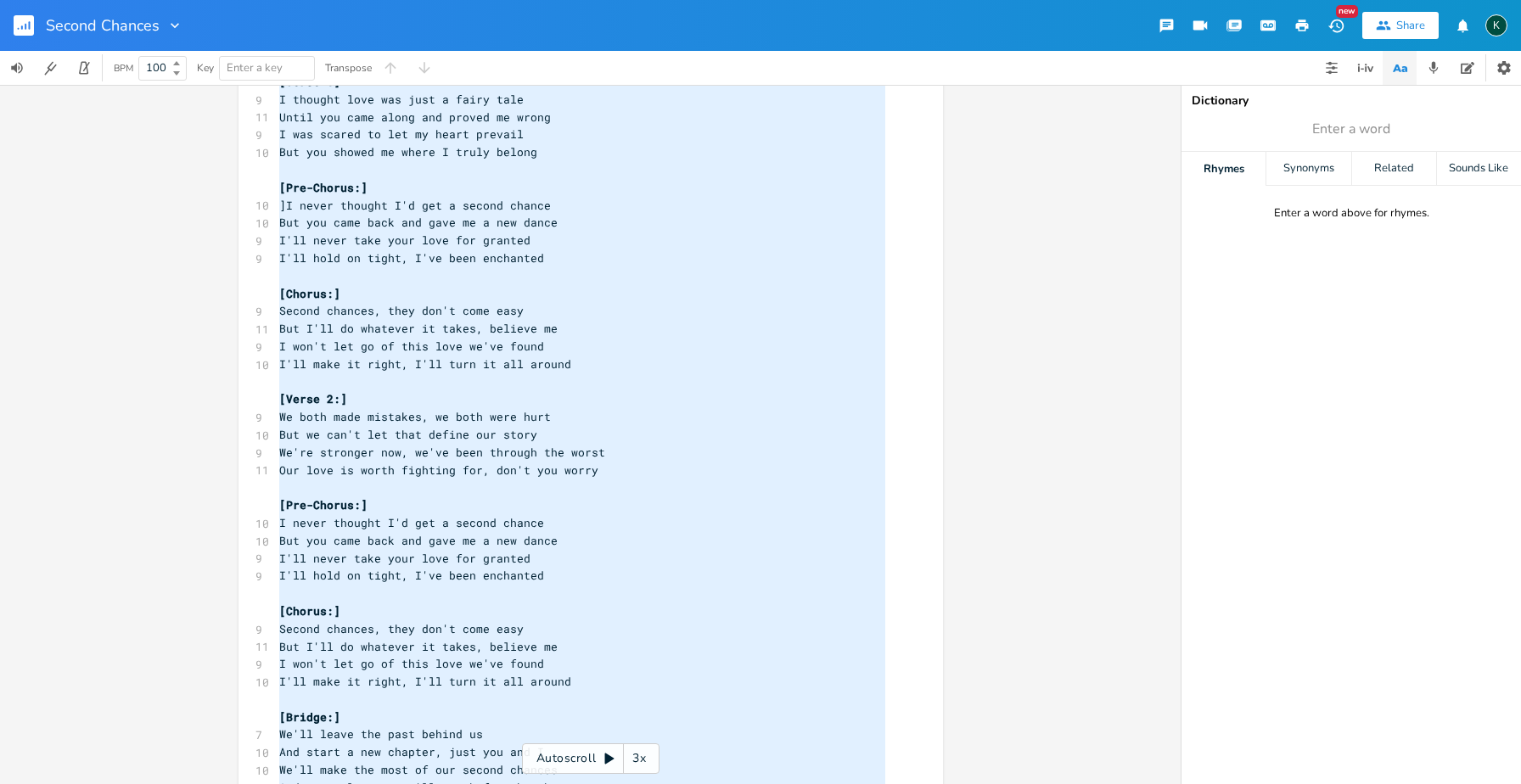
drag, startPoint x: 567, startPoint y: 722, endPoint x: 110, endPoint y: -117, distance: 955.4
click at [110, 0] on html "Second Chances New Share K BPM 100 Key Enter a key Transpose x [Verse 1] 9 I th…" at bounding box center [760, 392] width 1521 height 784
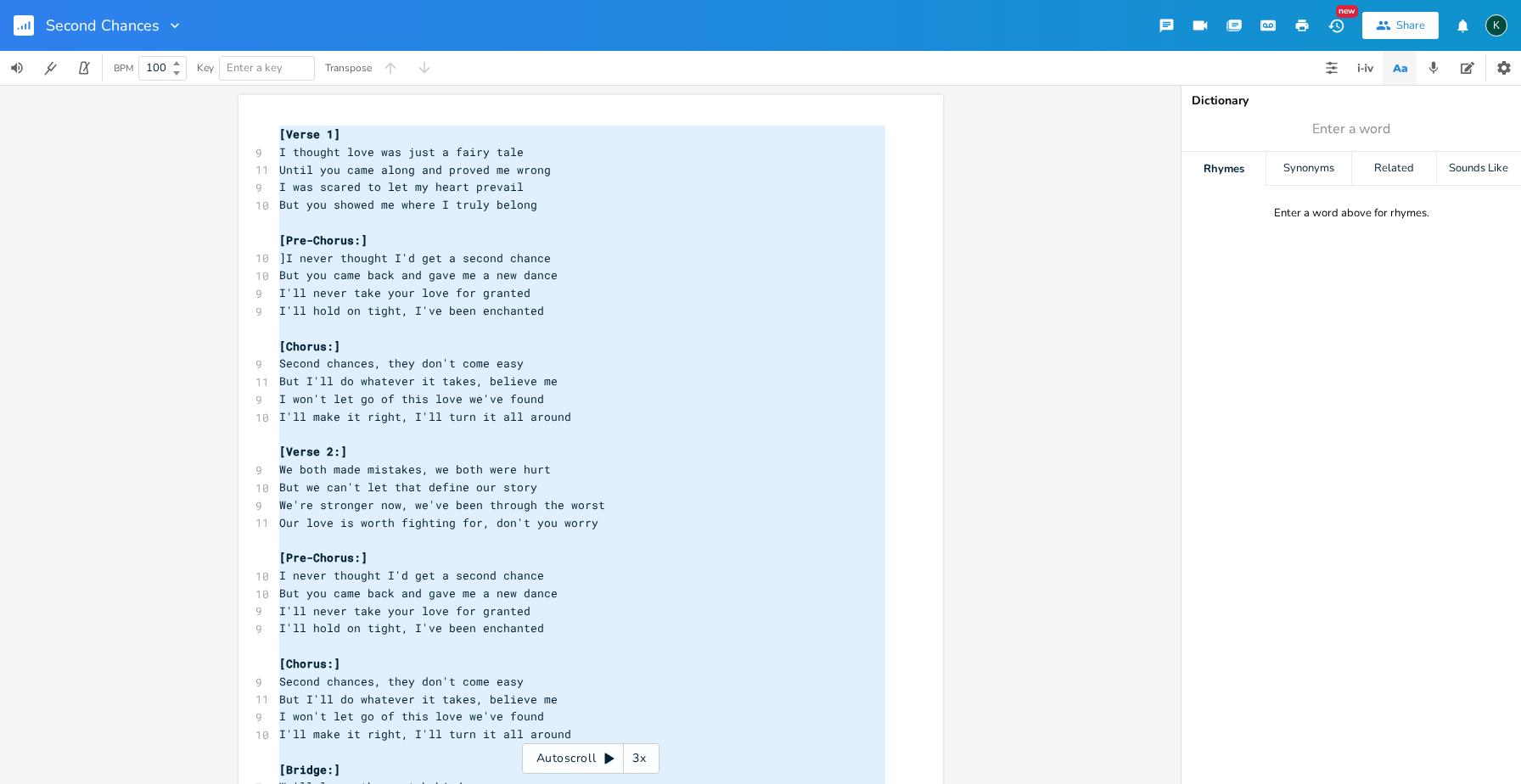
scroll to position [665, 0]
type textarea "[Verse 1] I thought love was just a fairy tale Until you came along and proved …"
click at [522, 258] on span "]I never thought I'd get a second chance" at bounding box center [415, 258] width 271 height 15
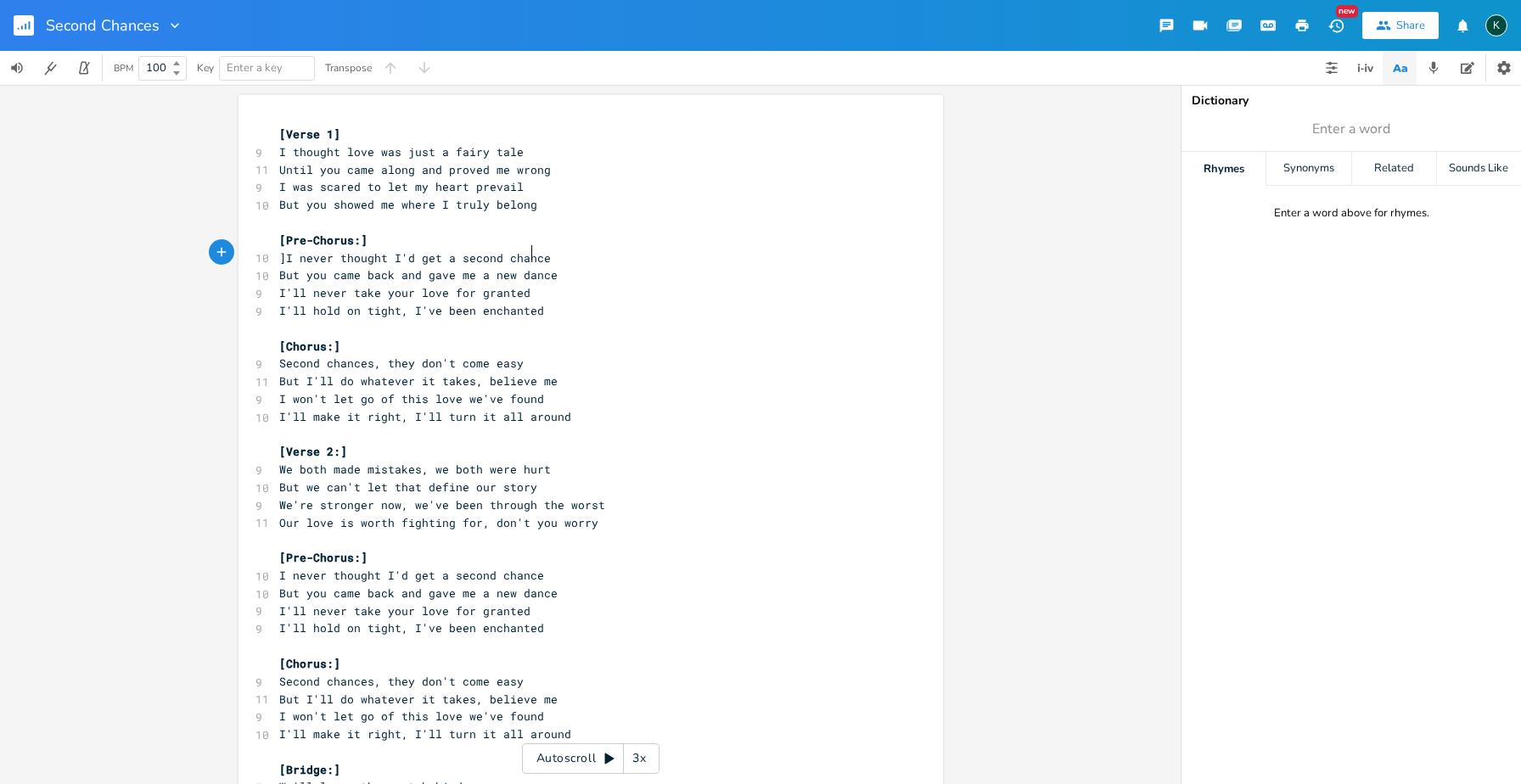
click at [282, 253] on span "]I never thought I'd get a second chance" at bounding box center [415, 258] width 271 height 15
type textarea "But you came back and gave me a new dance"
drag, startPoint x: 545, startPoint y: 271, endPoint x: 269, endPoint y: 271, distance: 276.0
click at [269, 271] on div "But you came back and gave me a new dance x [Verse 1] 9 I thought love was just…" at bounding box center [590, 598] width 705 height 1007
click at [279, 257] on span "I never thought I'd get a second chance" at bounding box center [411, 258] width 265 height 15
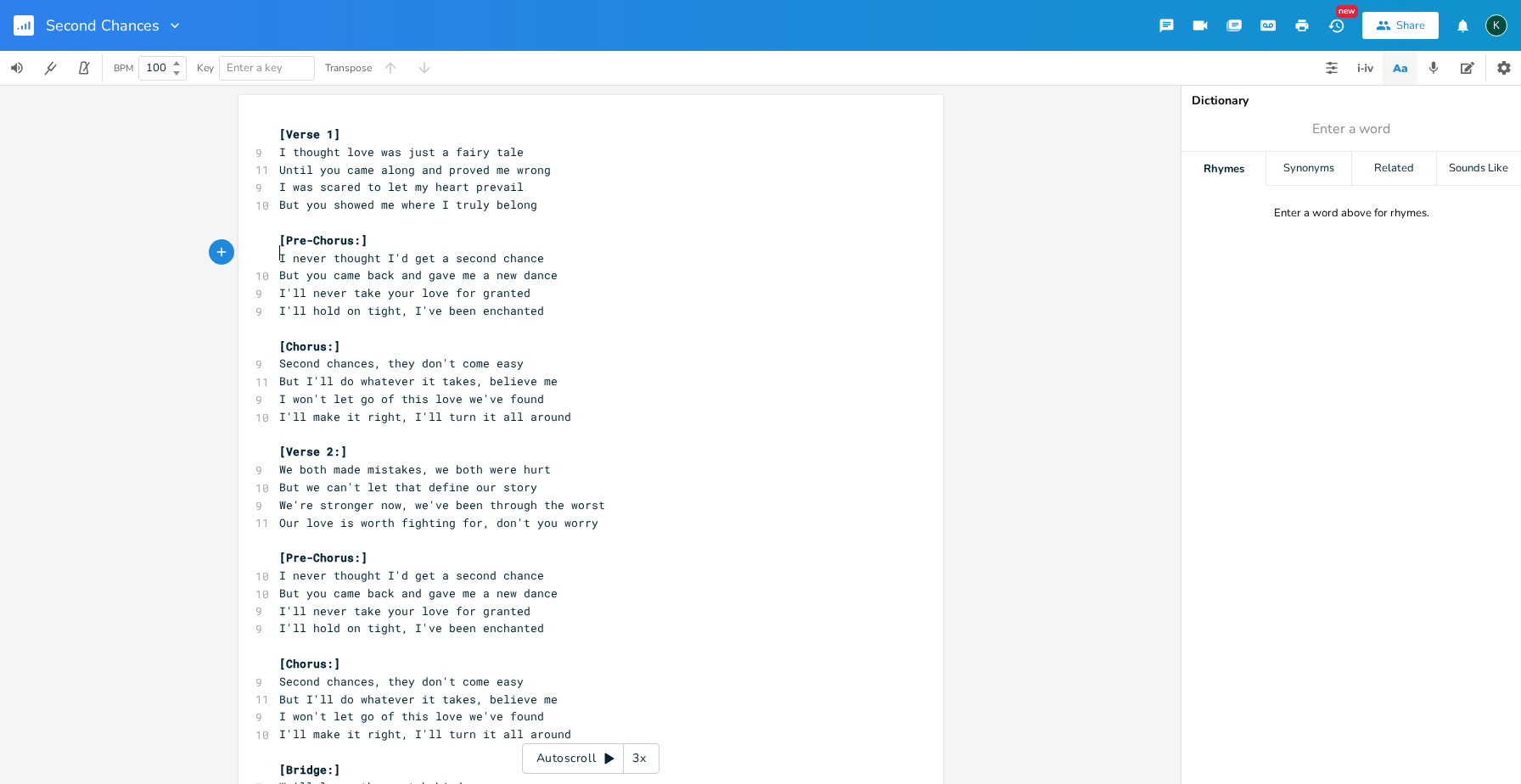
click at [349, 357] on span "Second chances, they don't come easy" at bounding box center [401, 363] width 244 height 15
click at [395, 274] on span "But you came back and gave me a new dance" at bounding box center [418, 275] width 278 height 15
drag, startPoint x: 395, startPoint y: 274, endPoint x: 547, endPoint y: 276, distance: 152.0
click at [547, 276] on pre "But you came back and gave me a new dance" at bounding box center [582, 275] width 613 height 18
type textarea "and lit a fire under our romance"
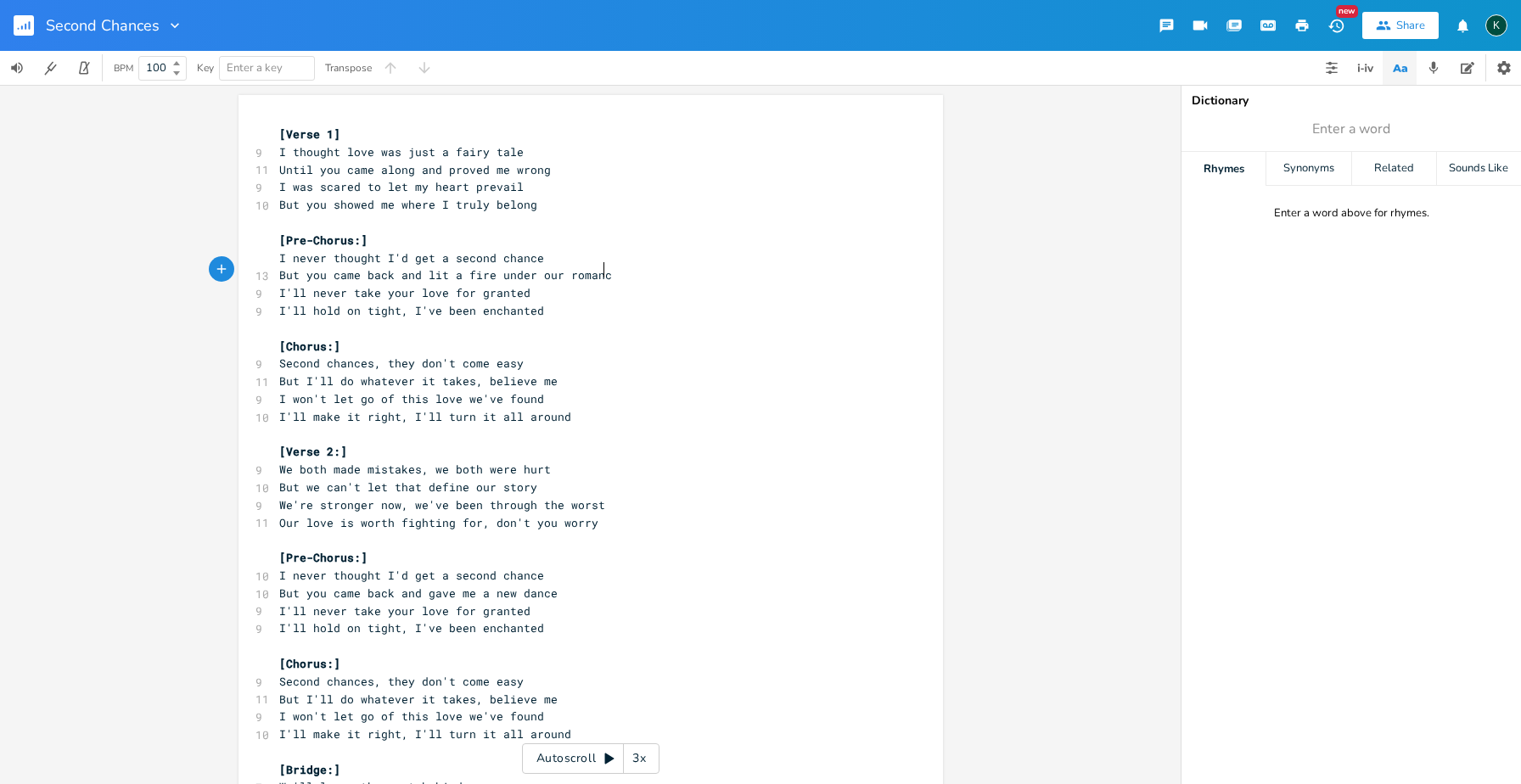
scroll to position [0, 130]
click at [602, 372] on pre "But I'll do whatever it takes, believe me" at bounding box center [582, 381] width 613 height 18
click at [392, 412] on span "I'll make it right, I'll turn it all around" at bounding box center [425, 417] width 292 height 15
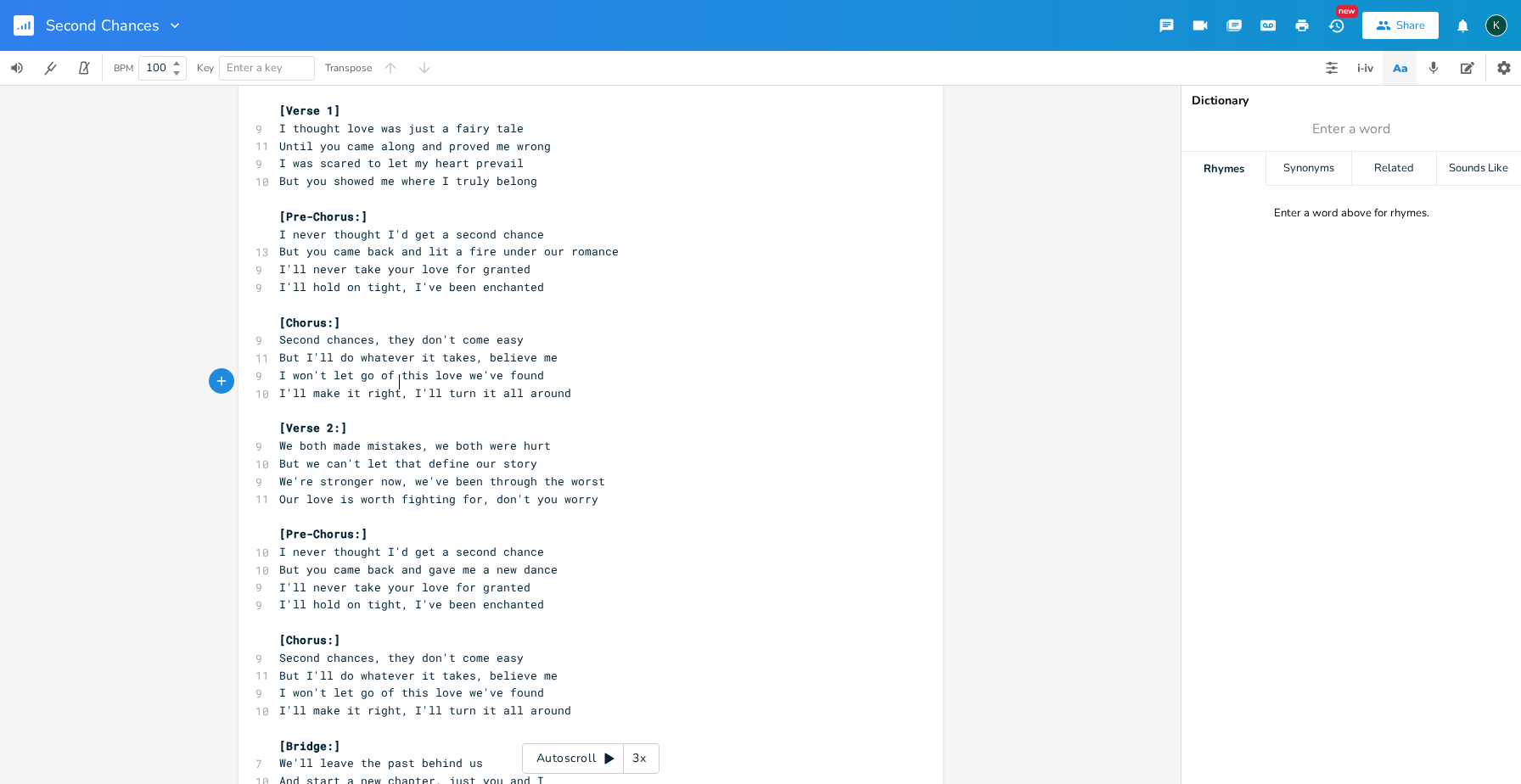
scroll to position [62, 0]
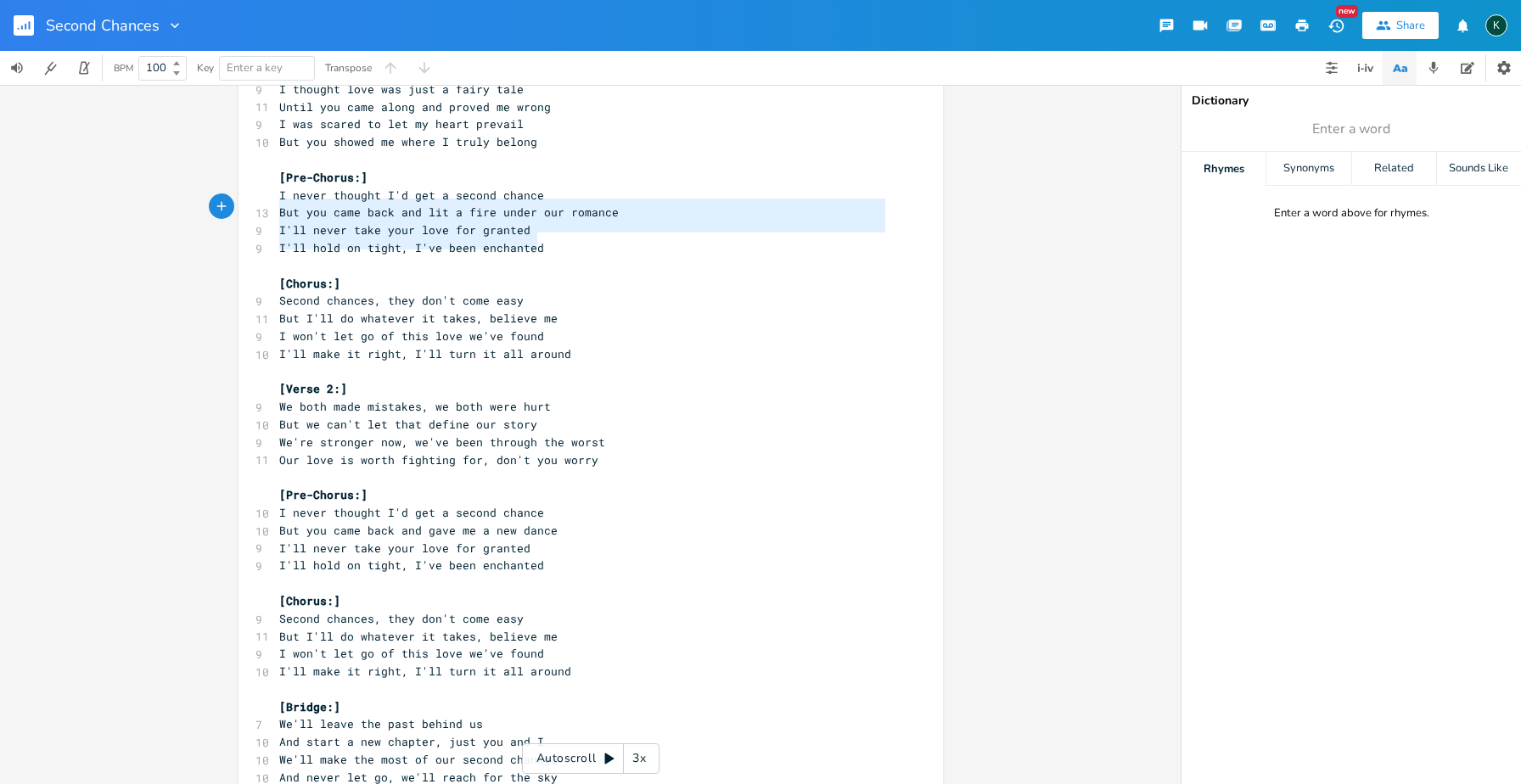
type textarea "[Pre-Chorus:] I never thought I'd get a second chance But you came back and lit…"
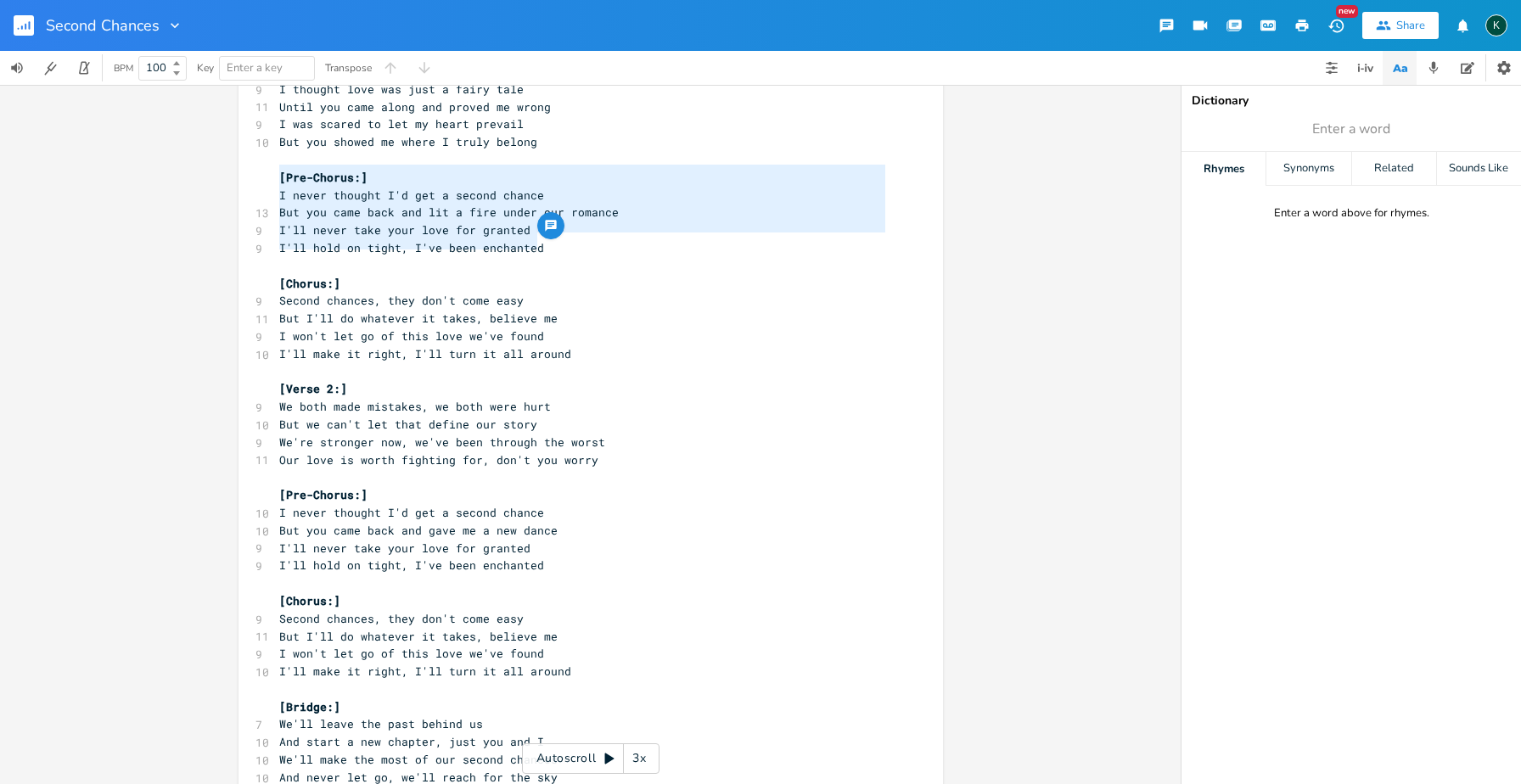
drag, startPoint x: 540, startPoint y: 241, endPoint x: 193, endPoint y: 176, distance: 353.0
click at [193, 176] on div "[Pre-Chorus:] I never thought I'd get a second chance But you came back and lit…" at bounding box center [590, 434] width 1181 height 699
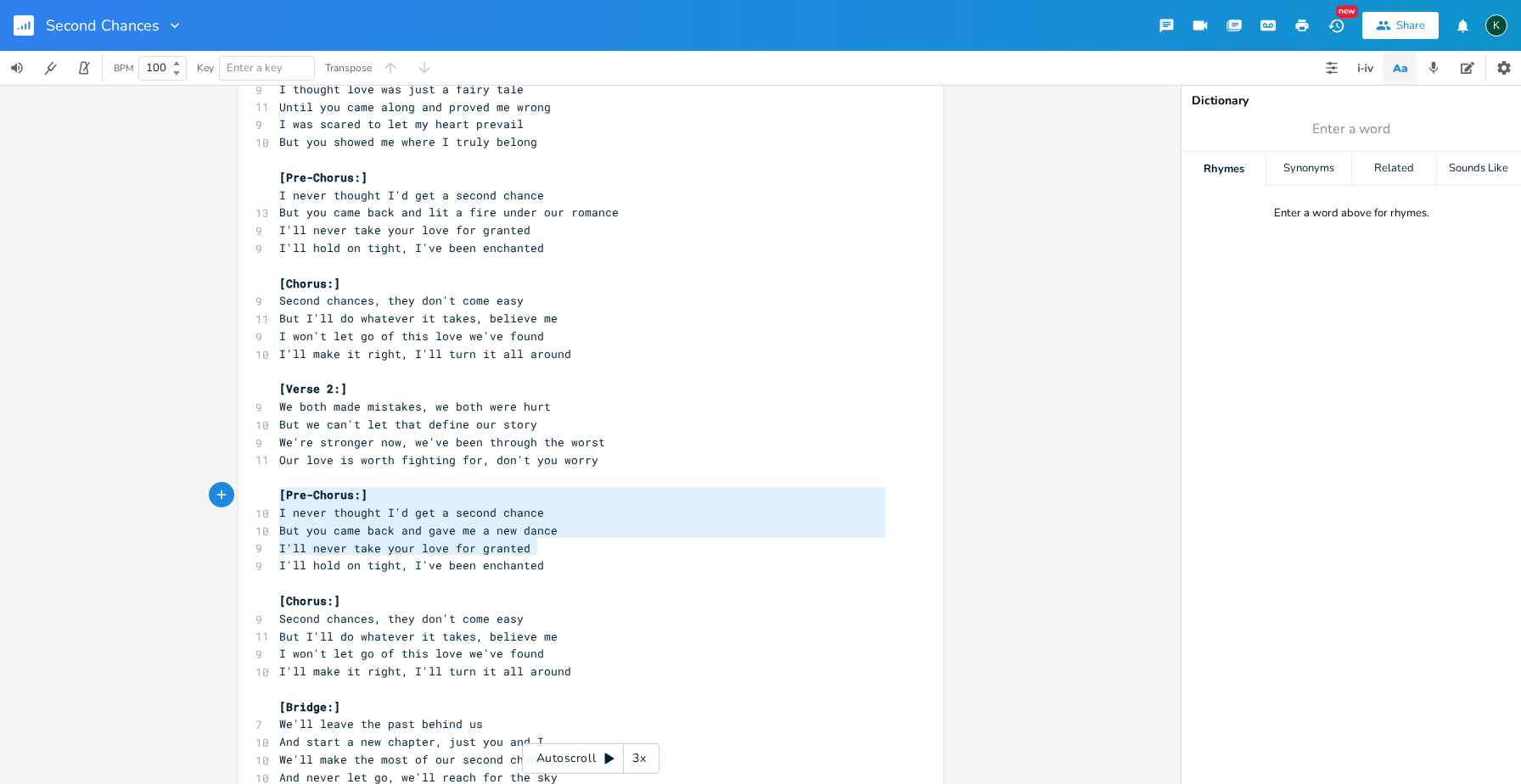
type textarea "[Pre-Chorus:] I never thought I'd get a second chance But you came back and gav…"
drag, startPoint x: 541, startPoint y: 548, endPoint x: 248, endPoint y: 476, distance: 301.7
click at [248, 476] on div "[Pre-Chorus:] I never thought I'd get a second chance But you came back and gav…" at bounding box center [590, 536] width 705 height 1007
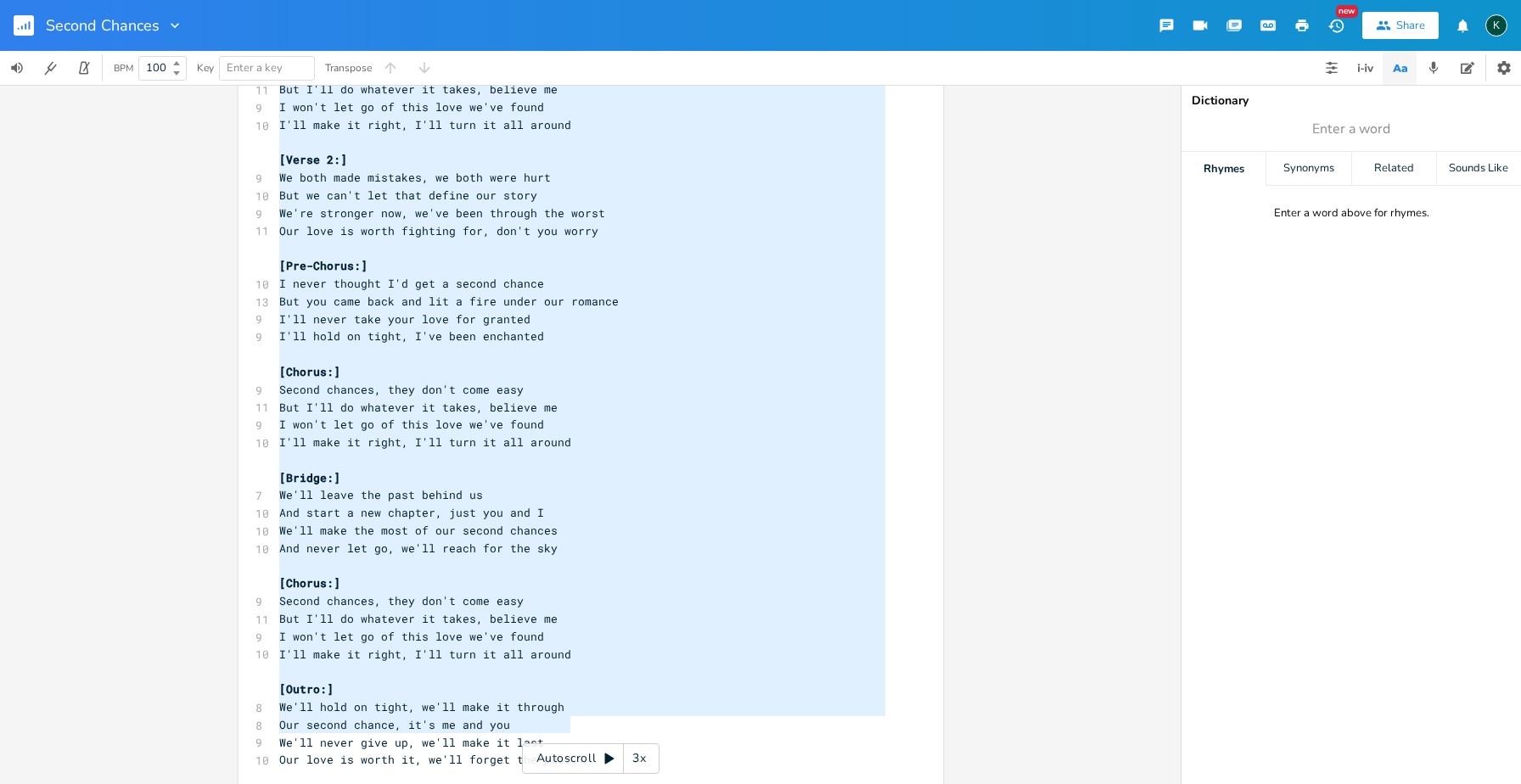
scroll to position [69, 0]
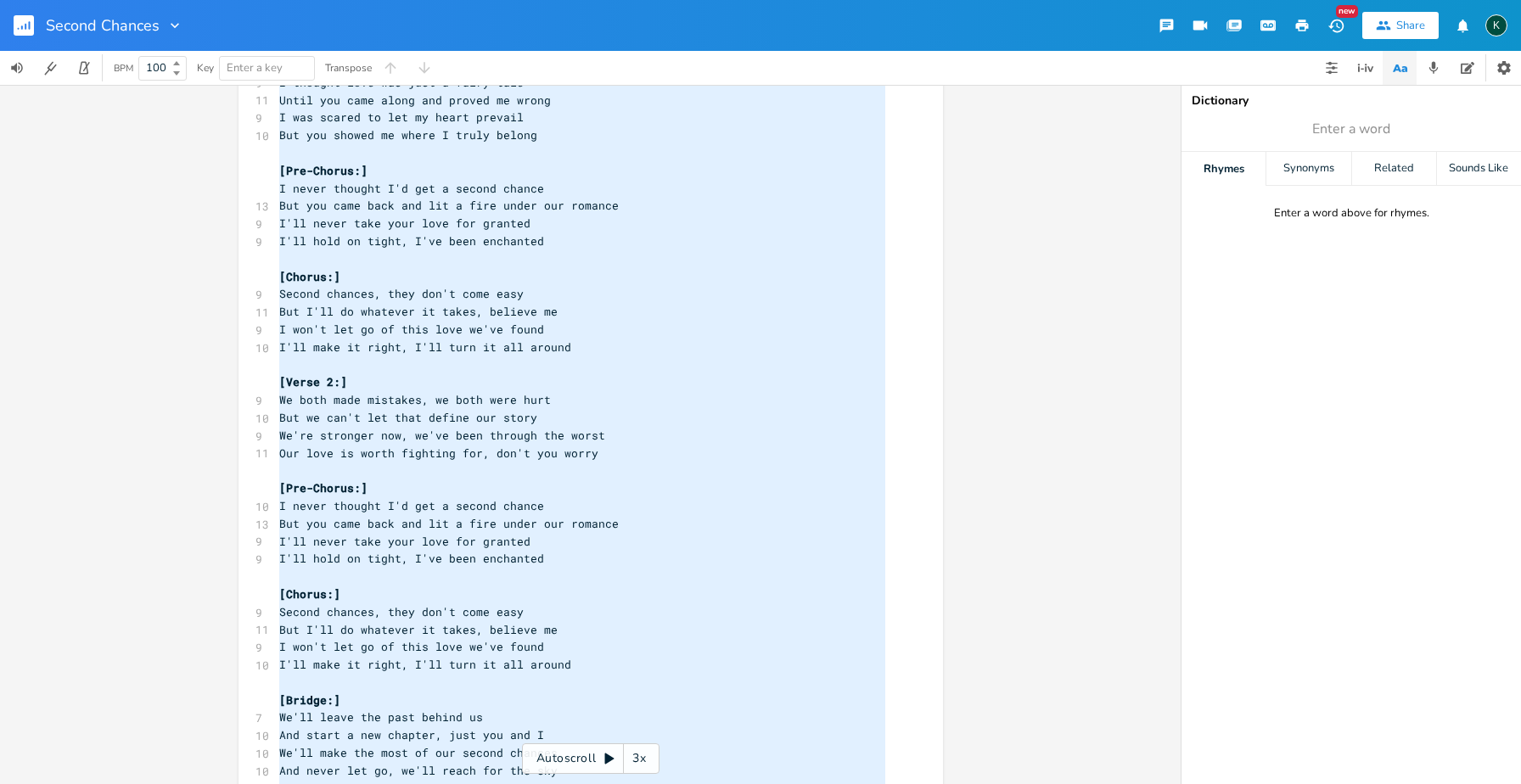
drag, startPoint x: 570, startPoint y: 727, endPoint x: 97, endPoint y: -88, distance: 942.3
click at [97, 0] on html "Second Chances New Share K BPM 100 Key Enter a key Transpose x [Verse 1] 9 I th…" at bounding box center [760, 392] width 1521 height 784
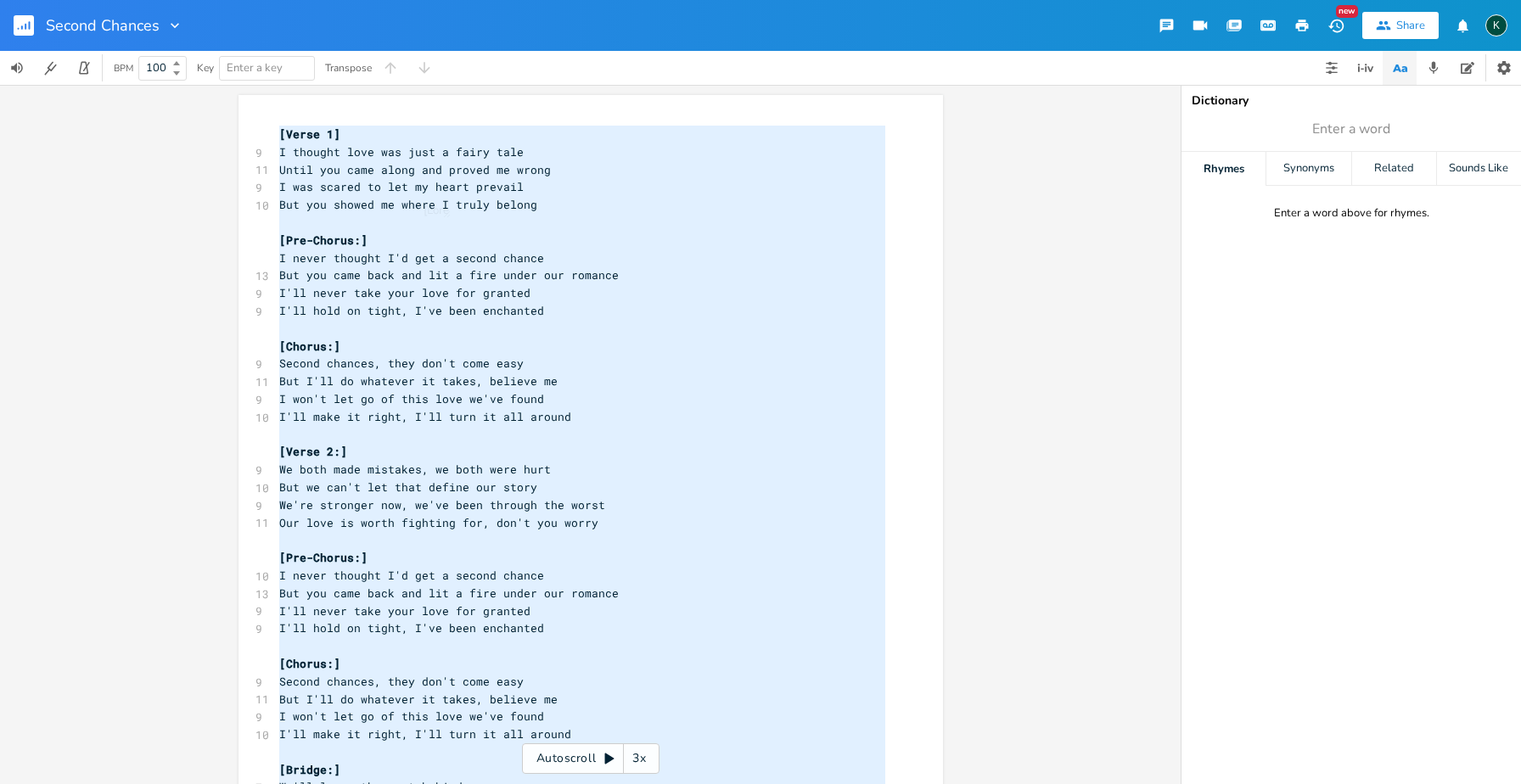
scroll to position [665, 0]
type textarea "[Verse 1] I thought love was just a fairy tale Until you came along and proved …"
